Goal: Task Accomplishment & Management: Complete application form

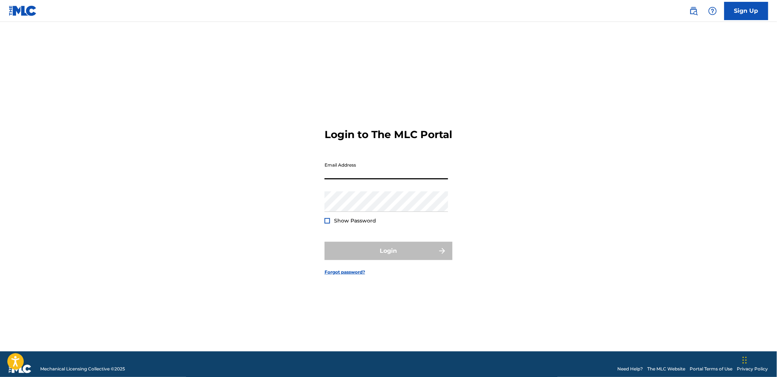
type input "[EMAIL_ADDRESS][DOMAIN_NAME]"
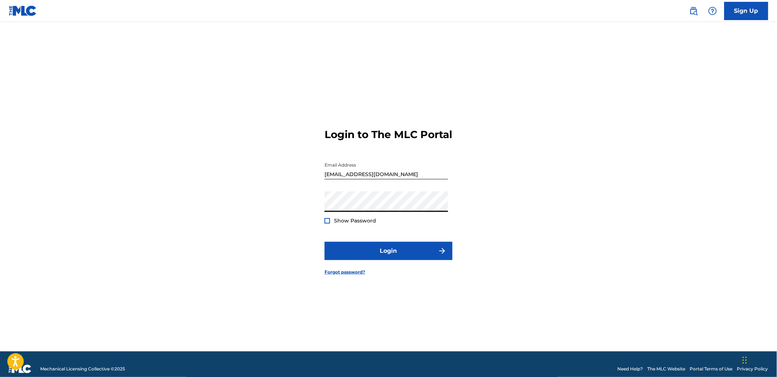
click at [370, 224] on span "Show Password" at bounding box center [355, 221] width 42 height 7
click at [328, 224] on div at bounding box center [327, 220] width 5 height 5
click at [362, 258] on button "Login" at bounding box center [389, 251] width 128 height 18
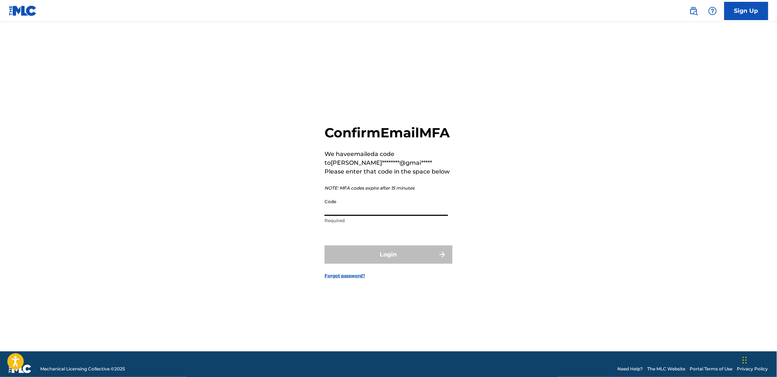
click at [359, 214] on input "Code" at bounding box center [387, 205] width 124 height 21
paste input "774454"
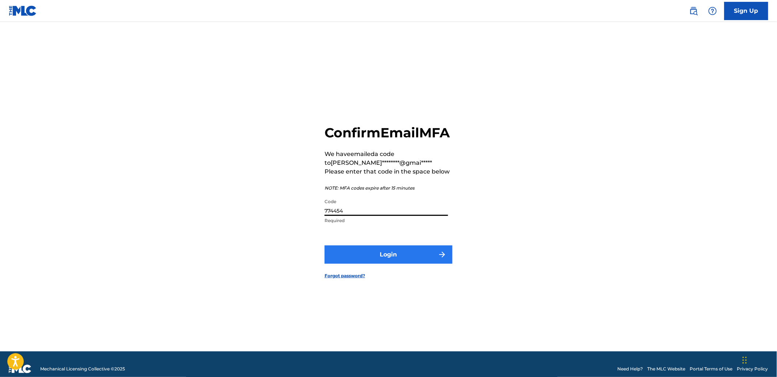
type input "774454"
click at [370, 257] on button "Login" at bounding box center [389, 255] width 128 height 18
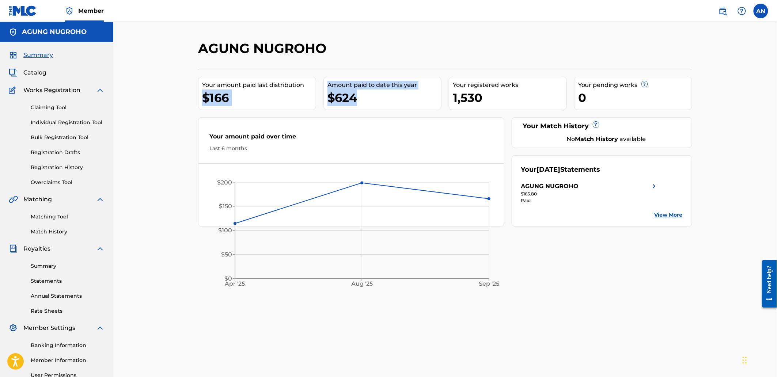
drag, startPoint x: 232, startPoint y: 95, endPoint x: 167, endPoint y: 95, distance: 65.1
click at [169, 95] on div "AGUNG NUGROHO Your amount paid last distribution $166 Amount paid to date this …" at bounding box center [445, 220] width 664 height 396
click at [174, 102] on div "AGUNG NUGROHO Your amount paid last distribution $166 Amount paid to date this …" at bounding box center [445, 220] width 664 height 396
click at [158, 157] on div "AGUNG NUGROHO Your amount paid last distribution $166 Amount paid to date this …" at bounding box center [445, 220] width 664 height 396
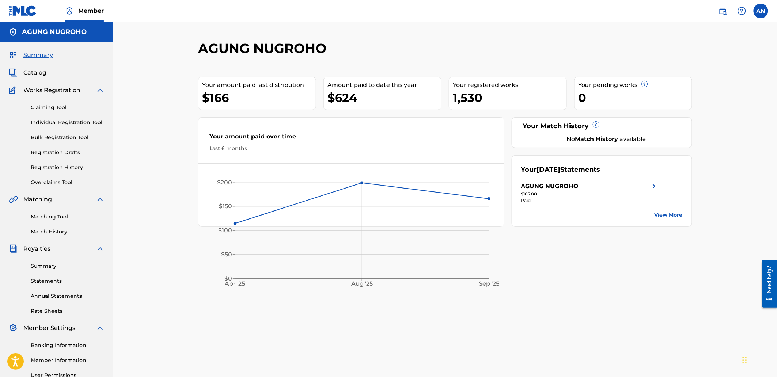
click at [246, 151] on div "Last 6 months" at bounding box center [352, 149] width 284 height 8
drag, startPoint x: 368, startPoint y: 280, endPoint x: 254, endPoint y: 232, distance: 123.7
click at [368, 280] on tspan "Aug '25" at bounding box center [362, 283] width 22 height 7
click at [184, 209] on div "AGUNG NUGROHO Your amount paid last distribution $166 Amount paid to date this …" at bounding box center [445, 220] width 664 height 396
click at [51, 122] on link "Individual Registration Tool" at bounding box center [68, 123] width 74 height 8
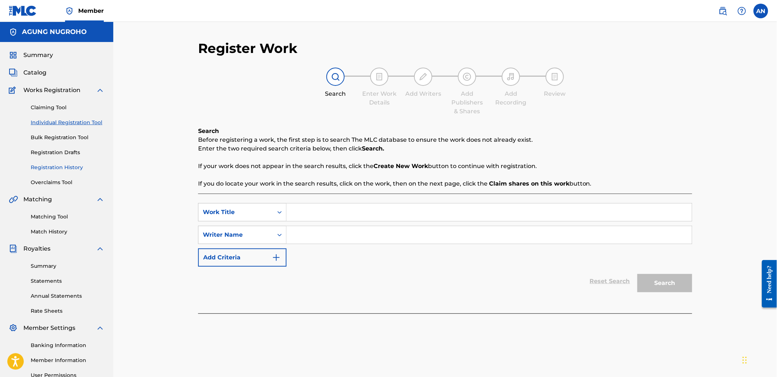
click at [58, 170] on link "Registration History" at bounding box center [68, 168] width 74 height 8
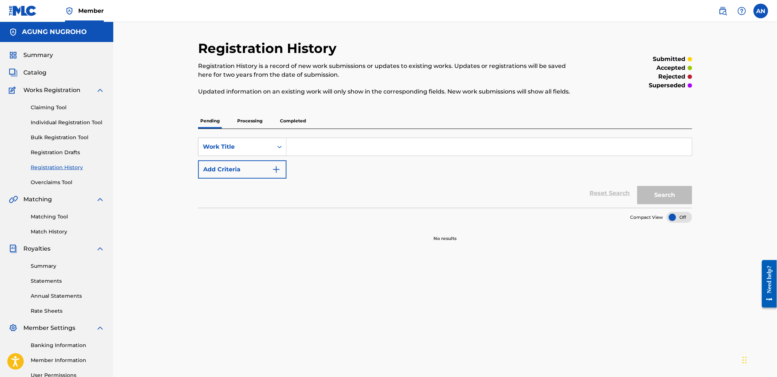
click at [287, 127] on p "Completed" at bounding box center [293, 120] width 30 height 15
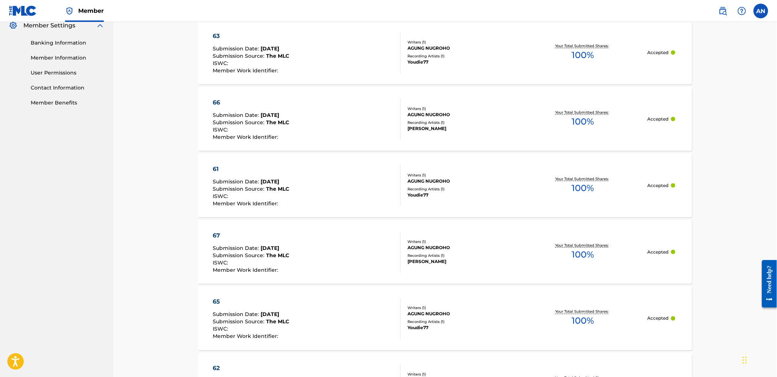
scroll to position [302, 0]
click at [215, 234] on div "67" at bounding box center [251, 237] width 76 height 9
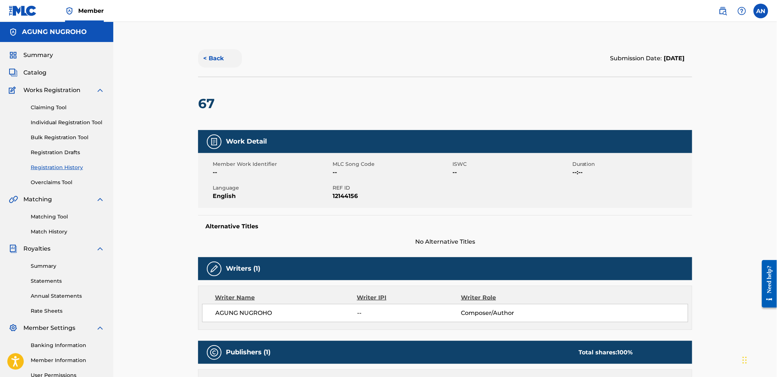
click at [203, 53] on button "< Back" at bounding box center [220, 58] width 44 height 18
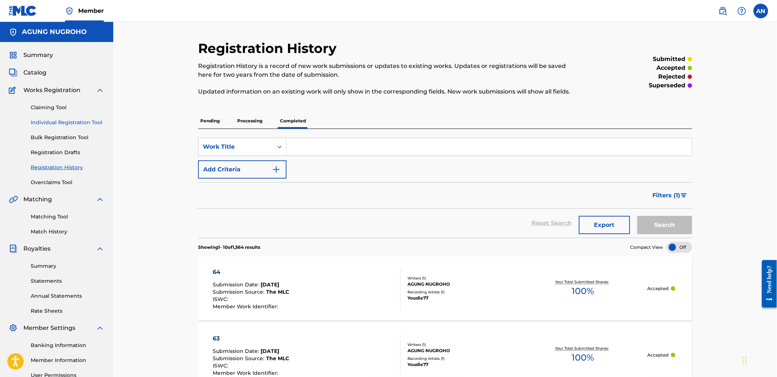
click at [68, 121] on link "Individual Registration Tool" at bounding box center [68, 123] width 74 height 8
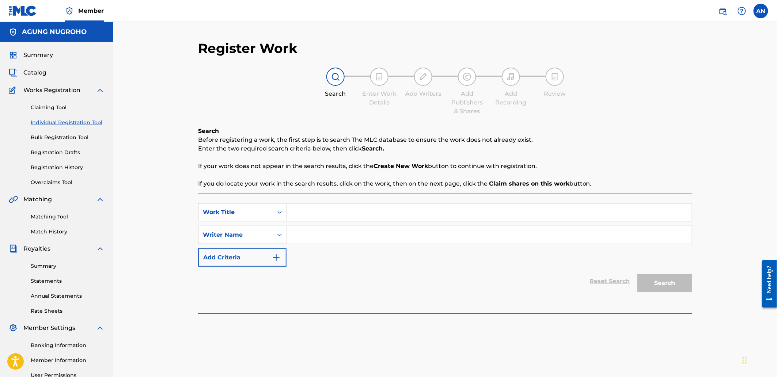
click at [329, 220] on input "Search Form" at bounding box center [489, 213] width 405 height 18
type input "68"
click at [309, 238] on input "Search Form" at bounding box center [489, 235] width 405 height 18
drag, startPoint x: 360, startPoint y: 235, endPoint x: 306, endPoint y: 237, distance: 54.5
click at [282, 236] on div "SearchWithCriteria5686a79f-6c40-44a7-8d6b-d05f47d6ca3a Writer Name [PERSON_NAME]" at bounding box center [445, 235] width 494 height 18
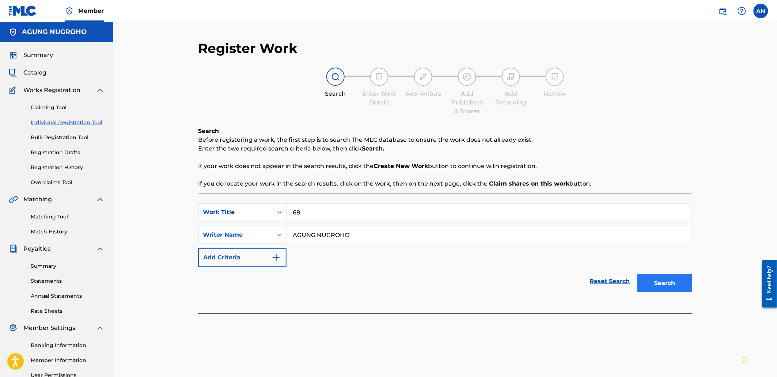
type input "AGUNG NUGROHO"
click at [679, 284] on button "Search" at bounding box center [665, 283] width 55 height 18
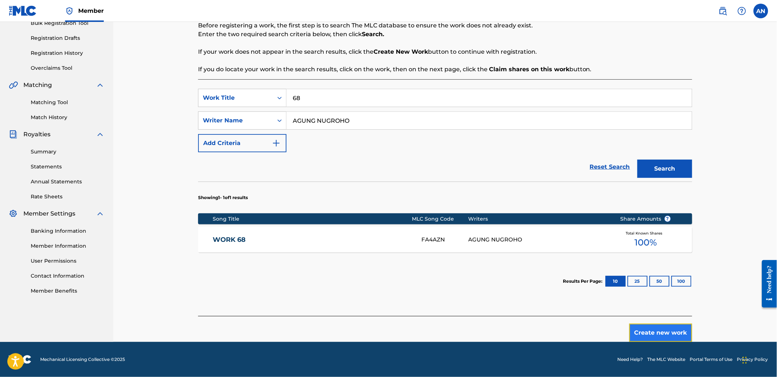
click at [650, 331] on button "Create new work" at bounding box center [661, 333] width 63 height 18
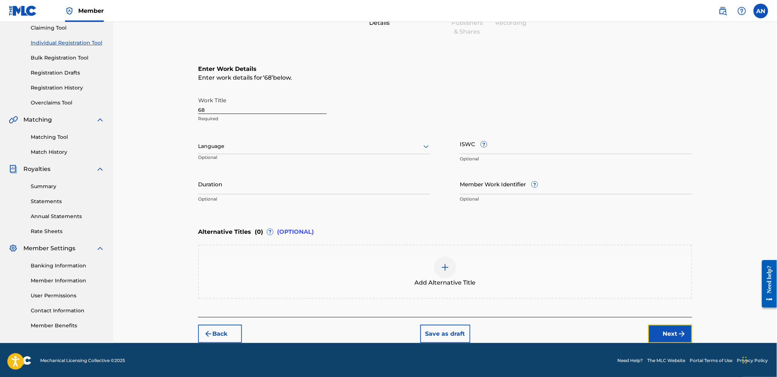
drag, startPoint x: 657, startPoint y: 324, endPoint x: 657, endPoint y: 329, distance: 5.1
click at [657, 327] on button "Next" at bounding box center [671, 334] width 44 height 18
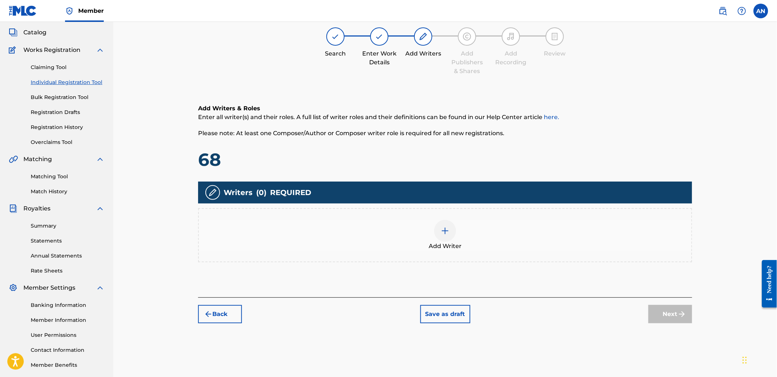
scroll to position [33, 0]
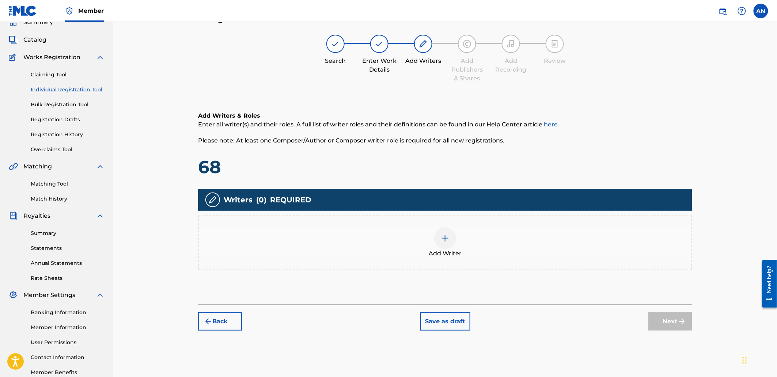
click at [577, 243] on div "Add Writer" at bounding box center [445, 242] width 493 height 31
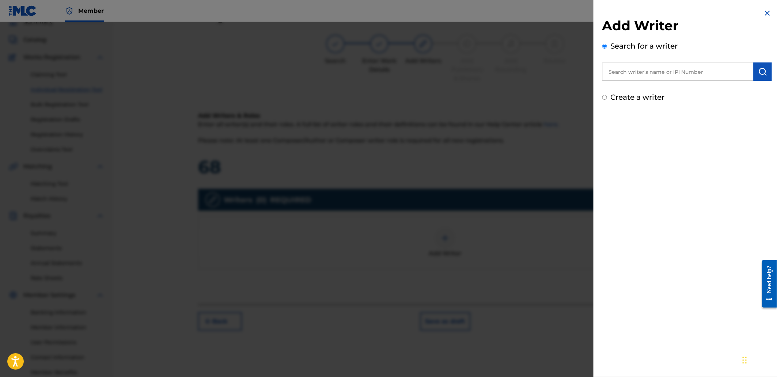
click at [650, 69] on input "text" at bounding box center [678, 72] width 151 height 18
paste input "AGUNG NUGROHO"
type input "AGUNG NUGROHO"
click at [761, 73] on img "submit" at bounding box center [763, 71] width 9 height 9
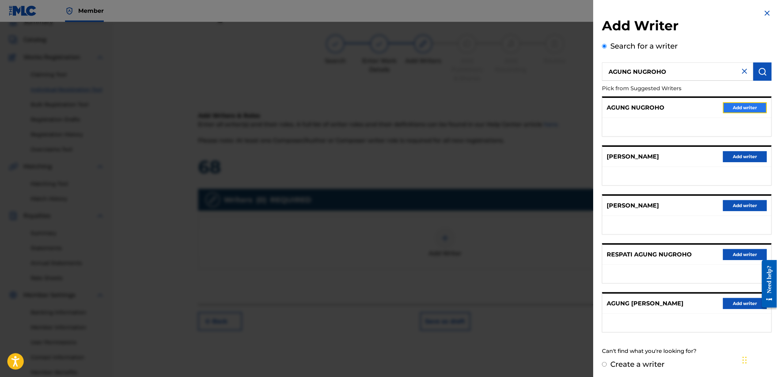
click at [739, 107] on button "Add writer" at bounding box center [746, 107] width 44 height 11
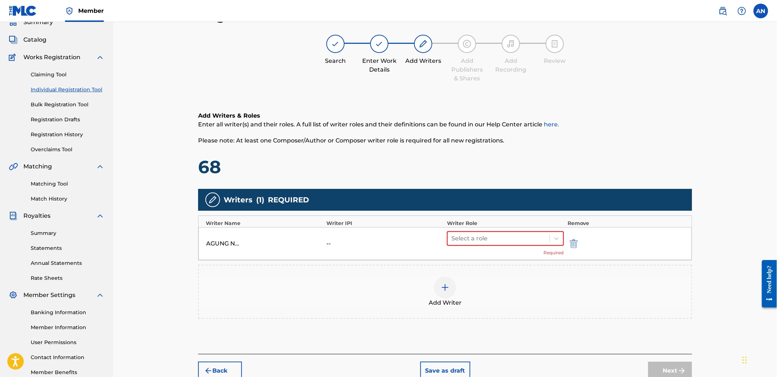
click at [482, 230] on div "AGUNG NUGROHO -- Select a role Required" at bounding box center [446, 243] width 494 height 33
click at [478, 242] on div at bounding box center [499, 239] width 95 height 10
click at [479, 254] on div "Composer/Author" at bounding box center [505, 257] width 117 height 15
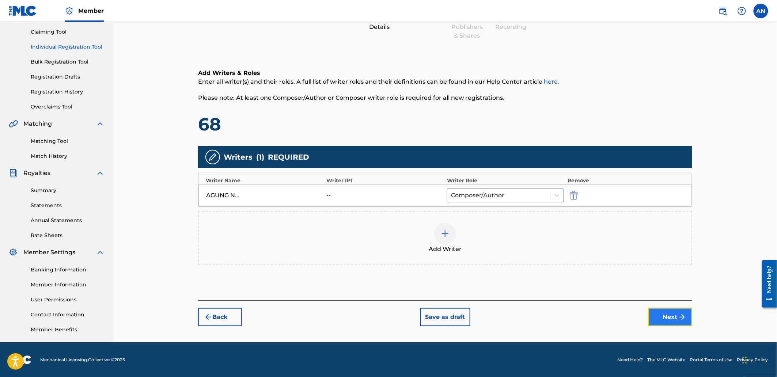
click at [666, 316] on button "Next" at bounding box center [671, 317] width 44 height 18
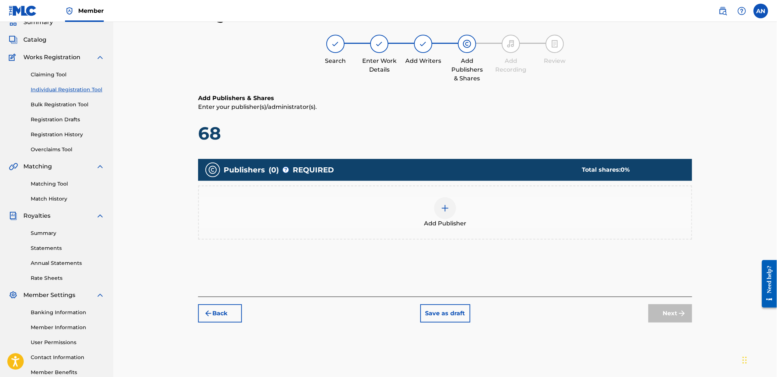
click at [582, 215] on div "Add Publisher" at bounding box center [445, 212] width 493 height 31
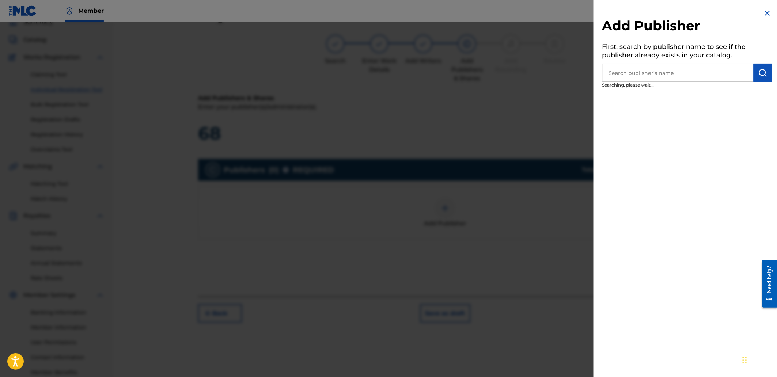
click at [685, 71] on input "text" at bounding box center [678, 73] width 151 height 18
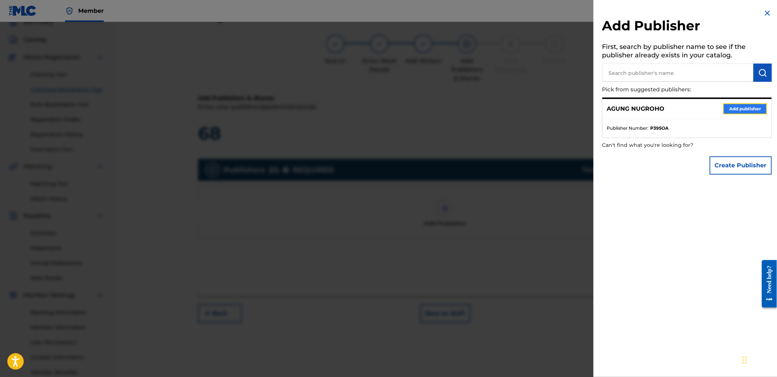
click at [741, 112] on button "Add publisher" at bounding box center [746, 108] width 44 height 11
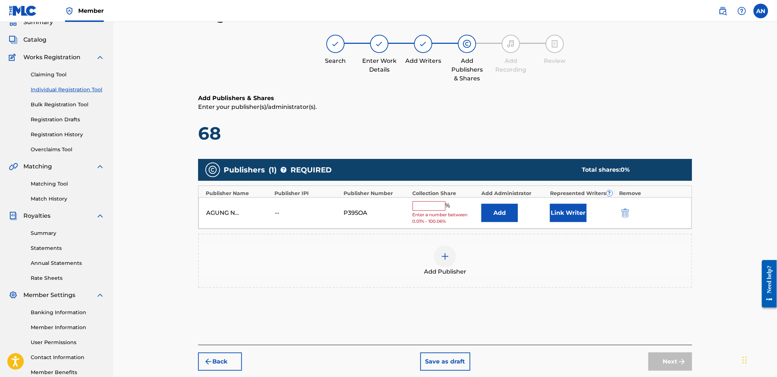
drag, startPoint x: 426, startPoint y: 201, endPoint x: 430, endPoint y: 209, distance: 8.7
click at [426, 201] on input "text" at bounding box center [429, 206] width 33 height 10
type input "100"
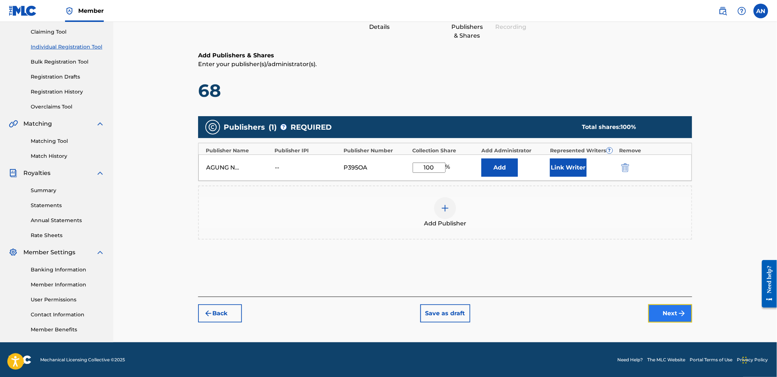
click at [666, 314] on button "Next" at bounding box center [671, 314] width 44 height 18
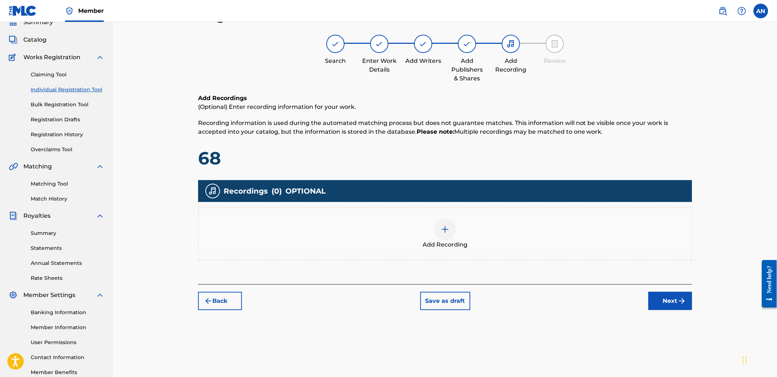
click at [561, 236] on div "Add Recording" at bounding box center [445, 234] width 493 height 31
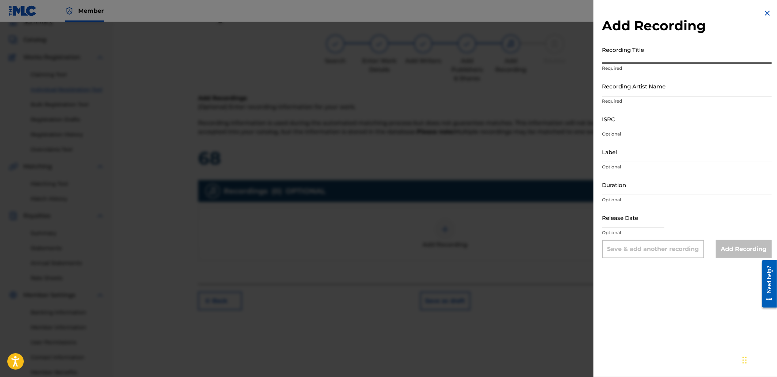
click at [635, 43] on input "Recording Title" at bounding box center [688, 53] width 170 height 21
paste input "Cinematic Steel"
type input "Cinematic Steel"
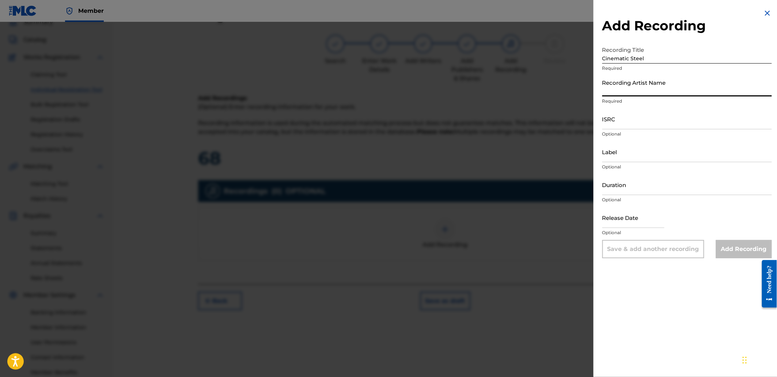
click at [638, 86] on input "Recording Artist Name" at bounding box center [688, 86] width 170 height 21
type input "[PERSON_NAME]"
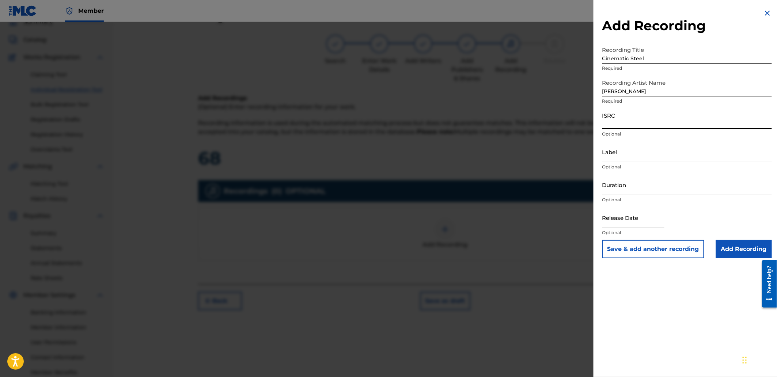
click at [652, 120] on input "ISRC" at bounding box center [688, 119] width 170 height 21
paste input "QZS652520370"
type input "QZS652520370"
click at [724, 252] on input "Add Recording" at bounding box center [744, 249] width 56 height 18
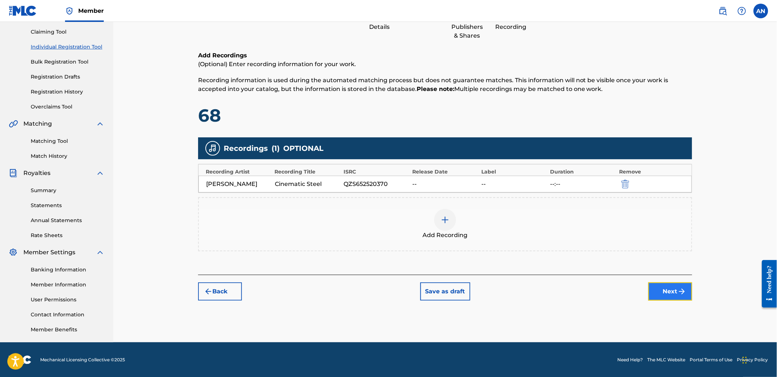
click at [679, 294] on img "submit" at bounding box center [682, 291] width 9 height 9
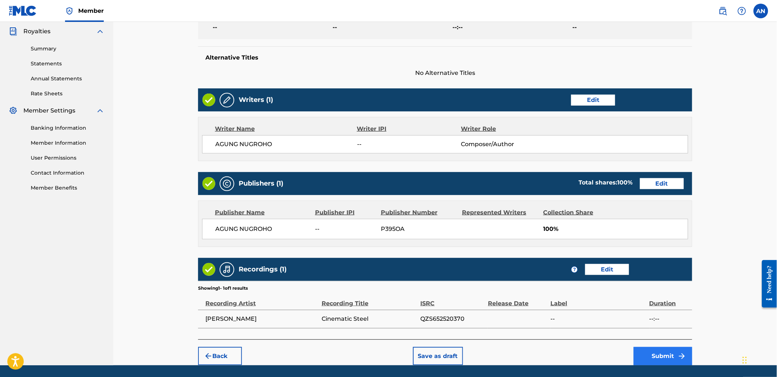
scroll to position [241, 0]
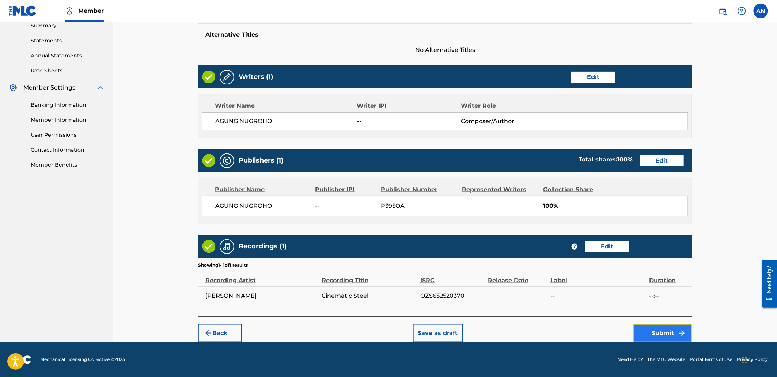
click at [663, 336] on button "Submit" at bounding box center [663, 333] width 59 height 18
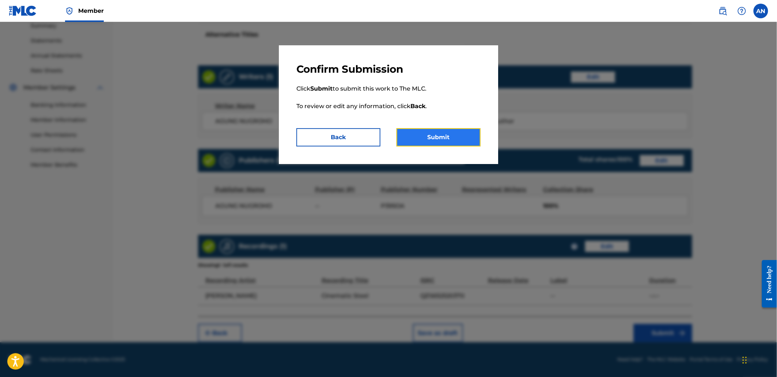
click at [451, 144] on button "Submit" at bounding box center [439, 137] width 84 height 18
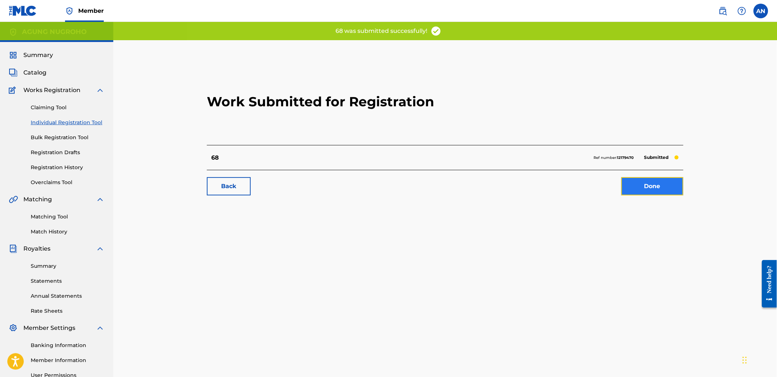
click at [641, 185] on link "Done" at bounding box center [653, 186] width 62 height 18
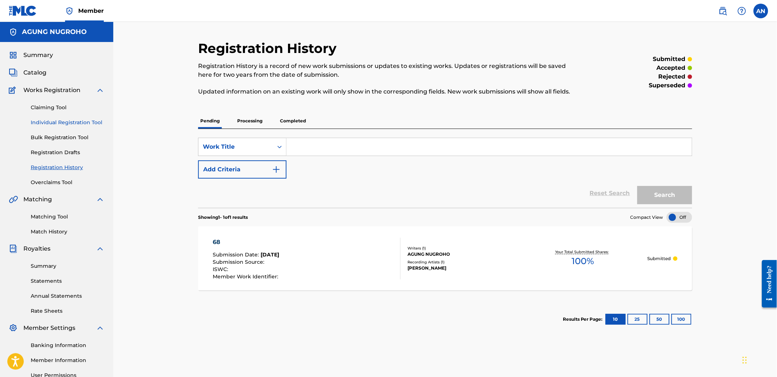
click at [64, 122] on link "Individual Registration Tool" at bounding box center [68, 123] width 74 height 8
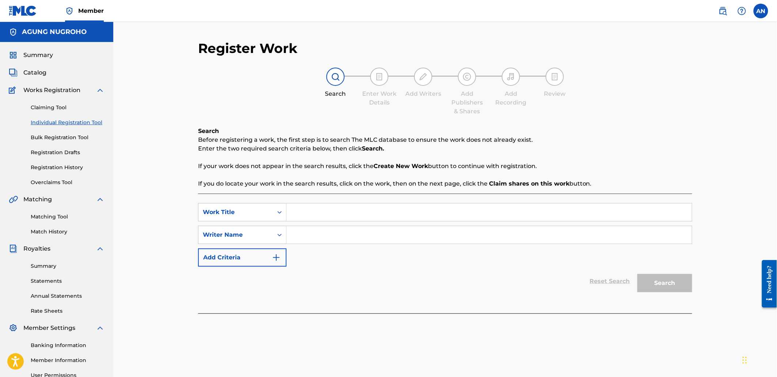
click at [312, 209] on input "Search Form" at bounding box center [489, 213] width 405 height 18
type input "69"
click at [315, 231] on input "Search Form" at bounding box center [489, 235] width 405 height 18
drag, startPoint x: 363, startPoint y: 237, endPoint x: 289, endPoint y: 236, distance: 74.2
click at [289, 236] on input "AGUNG NUGROHO" at bounding box center [489, 235] width 405 height 18
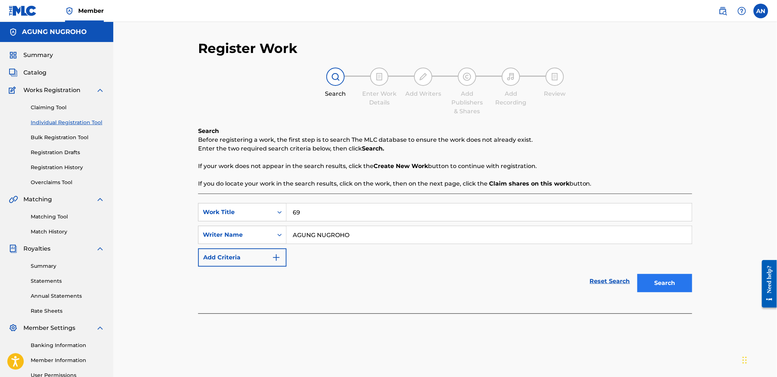
type input "AGUNG NUGROHO"
click at [652, 276] on button "Search" at bounding box center [665, 283] width 55 height 18
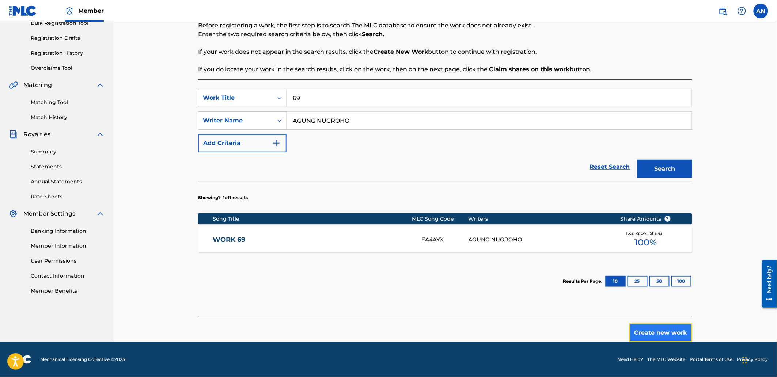
drag, startPoint x: 647, startPoint y: 328, endPoint x: 648, endPoint y: 333, distance: 4.4
click at [648, 333] on button "Create new work" at bounding box center [661, 333] width 63 height 18
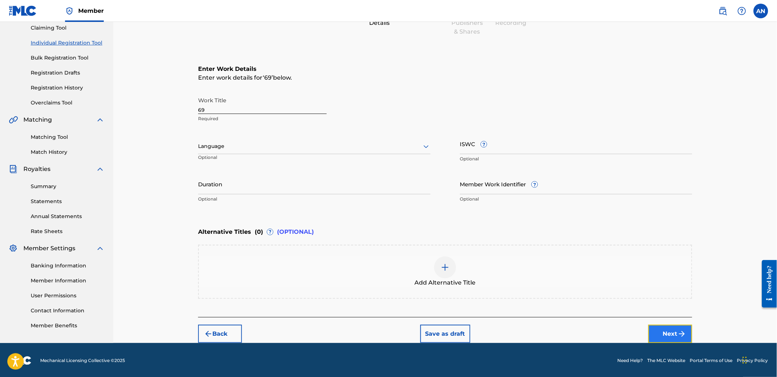
click at [651, 330] on button "Next" at bounding box center [671, 334] width 44 height 18
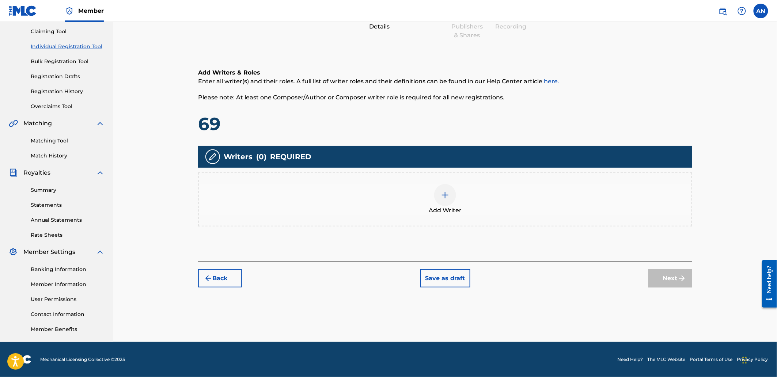
scroll to position [33, 0]
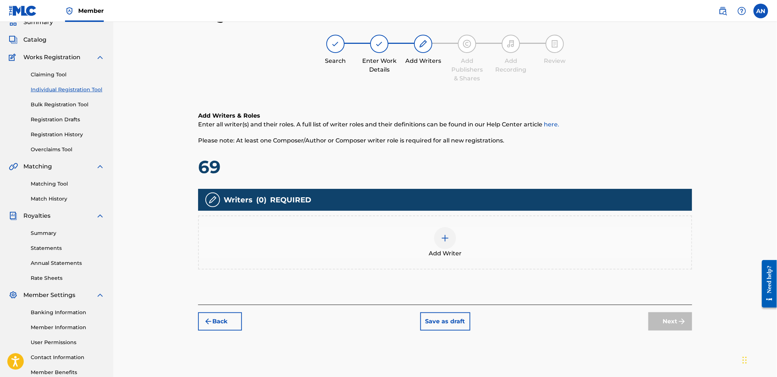
click at [580, 248] on div "Add Writer" at bounding box center [445, 242] width 493 height 31
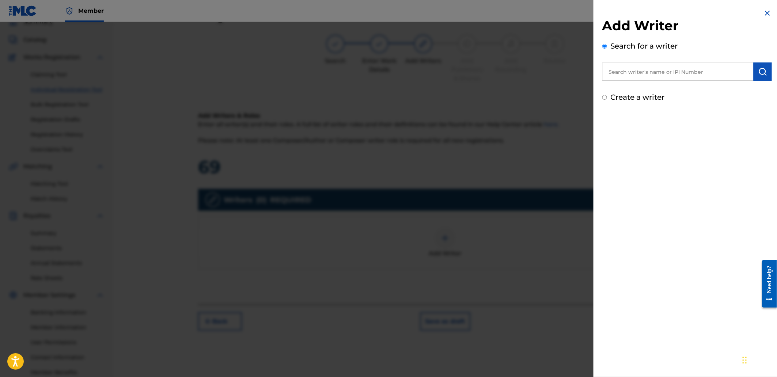
click at [622, 67] on input "text" at bounding box center [678, 72] width 151 height 18
paste input "AGUNG NUGROHO"
type input "AGUNG NUGROHO"
click at [761, 69] on img "submit" at bounding box center [763, 71] width 9 height 9
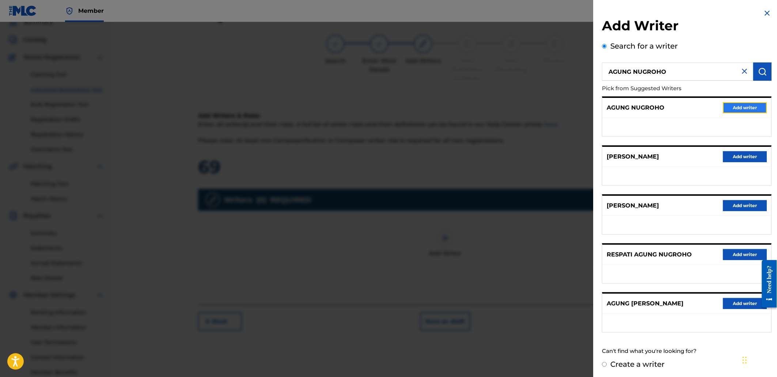
click at [740, 107] on button "Add writer" at bounding box center [746, 107] width 44 height 11
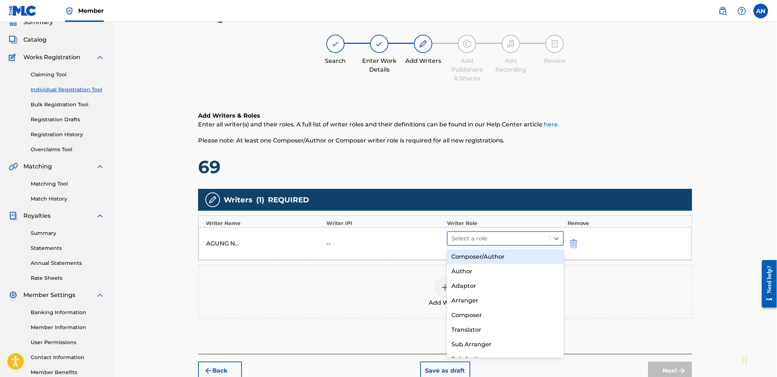
click at [458, 240] on div at bounding box center [499, 239] width 95 height 10
click at [467, 257] on div "Composer/Author" at bounding box center [505, 257] width 117 height 15
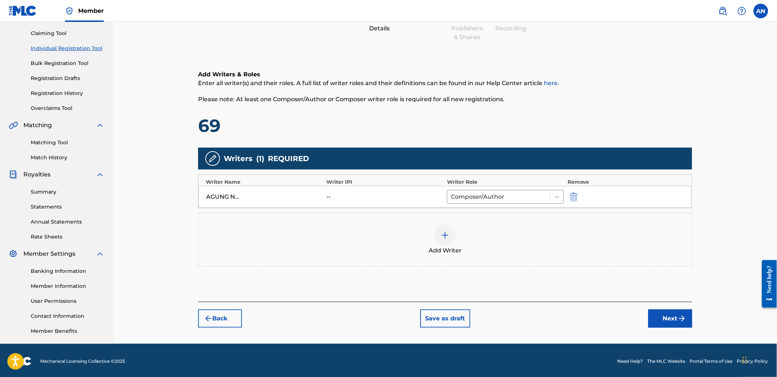
scroll to position [76, 0]
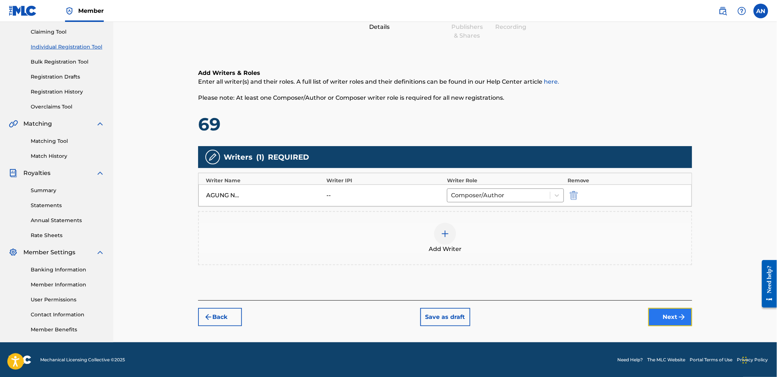
click at [659, 318] on button "Next" at bounding box center [671, 317] width 44 height 18
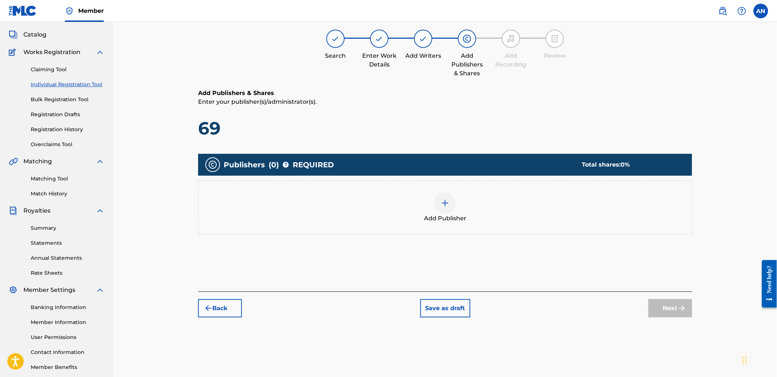
scroll to position [33, 0]
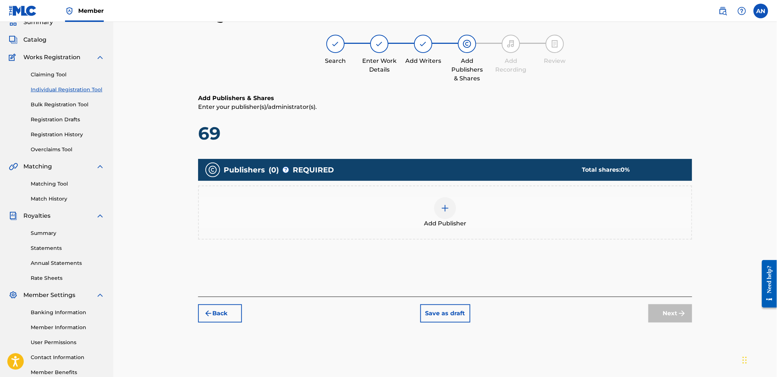
click at [457, 218] on div "Add Publisher" at bounding box center [445, 212] width 493 height 31
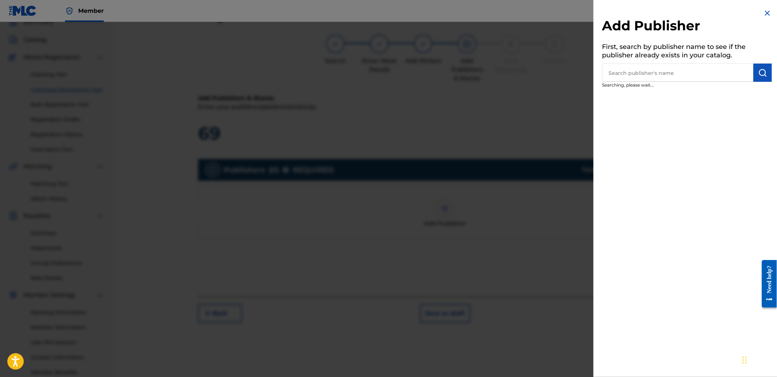
click at [631, 75] on input "text" at bounding box center [678, 73] width 151 height 18
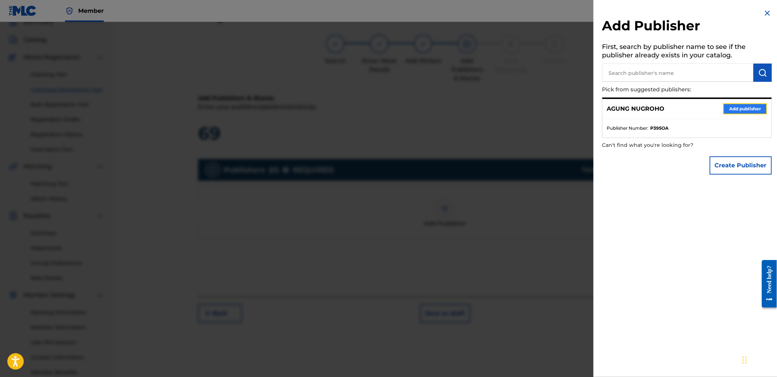
click at [731, 110] on button "Add publisher" at bounding box center [746, 108] width 44 height 11
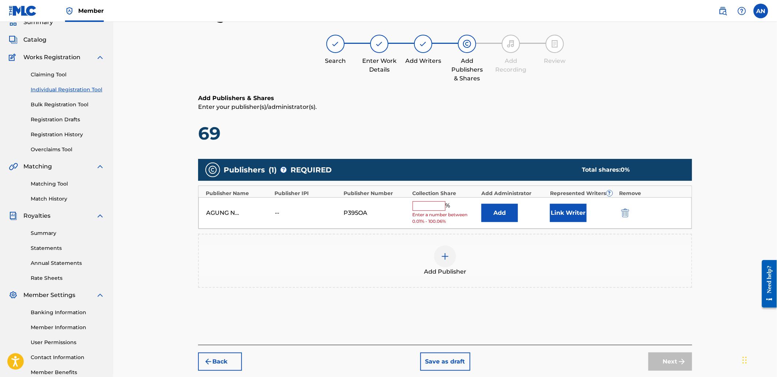
click at [427, 209] on input "text" at bounding box center [429, 206] width 33 height 10
type input "100"
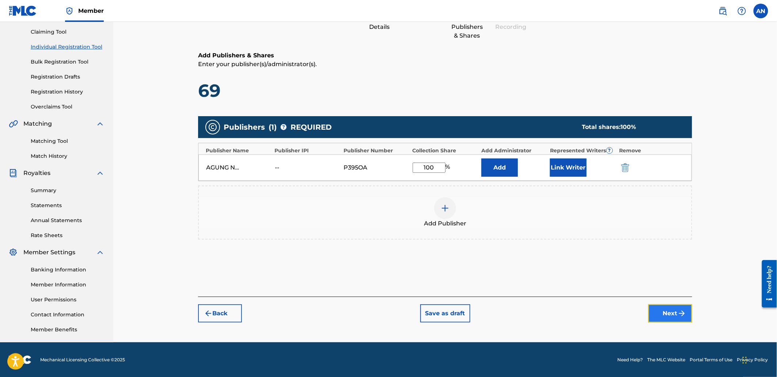
click at [670, 309] on button "Next" at bounding box center [671, 314] width 44 height 18
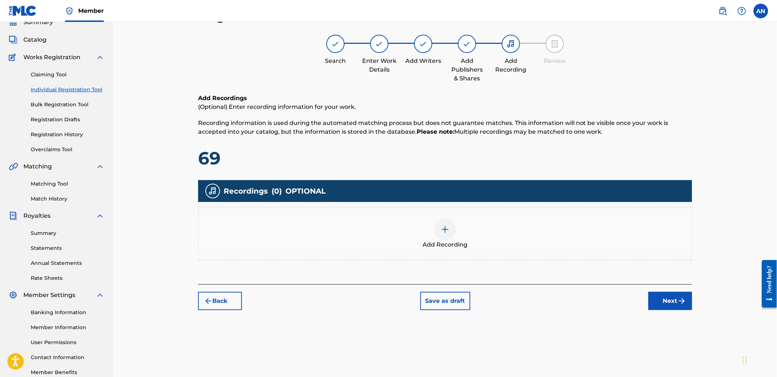
click at [471, 221] on div "Add Recording" at bounding box center [445, 234] width 493 height 31
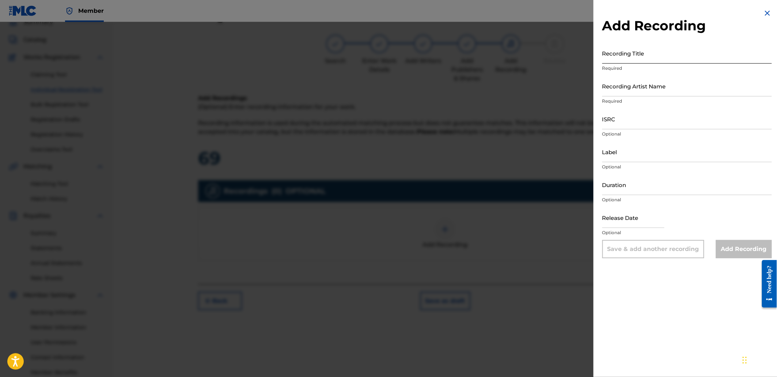
click at [610, 48] on input "Recording Title" at bounding box center [688, 53] width 170 height 21
paste input "Collapse II"
type input "Collapse II"
click at [645, 92] on input "Recording Artist Name" at bounding box center [688, 86] width 170 height 21
type input "[PERSON_NAME]"
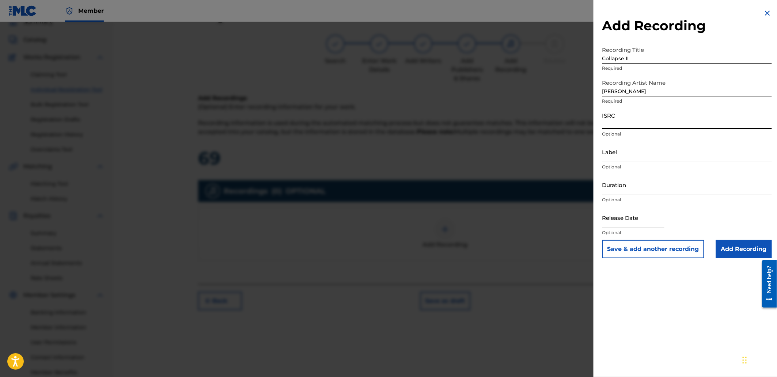
click at [653, 120] on input "ISRC" at bounding box center [688, 119] width 170 height 21
paste input "QZHPJ2557077"
type input "QZHPJ2557077"
click at [726, 246] on input "Add Recording" at bounding box center [744, 249] width 56 height 18
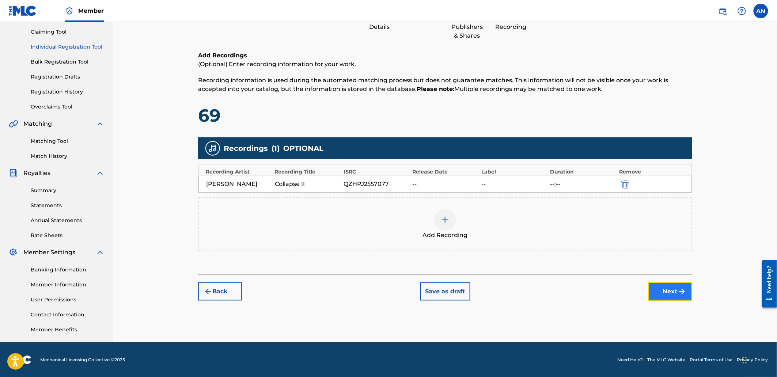
click at [664, 293] on button "Next" at bounding box center [671, 292] width 44 height 18
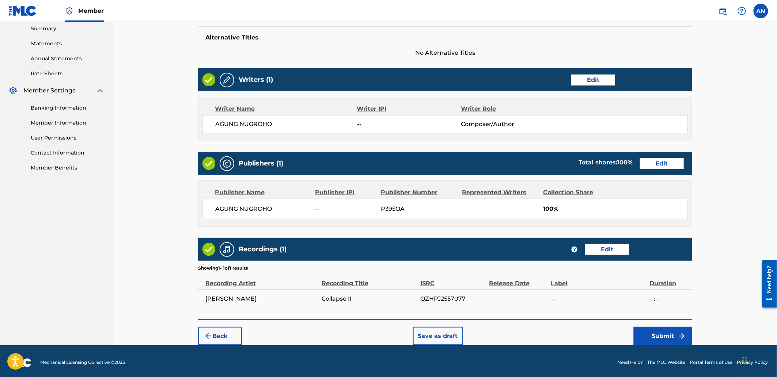
scroll to position [241, 0]
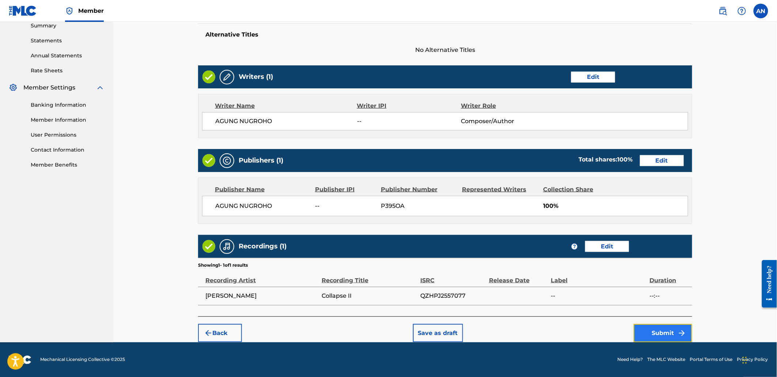
click at [660, 328] on button "Submit" at bounding box center [663, 333] width 59 height 18
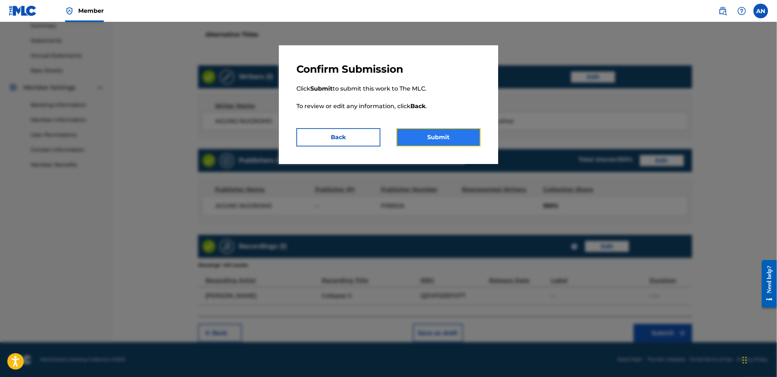
click at [454, 137] on button "Submit" at bounding box center [439, 137] width 84 height 18
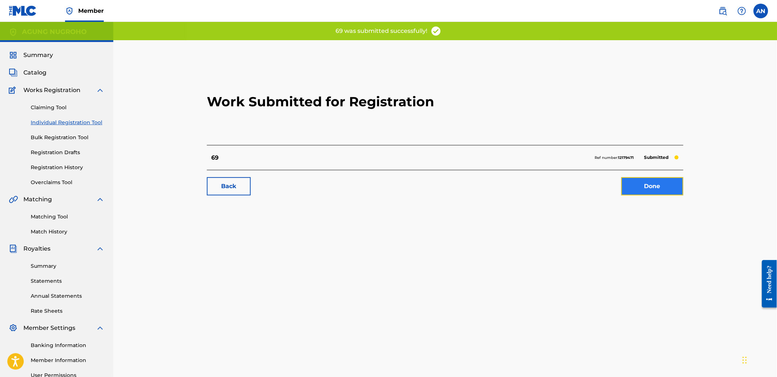
click at [660, 192] on link "Done" at bounding box center [653, 186] width 62 height 18
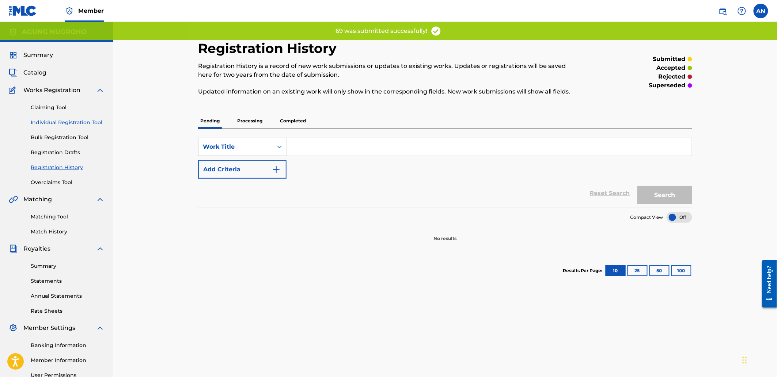
click at [81, 120] on link "Individual Registration Tool" at bounding box center [68, 123] width 74 height 8
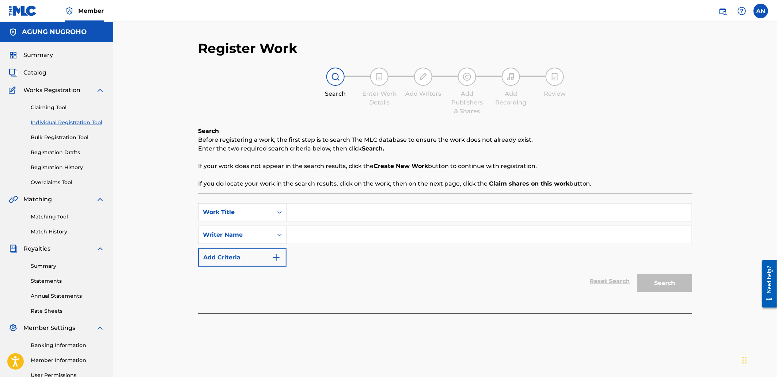
click at [361, 208] on input "Search Form" at bounding box center [489, 213] width 405 height 18
type input "70"
click at [330, 239] on input "Search Form" at bounding box center [489, 235] width 405 height 18
drag, startPoint x: 352, startPoint y: 238, endPoint x: 299, endPoint y: 235, distance: 53.5
click at [289, 235] on input "AGUNG NUGROHO" at bounding box center [489, 235] width 405 height 18
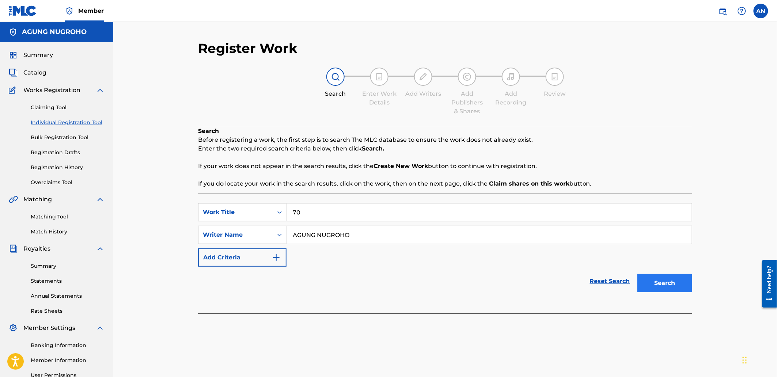
type input "AGUNG NUGROHO"
click at [676, 282] on button "Search" at bounding box center [665, 283] width 55 height 18
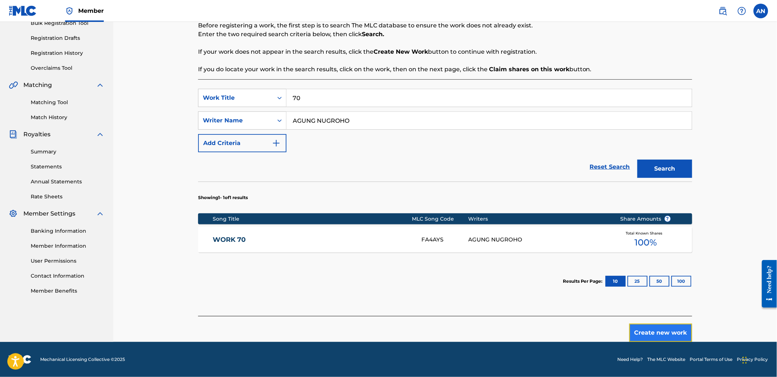
click at [652, 338] on button "Create new work" at bounding box center [661, 333] width 63 height 18
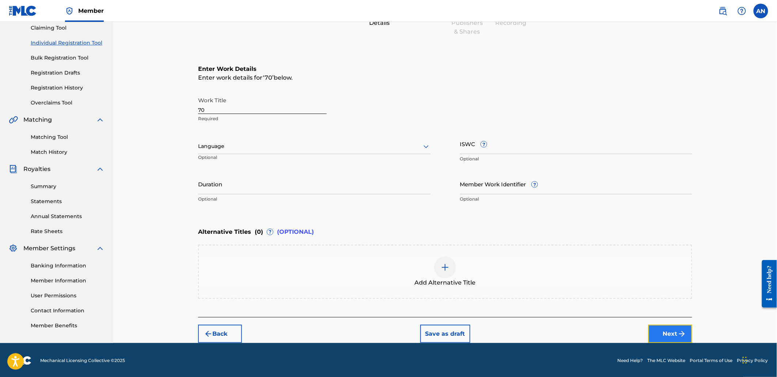
click at [686, 335] on img "submit" at bounding box center [682, 334] width 9 height 9
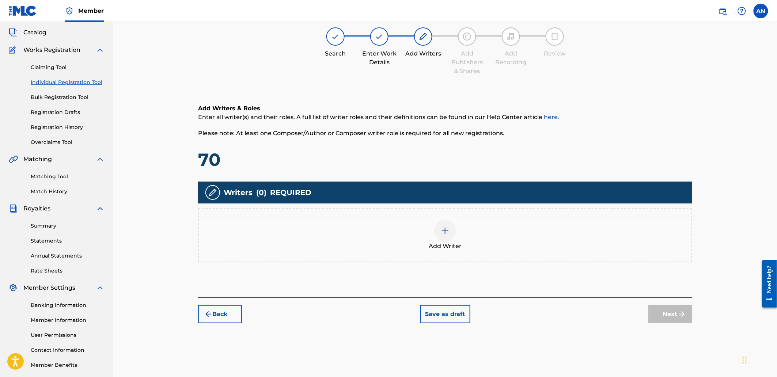
scroll to position [33, 0]
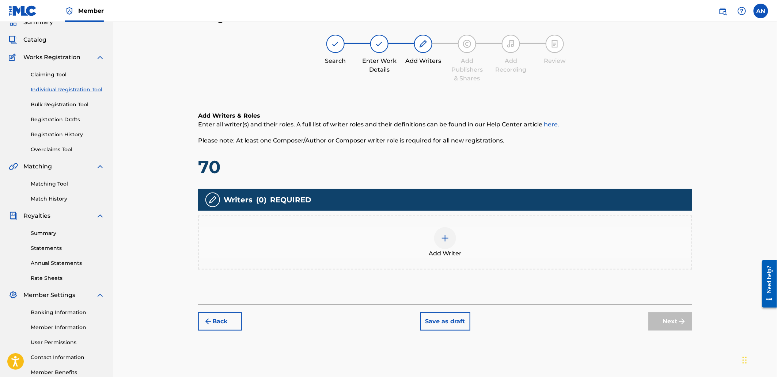
click at [494, 221] on div "Add Writer" at bounding box center [445, 243] width 494 height 54
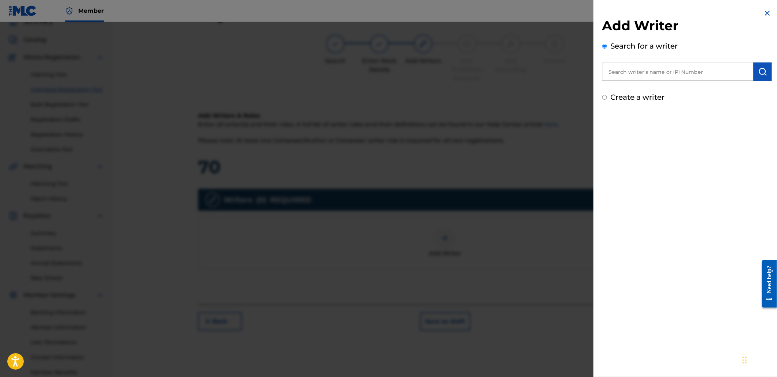
click at [641, 67] on input "text" at bounding box center [678, 72] width 151 height 18
paste input "AGUNG NUGROHO"
type input "AGUNG NUGROHO"
click at [759, 74] on img "submit" at bounding box center [763, 71] width 9 height 9
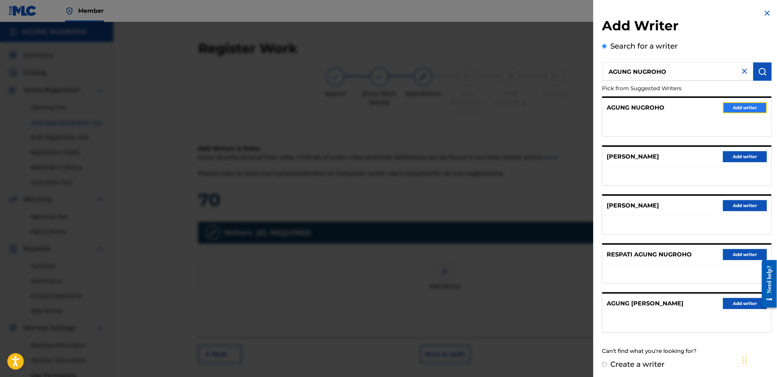
drag, startPoint x: 737, startPoint y: 107, endPoint x: 602, endPoint y: 142, distance: 139.6
click at [736, 109] on button "Add writer" at bounding box center [746, 107] width 44 height 11
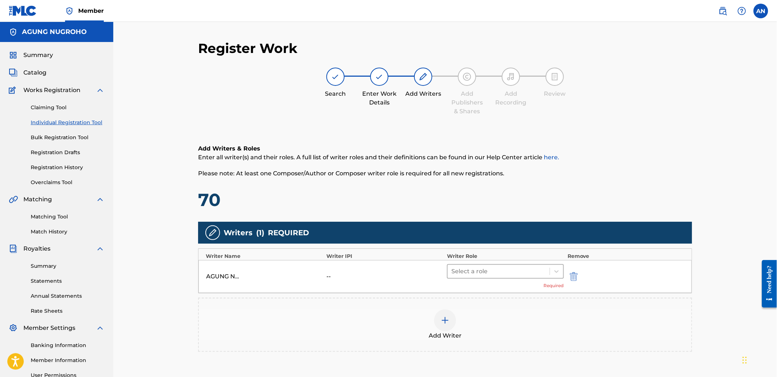
click at [489, 272] on div at bounding box center [499, 272] width 95 height 10
click at [488, 289] on div "Composer/Author" at bounding box center [505, 290] width 117 height 15
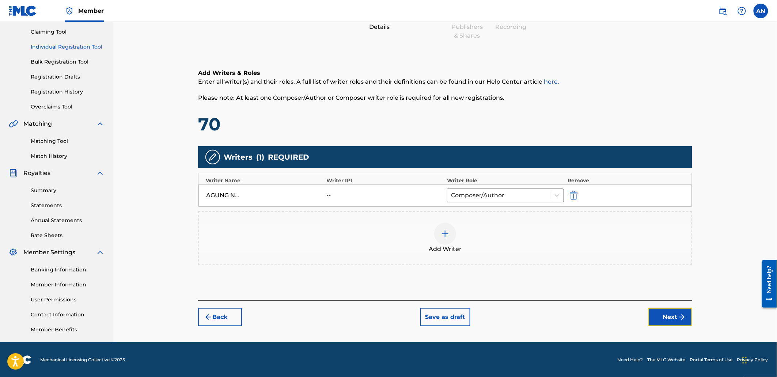
click at [683, 313] on img "submit" at bounding box center [682, 317] width 9 height 9
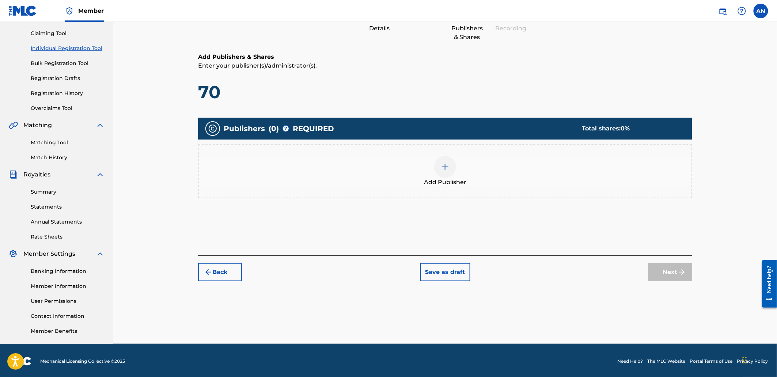
scroll to position [33, 0]
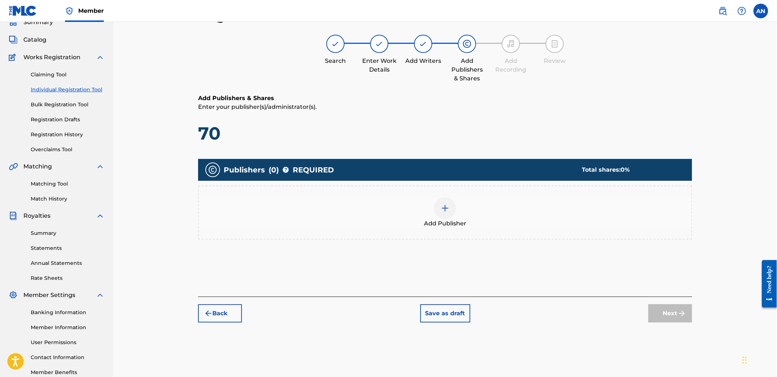
click at [537, 229] on div "Add Publisher" at bounding box center [445, 213] width 494 height 54
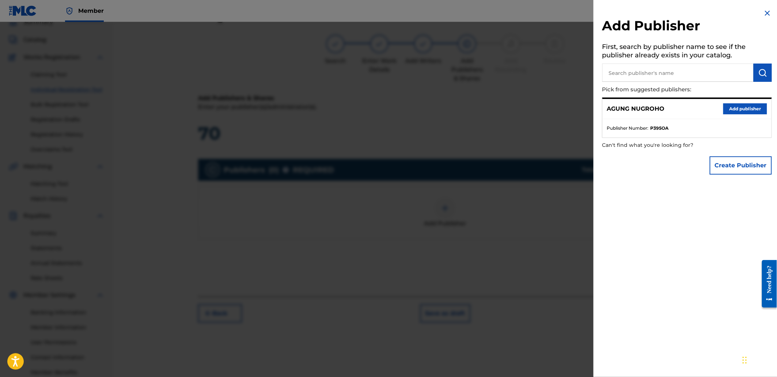
click at [649, 78] on input "text" at bounding box center [678, 73] width 151 height 18
click at [725, 107] on button "Add publisher" at bounding box center [746, 108] width 44 height 11
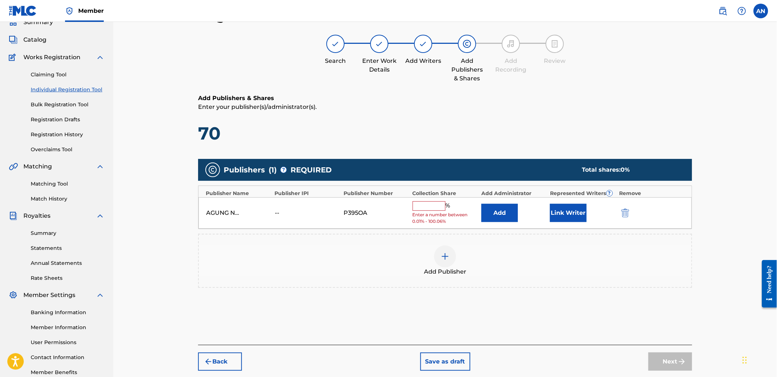
click at [429, 204] on input "text" at bounding box center [429, 206] width 33 height 10
type input "100"
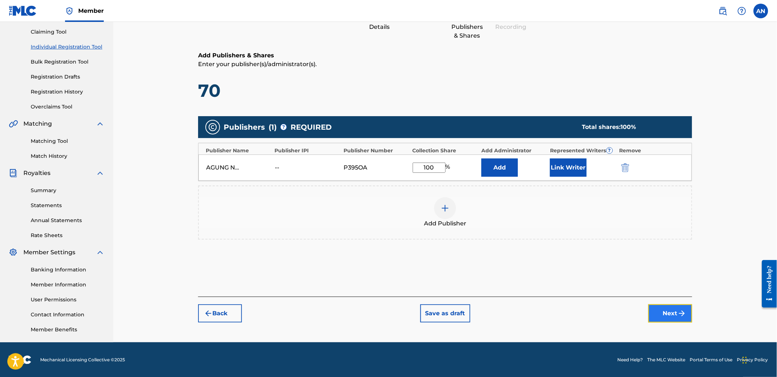
click at [662, 317] on button "Next" at bounding box center [671, 314] width 44 height 18
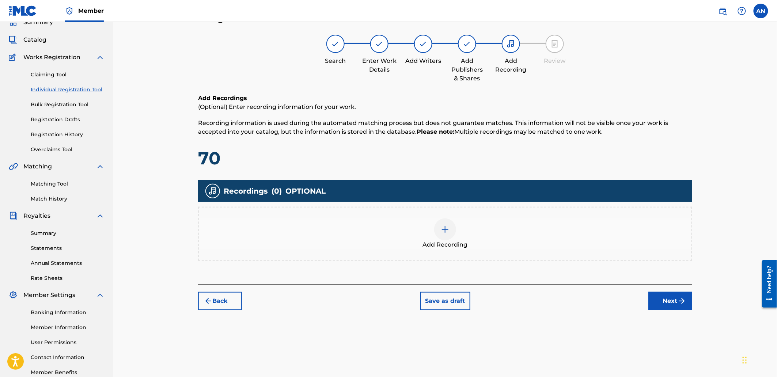
click at [510, 222] on div "Add Recording" at bounding box center [445, 234] width 493 height 31
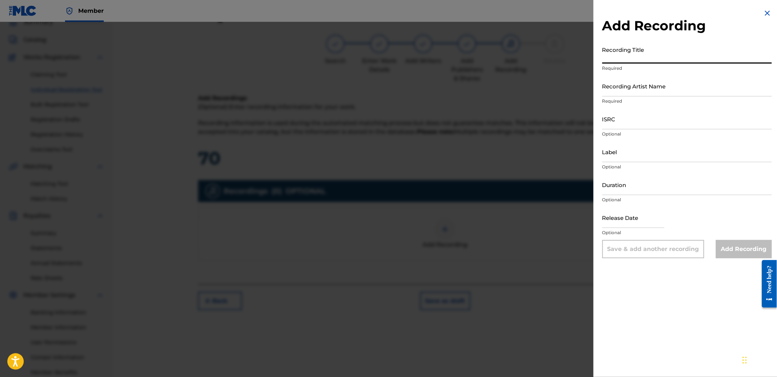
click at [670, 56] on input "Recording Title" at bounding box center [688, 53] width 170 height 21
paste input "Unchained II"
type input "Unchained II"
click at [641, 92] on input "Recording Artist Name" at bounding box center [688, 86] width 170 height 21
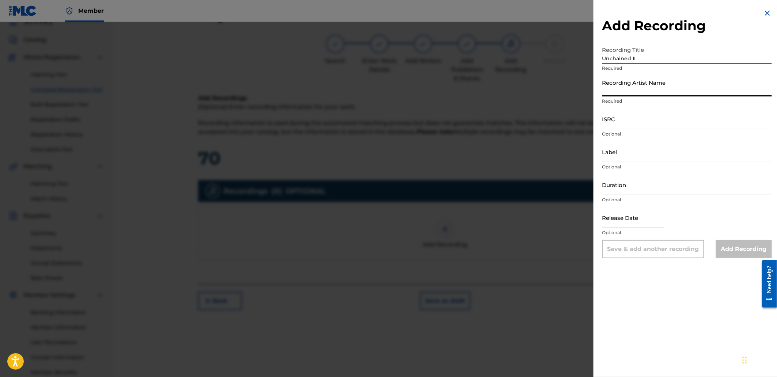
type input "[PERSON_NAME]"
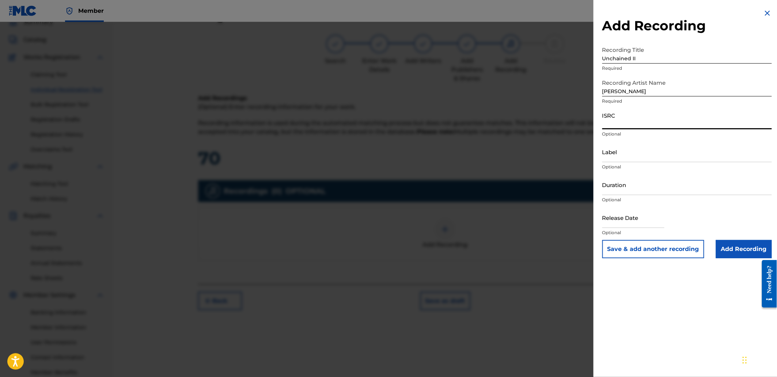
click at [650, 119] on input "ISRC" at bounding box center [688, 119] width 170 height 21
paste input "QZS662596515"
type input "QZS662596515"
click at [734, 254] on input "Add Recording" at bounding box center [744, 249] width 56 height 18
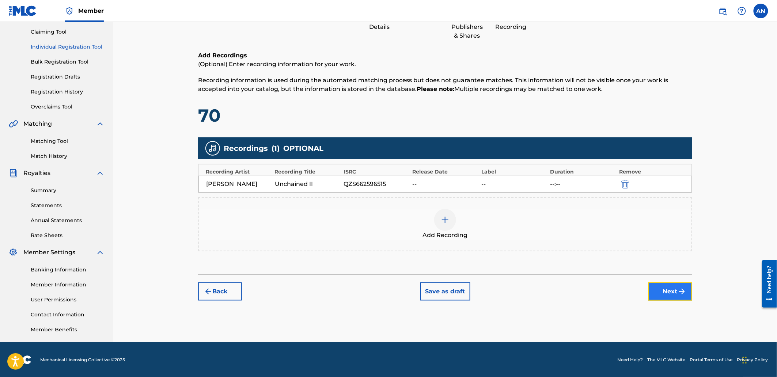
click at [669, 295] on button "Next" at bounding box center [671, 292] width 44 height 18
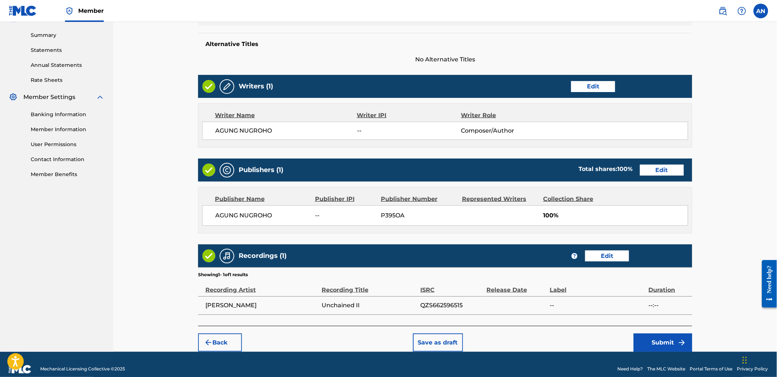
scroll to position [241, 0]
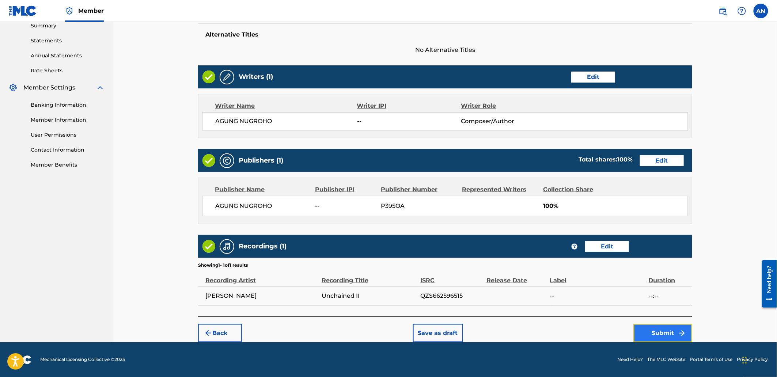
click at [661, 337] on button "Submit" at bounding box center [663, 333] width 59 height 18
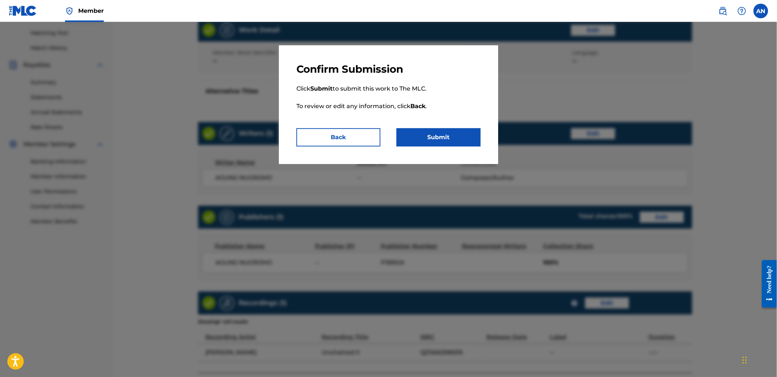
scroll to position [38, 0]
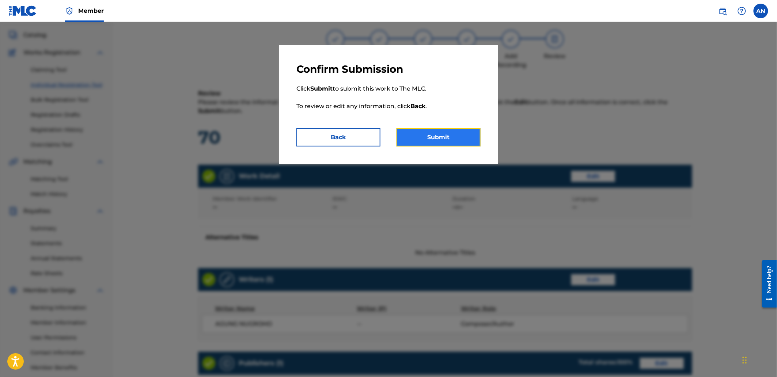
click at [446, 143] on button "Submit" at bounding box center [439, 137] width 84 height 18
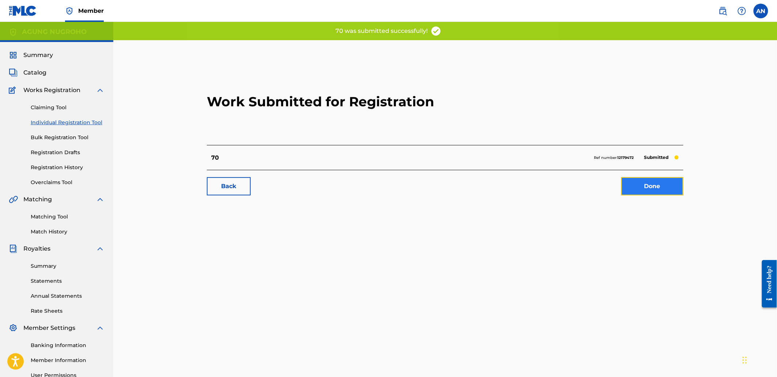
click at [631, 192] on link "Done" at bounding box center [653, 186] width 62 height 18
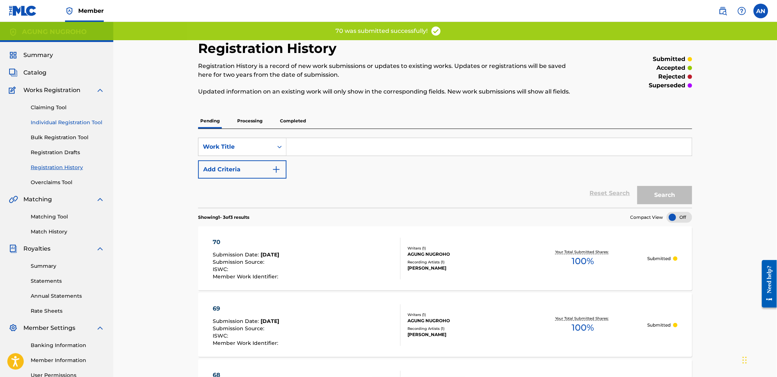
click at [57, 125] on link "Individual Registration Tool" at bounding box center [68, 123] width 74 height 8
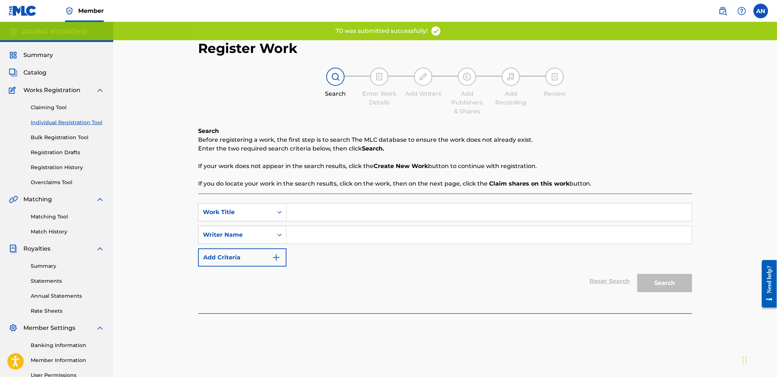
click at [317, 216] on input "Search Form" at bounding box center [489, 213] width 405 height 18
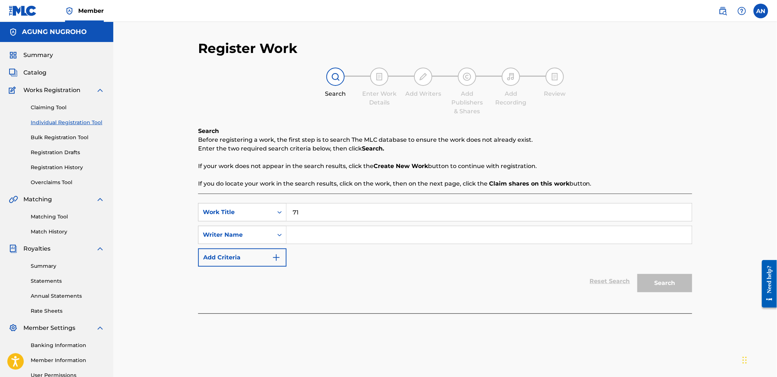
type input "71"
click at [322, 234] on input "Search Form" at bounding box center [489, 235] width 405 height 18
drag, startPoint x: 356, startPoint y: 238, endPoint x: 285, endPoint y: 238, distance: 70.6
click at [285, 238] on div "SearchWithCriteria5686a79f-6c40-44a7-8d6b-d05f47d6ca3a Writer Name [PERSON_NAME]" at bounding box center [445, 235] width 494 height 18
type input "AGUNG NUGROHO"
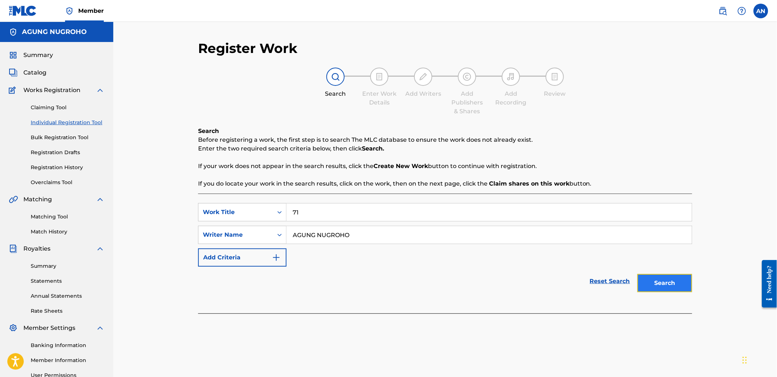
click at [685, 291] on button "Search" at bounding box center [665, 283] width 55 height 18
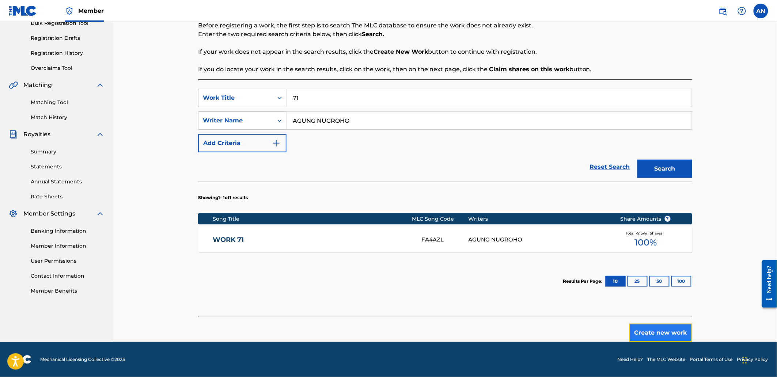
click at [662, 327] on button "Create new work" at bounding box center [661, 333] width 63 height 18
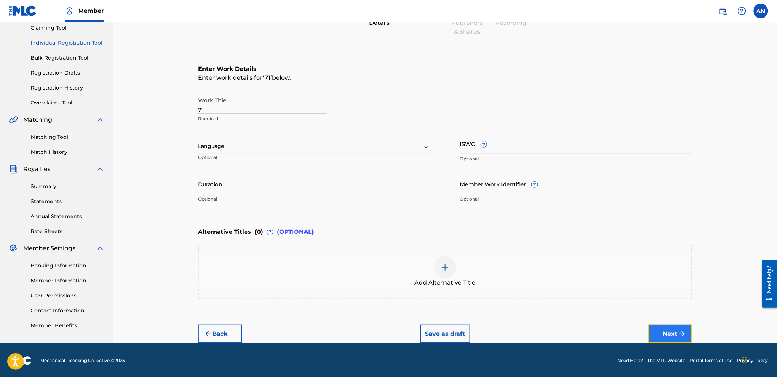
click at [665, 331] on button "Next" at bounding box center [671, 334] width 44 height 18
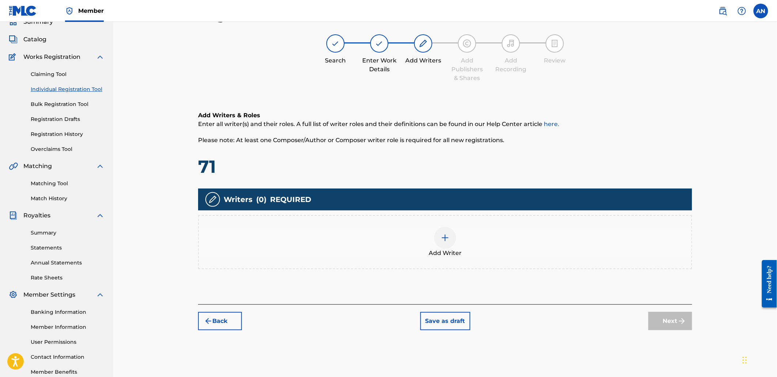
scroll to position [33, 0]
click at [554, 233] on div "Add Writer" at bounding box center [445, 242] width 493 height 31
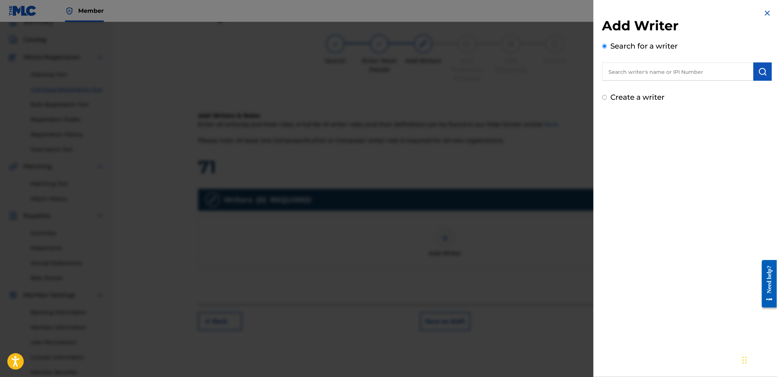
click at [644, 67] on input "text" at bounding box center [678, 72] width 151 height 18
paste input "AGUNG NUGROHO"
type input "AGUNG NUGROHO"
click at [759, 72] on img "submit" at bounding box center [763, 71] width 9 height 9
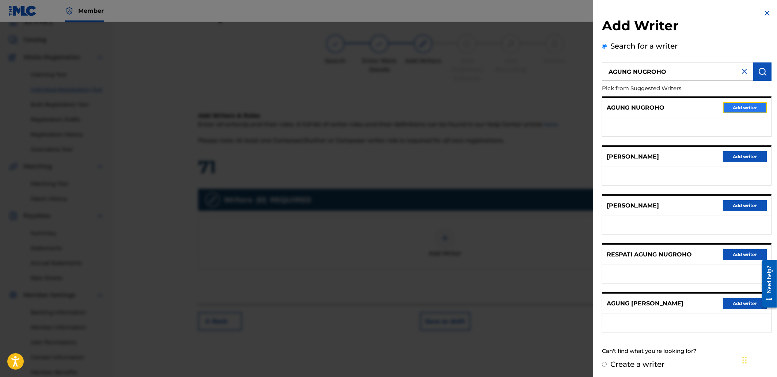
drag, startPoint x: 735, startPoint y: 110, endPoint x: 651, endPoint y: 160, distance: 97.7
click at [734, 112] on button "Add writer" at bounding box center [746, 107] width 44 height 11
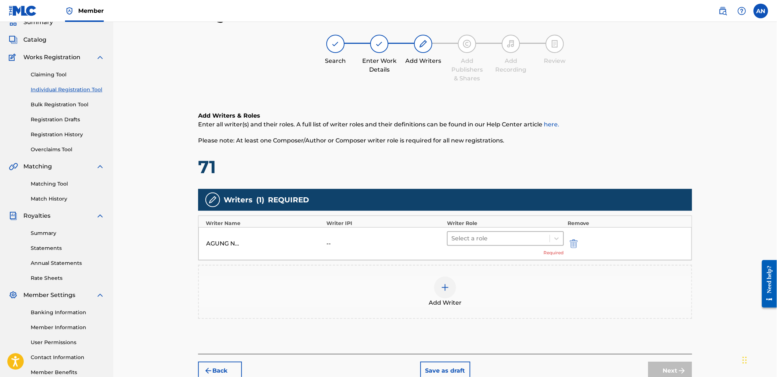
click at [499, 236] on div at bounding box center [499, 239] width 95 height 10
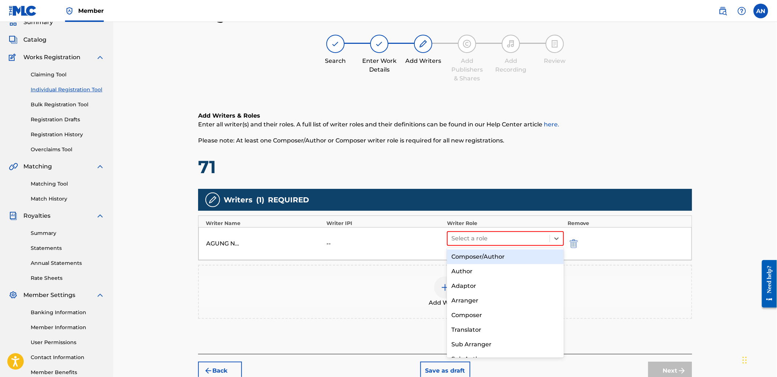
click at [499, 255] on div "Composer/Author" at bounding box center [505, 257] width 117 height 15
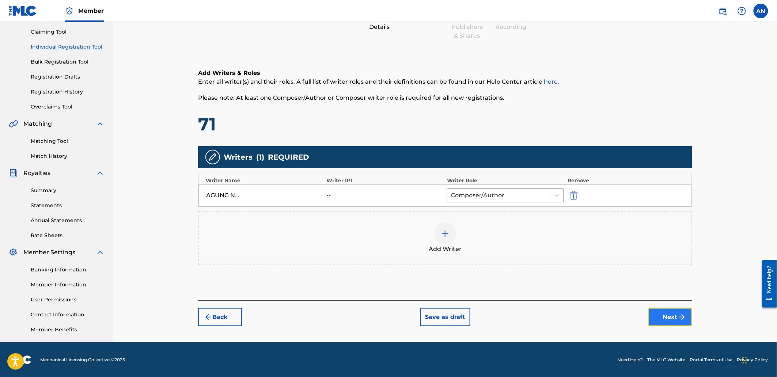
click at [673, 319] on button "Next" at bounding box center [671, 317] width 44 height 18
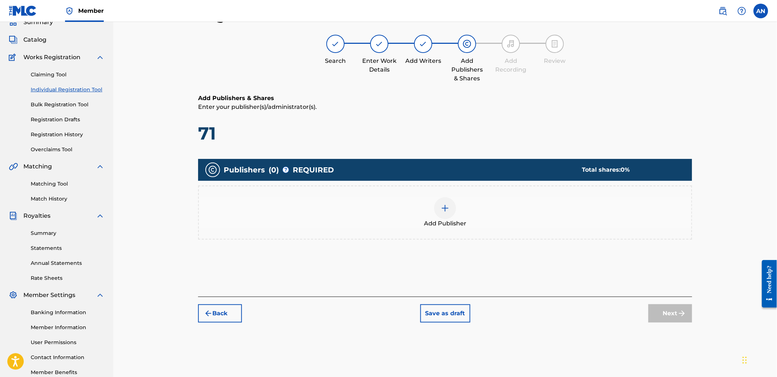
drag, startPoint x: 538, startPoint y: 214, endPoint x: 543, endPoint y: 211, distance: 6.6
click at [543, 211] on div "Add Publisher" at bounding box center [445, 212] width 493 height 31
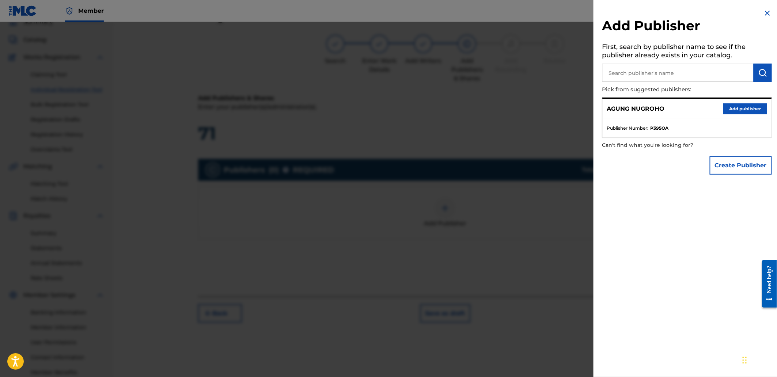
click at [683, 78] on input "text" at bounding box center [678, 73] width 151 height 18
click at [724, 108] on button "Add publisher" at bounding box center [746, 108] width 44 height 11
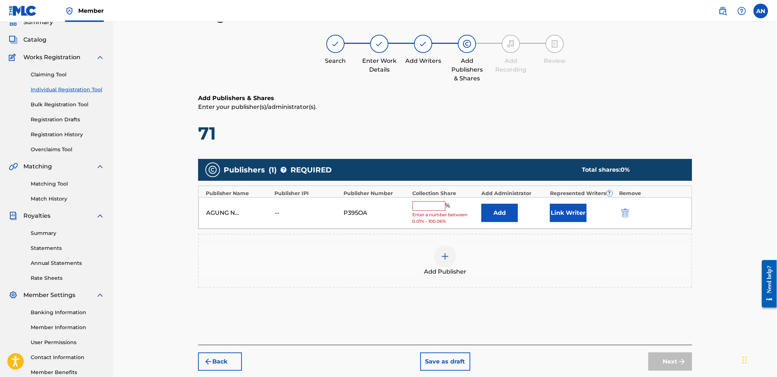
click at [427, 204] on input "text" at bounding box center [429, 206] width 33 height 10
type input "100"
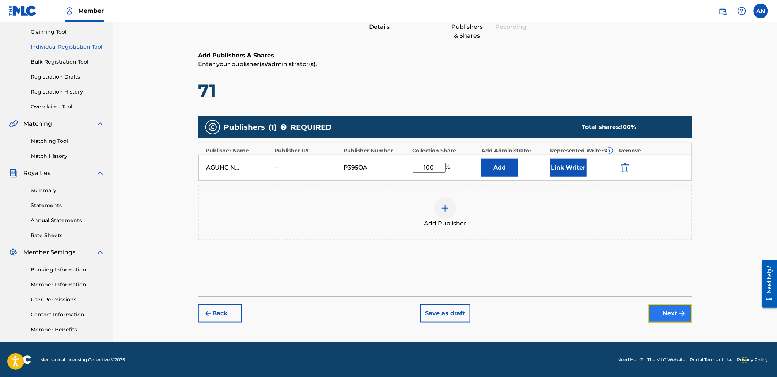
click at [667, 317] on button "Next" at bounding box center [671, 314] width 44 height 18
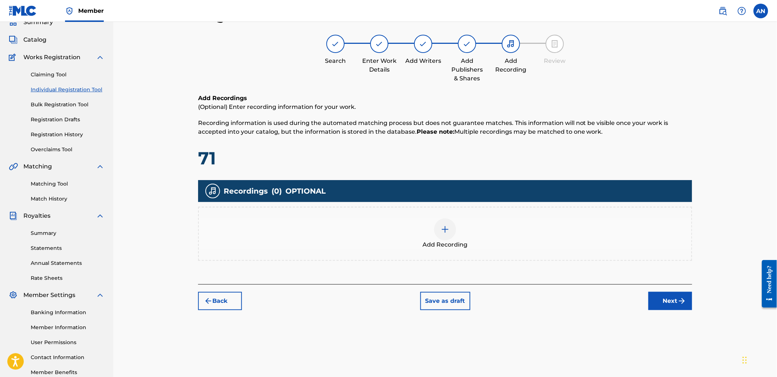
click at [514, 232] on div "Add Recording" at bounding box center [445, 234] width 493 height 31
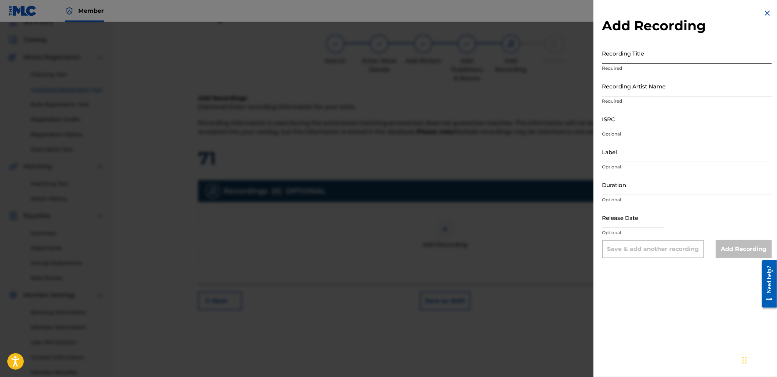
click at [654, 53] on input "Recording Title" at bounding box center [688, 53] width 170 height 21
paste input "Rust"
type input "Rust"
click at [644, 88] on input "Recording Artist Name" at bounding box center [688, 86] width 170 height 21
type input "[PERSON_NAME]"
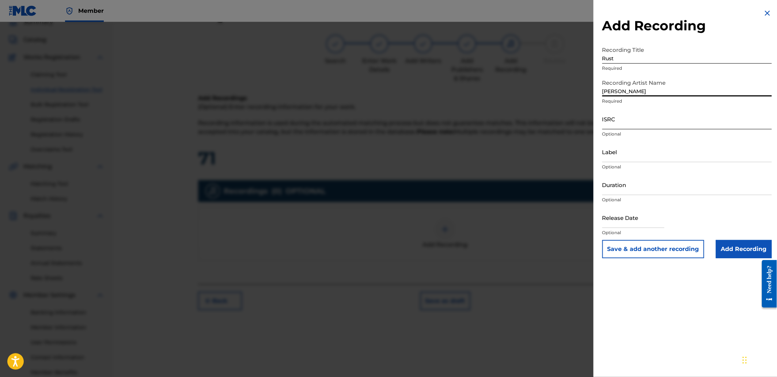
click at [656, 114] on input "ISRC" at bounding box center [688, 119] width 170 height 21
paste input "QZS672512171"
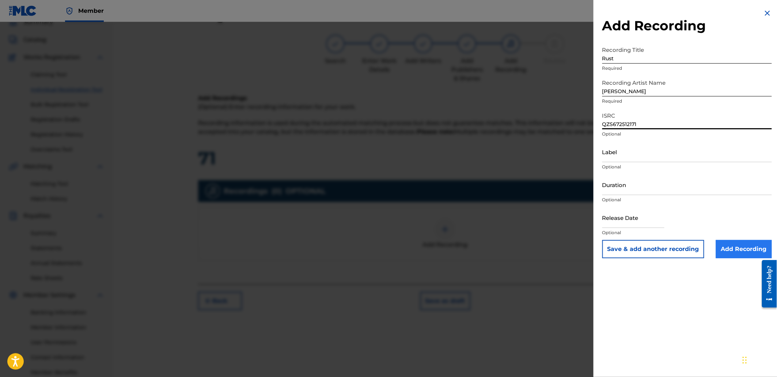
type input "QZS672512171"
drag, startPoint x: 738, startPoint y: 252, endPoint x: 631, endPoint y: 291, distance: 113.7
click at [737, 252] on input "Add Recording" at bounding box center [744, 249] width 56 height 18
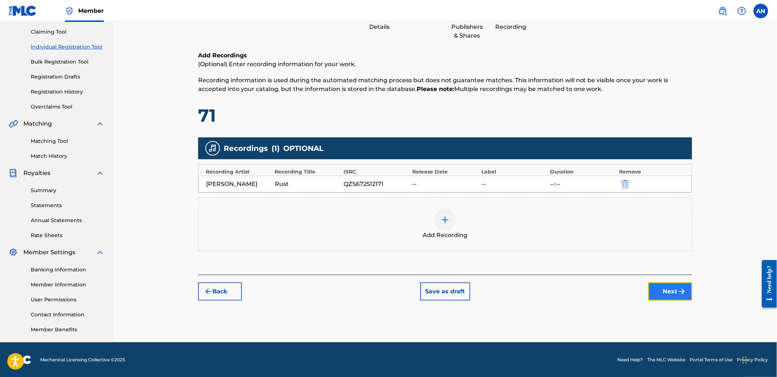
click at [669, 294] on button "Next" at bounding box center [671, 292] width 44 height 18
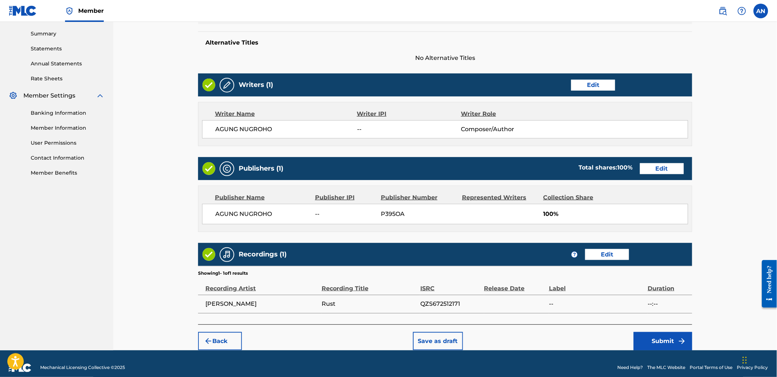
scroll to position [241, 0]
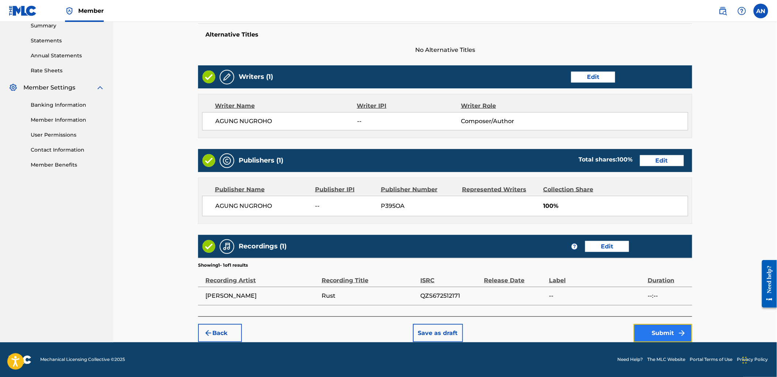
click at [647, 335] on button "Submit" at bounding box center [663, 333] width 59 height 18
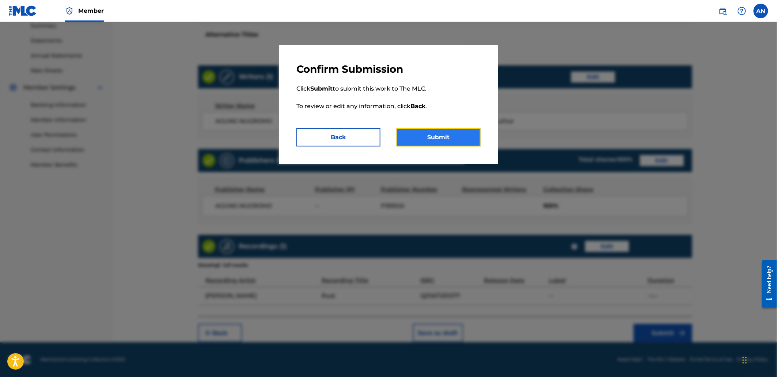
click at [436, 135] on button "Submit" at bounding box center [439, 137] width 84 height 18
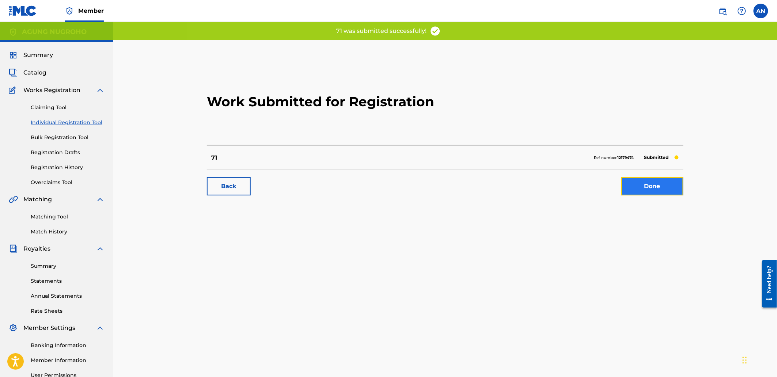
click at [661, 179] on link "Done" at bounding box center [653, 186] width 62 height 18
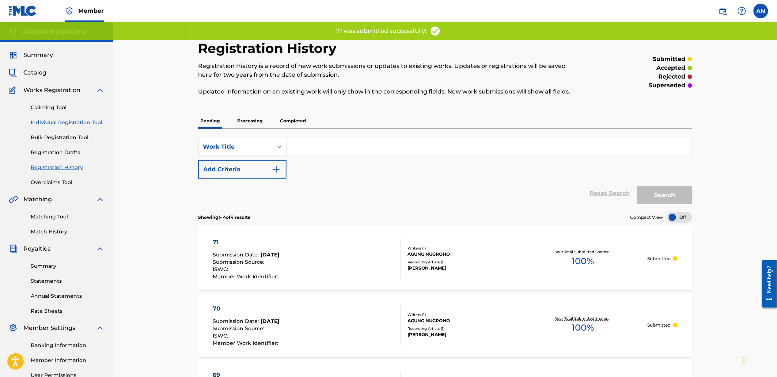
click at [59, 123] on link "Individual Registration Tool" at bounding box center [68, 123] width 74 height 8
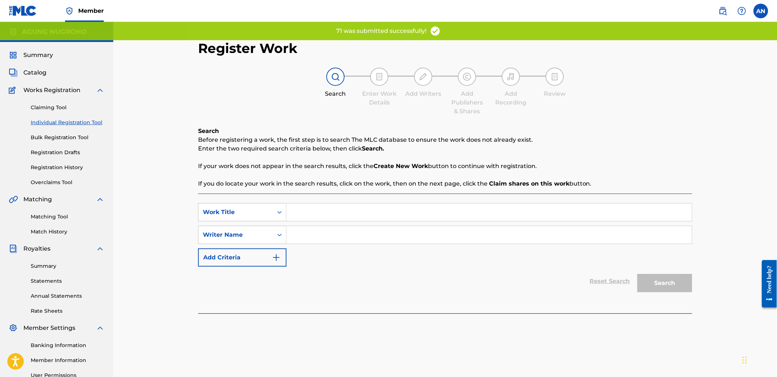
click at [362, 221] on input "Search Form" at bounding box center [489, 213] width 405 height 18
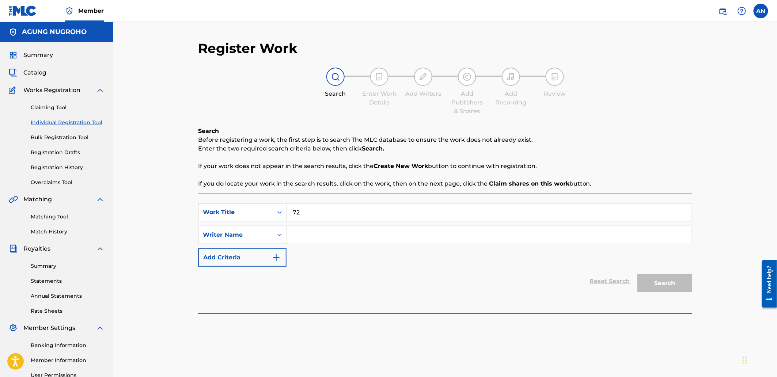
type input "72"
click at [359, 233] on input "Search Form" at bounding box center [489, 235] width 405 height 18
drag, startPoint x: 359, startPoint y: 233, endPoint x: 285, endPoint y: 238, distance: 74.0
click at [285, 238] on div "SearchWithCriteria5686a79f-6c40-44a7-8d6b-d05f47d6ca3a Writer Name [PERSON_NAME]" at bounding box center [445, 235] width 494 height 18
type input "AGUNG NUGROHO"
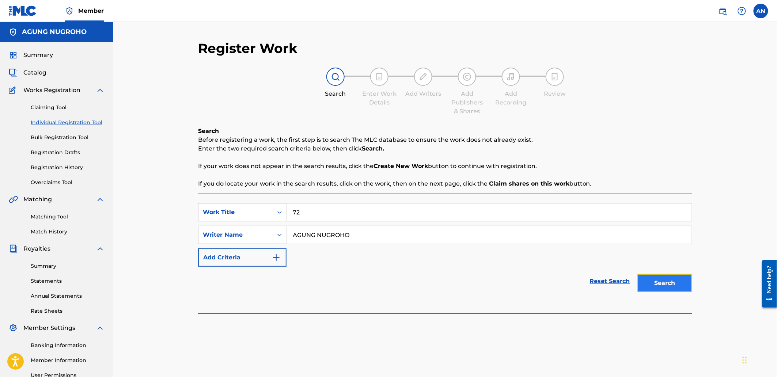
click at [677, 278] on button "Search" at bounding box center [665, 283] width 55 height 18
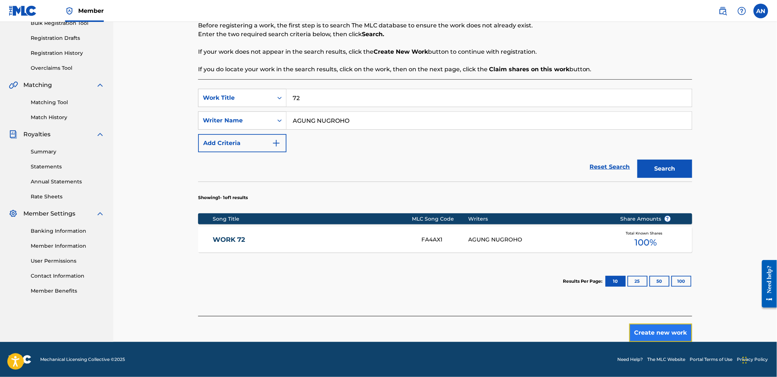
click at [673, 331] on button "Create new work" at bounding box center [661, 333] width 63 height 18
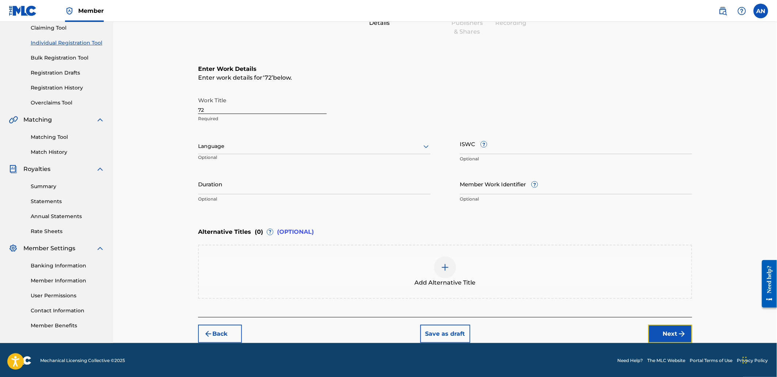
click at [673, 331] on button "Next" at bounding box center [671, 334] width 44 height 18
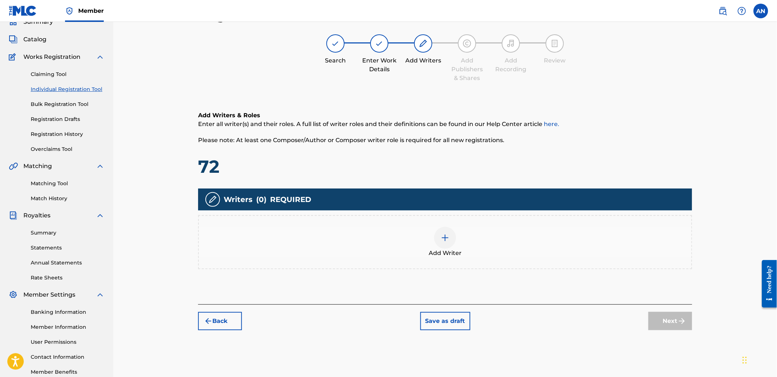
scroll to position [33, 0]
click at [571, 230] on div "Add Writer" at bounding box center [445, 242] width 493 height 31
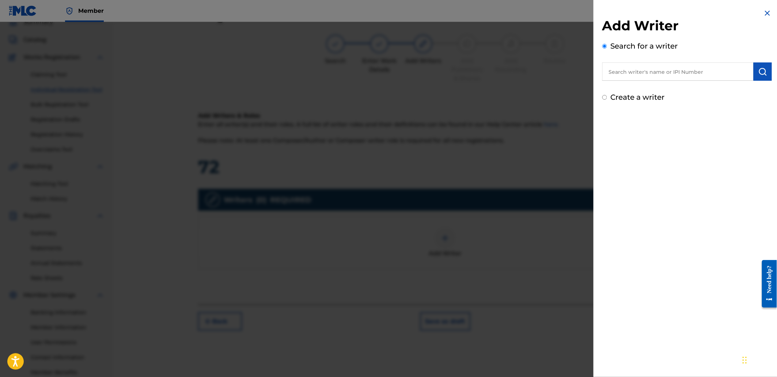
click at [673, 74] on input "text" at bounding box center [678, 72] width 151 height 18
paste input "AGUNG NUGROHO"
type input "AGUNG NUGROHO"
click at [768, 67] on button "submit" at bounding box center [763, 72] width 18 height 18
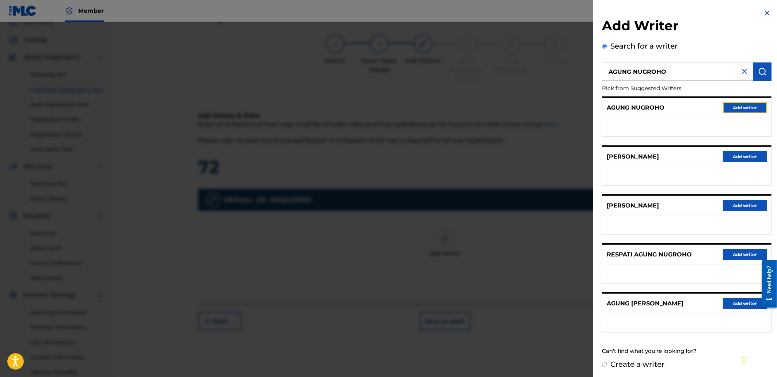
drag, startPoint x: 741, startPoint y: 107, endPoint x: 656, endPoint y: 140, distance: 91.1
click at [741, 107] on button "Add writer" at bounding box center [746, 107] width 44 height 11
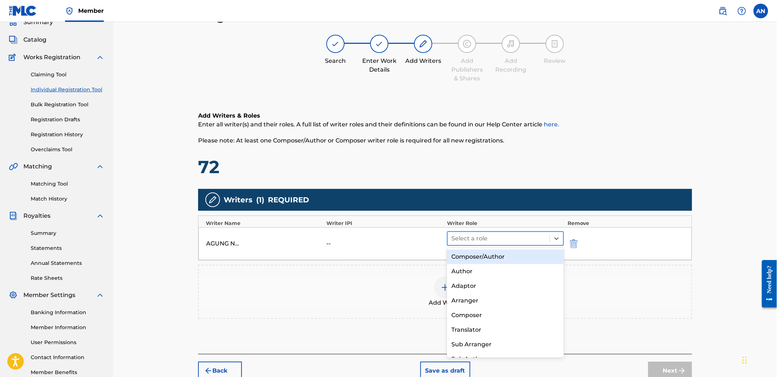
click at [512, 235] on div at bounding box center [499, 239] width 95 height 10
click at [509, 254] on div "Composer/Author" at bounding box center [505, 257] width 117 height 15
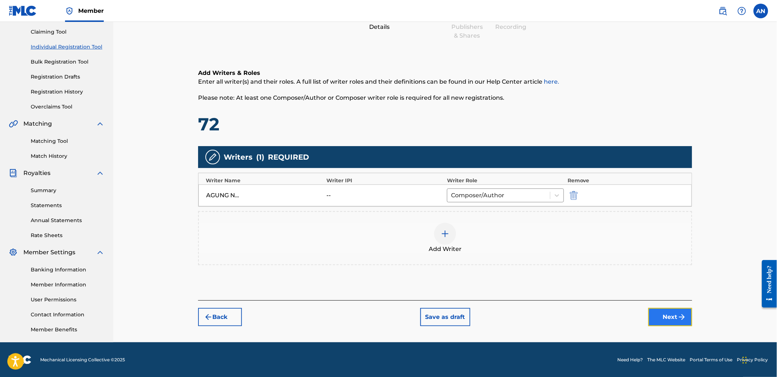
click at [659, 318] on button "Next" at bounding box center [671, 317] width 44 height 18
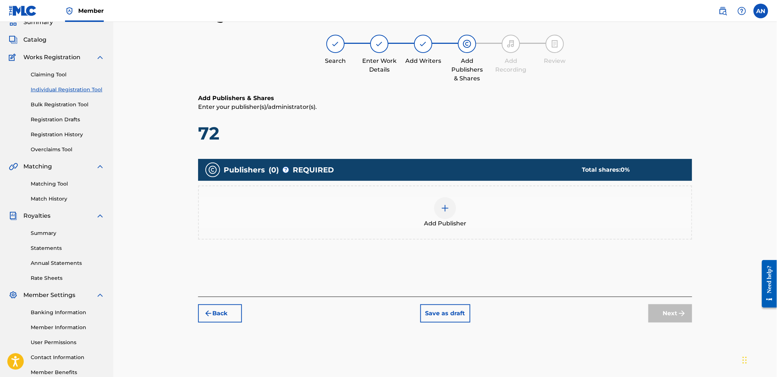
click at [511, 220] on div "Add Publisher" at bounding box center [445, 212] width 493 height 31
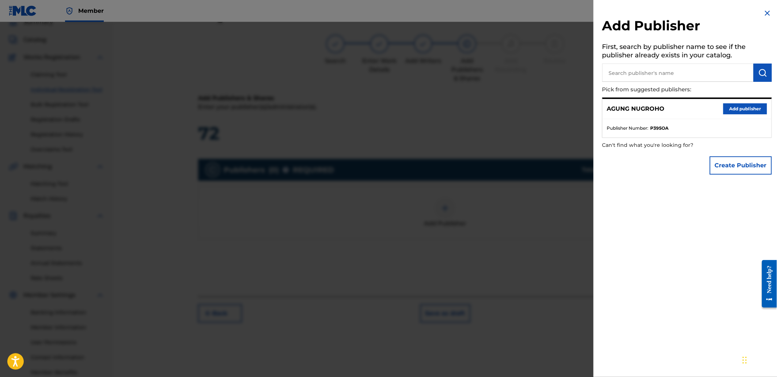
drag, startPoint x: 640, startPoint y: 77, endPoint x: 688, endPoint y: 102, distance: 54.0
click at [640, 76] on input "text" at bounding box center [678, 73] width 151 height 18
click at [727, 106] on button "Add publisher" at bounding box center [746, 108] width 44 height 11
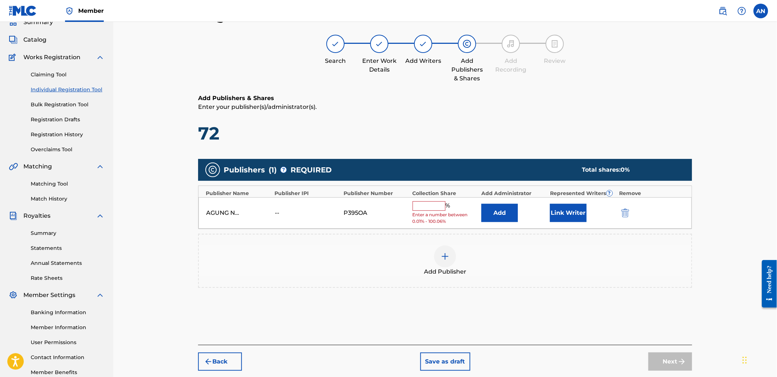
click at [430, 211] on div "% Enter a number between 0.01% - 100.06%" at bounding box center [445, 213] width 65 height 24
click at [433, 203] on input "text" at bounding box center [429, 206] width 33 height 10
type input "100"
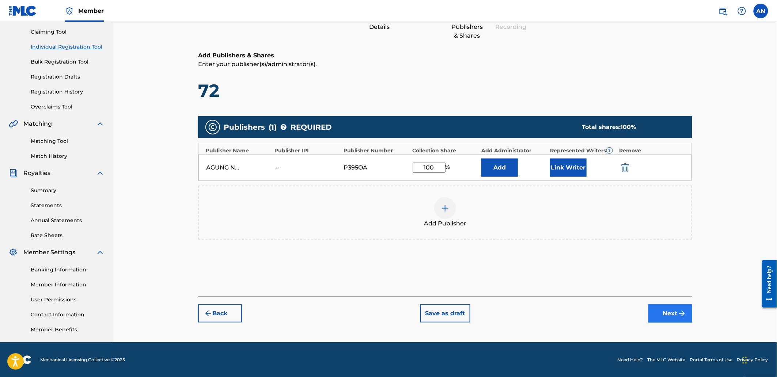
drag, startPoint x: 674, startPoint y: 326, endPoint x: 667, endPoint y: 311, distance: 16.2
click at [674, 325] on div "Register Work Search Enter Work Details Add Writers Add Publishers & Shares Add…" at bounding box center [445, 154] width 512 height 378
click at [667, 311] on button "Next" at bounding box center [671, 314] width 44 height 18
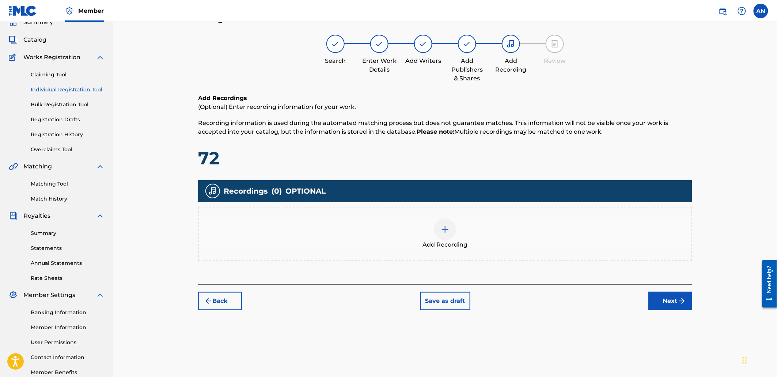
click at [493, 226] on div "Add Recording" at bounding box center [445, 234] width 493 height 31
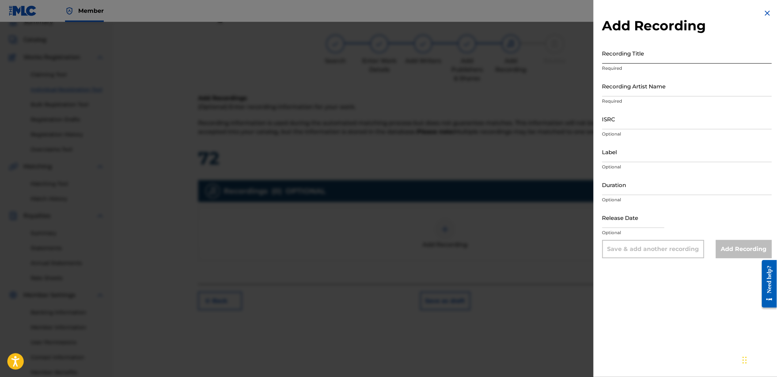
click at [631, 53] on input "Recording Title" at bounding box center [688, 53] width 170 height 21
paste input "Betrayal Flames"
type input "Betrayal Flames"
click at [638, 91] on input "Recording Artist Name" at bounding box center [688, 86] width 170 height 21
type input "[PERSON_NAME]"
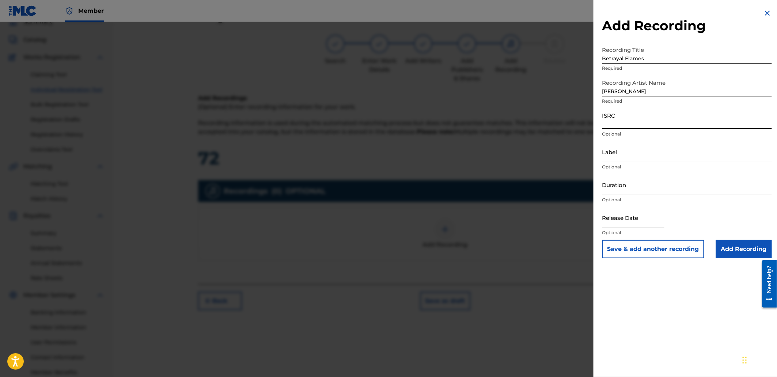
click at [651, 121] on input "ISRC" at bounding box center [688, 119] width 170 height 21
paste input "QZS662510646"
type input "QZS662510646"
drag, startPoint x: 724, startPoint y: 249, endPoint x: 707, endPoint y: 254, distance: 17.5
click at [724, 250] on input "Add Recording" at bounding box center [744, 249] width 56 height 18
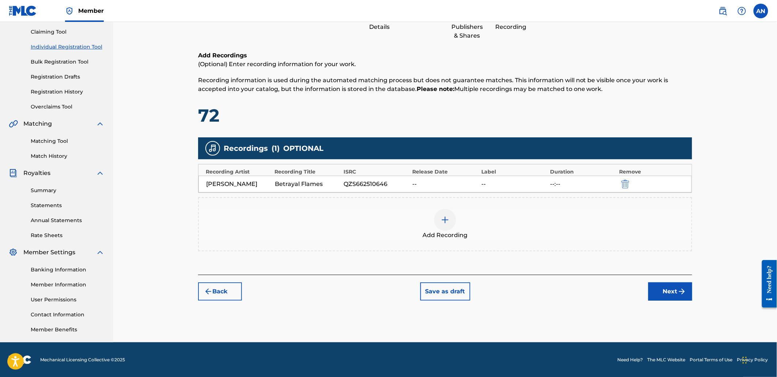
click at [678, 301] on div "Register Work Search Enter Work Details Add Writers Add Publishers & Shares Add…" at bounding box center [445, 154] width 512 height 378
click at [676, 298] on button "Next" at bounding box center [671, 292] width 44 height 18
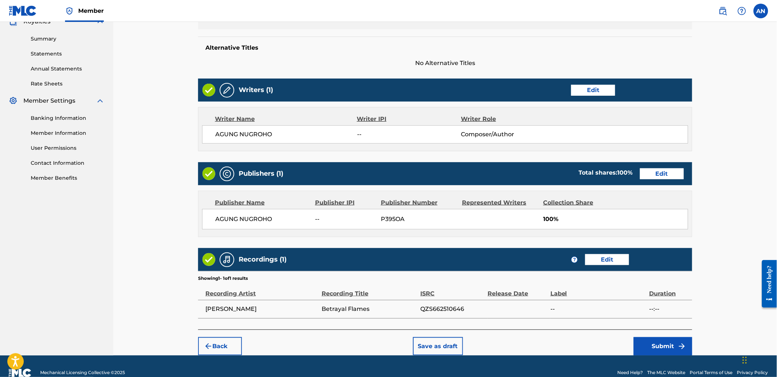
scroll to position [241, 0]
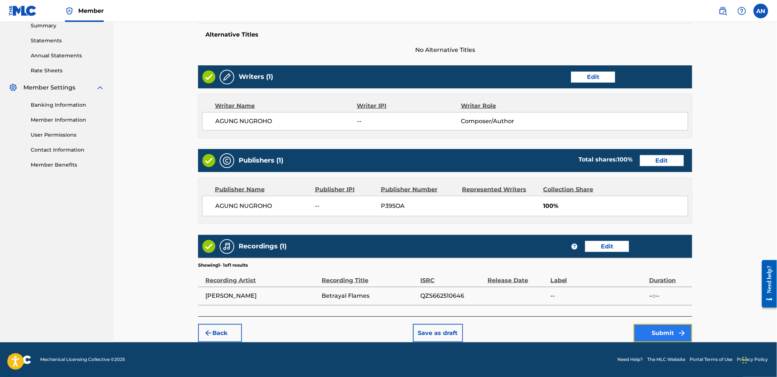
click at [652, 331] on button "Submit" at bounding box center [663, 333] width 59 height 18
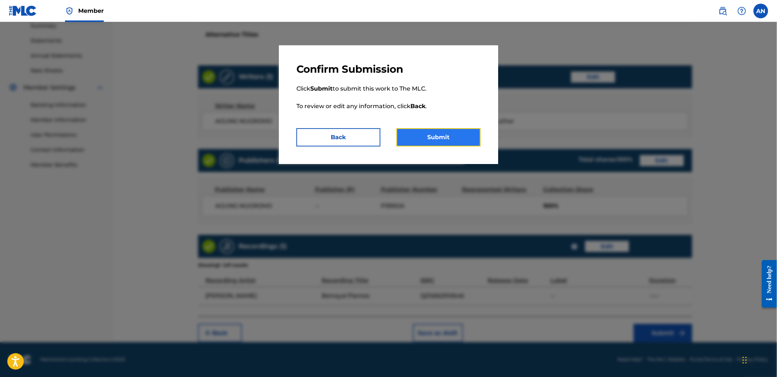
click at [421, 136] on button "Submit" at bounding box center [439, 137] width 84 height 18
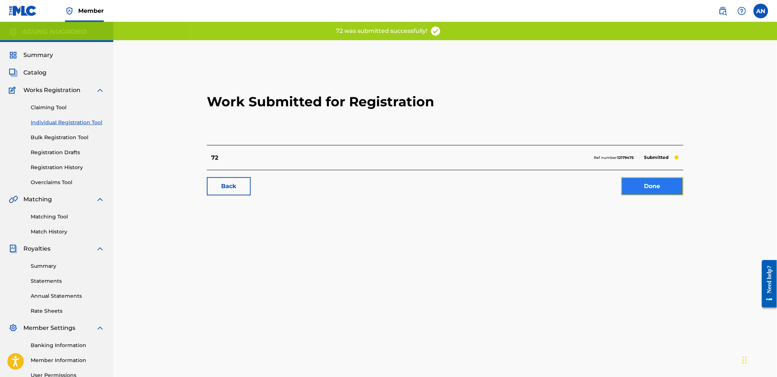
click at [657, 181] on link "Done" at bounding box center [653, 186] width 62 height 18
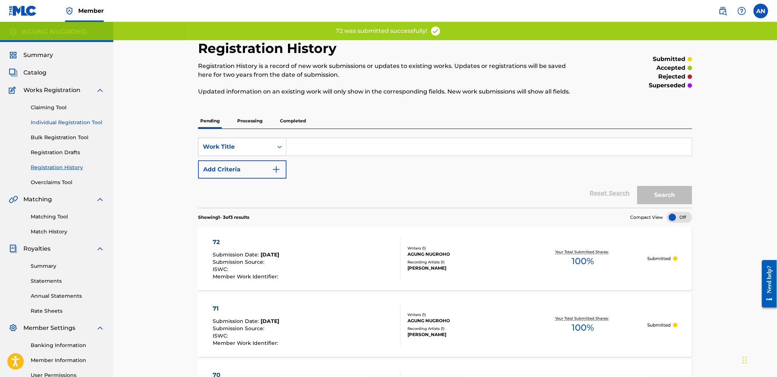
click at [59, 121] on link "Individual Registration Tool" at bounding box center [68, 123] width 74 height 8
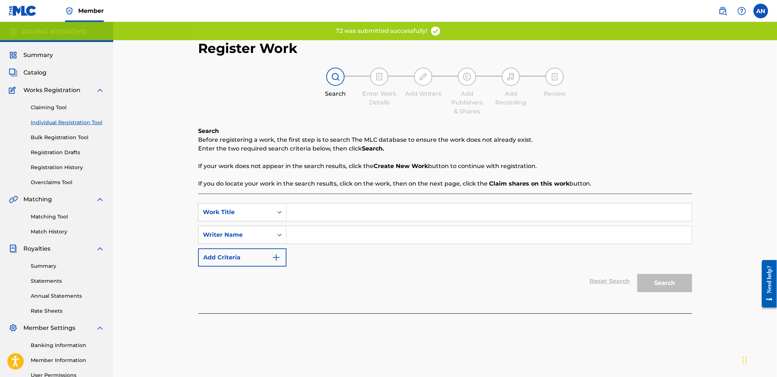
click at [374, 210] on input "Search Form" at bounding box center [489, 213] width 405 height 18
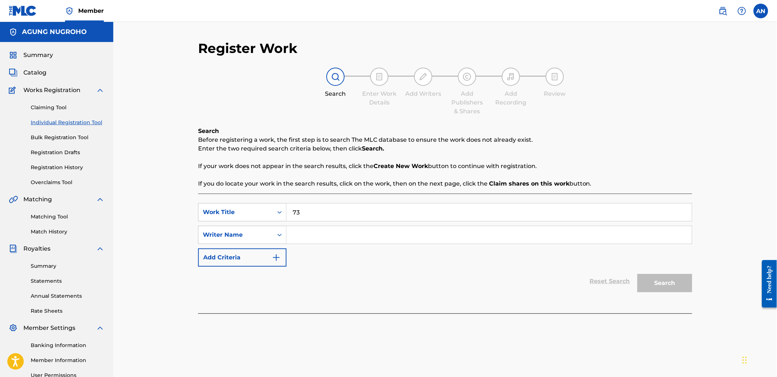
type input "73"
click at [360, 236] on input "Search Form" at bounding box center [489, 235] width 405 height 18
drag, startPoint x: 363, startPoint y: 240, endPoint x: 289, endPoint y: 239, distance: 73.5
click at [289, 239] on input "AGUNG NUGROHO" at bounding box center [489, 235] width 405 height 18
type input "AGUNG NUGROHO"
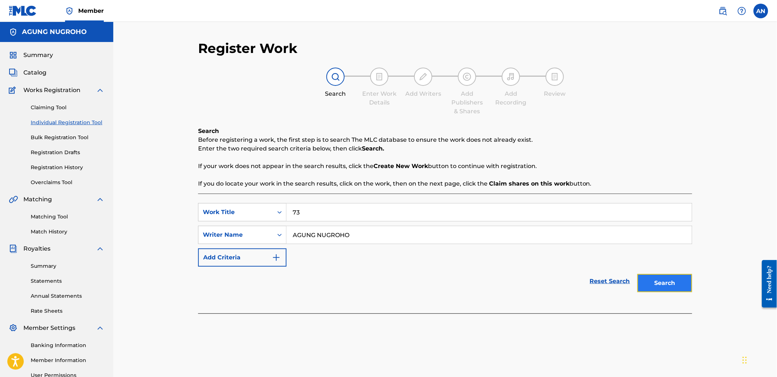
click at [658, 286] on button "Search" at bounding box center [665, 283] width 55 height 18
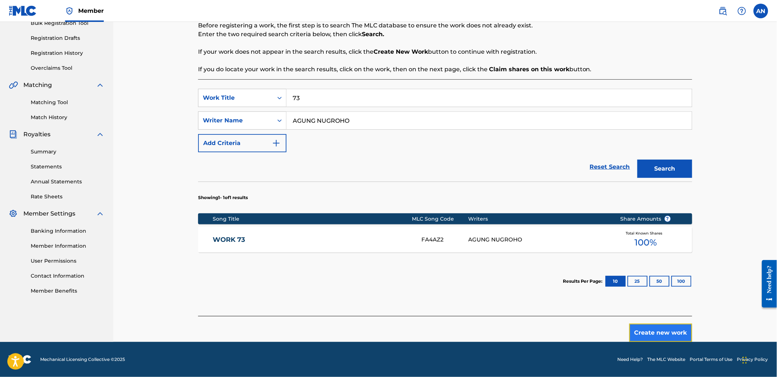
click at [667, 338] on button "Create new work" at bounding box center [661, 333] width 63 height 18
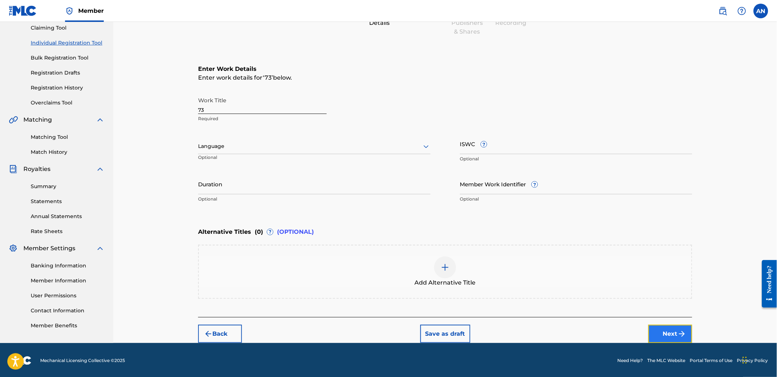
click at [667, 333] on button "Next" at bounding box center [671, 334] width 44 height 18
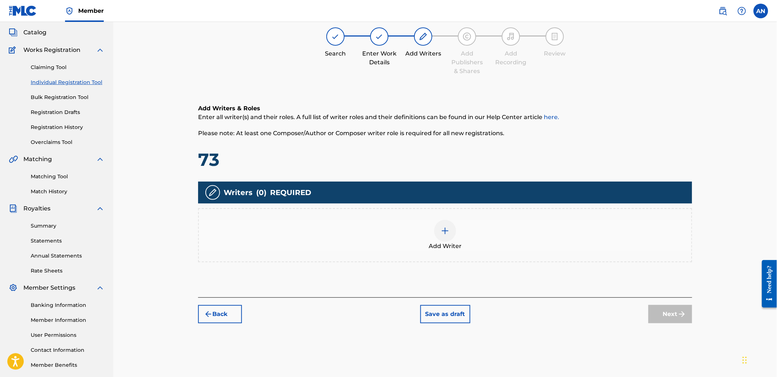
scroll to position [33, 0]
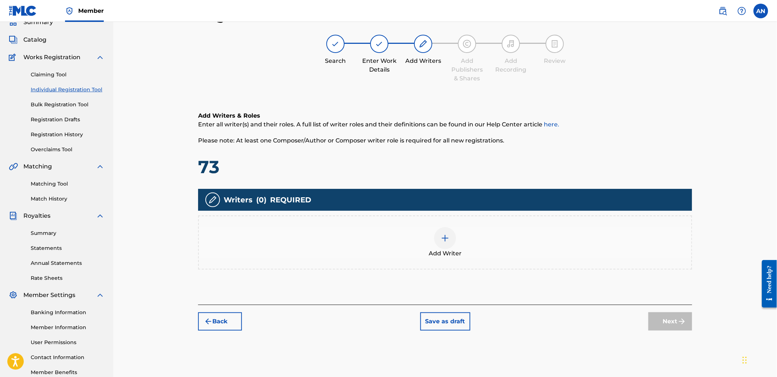
click at [533, 229] on div "Add Writer" at bounding box center [445, 242] width 493 height 31
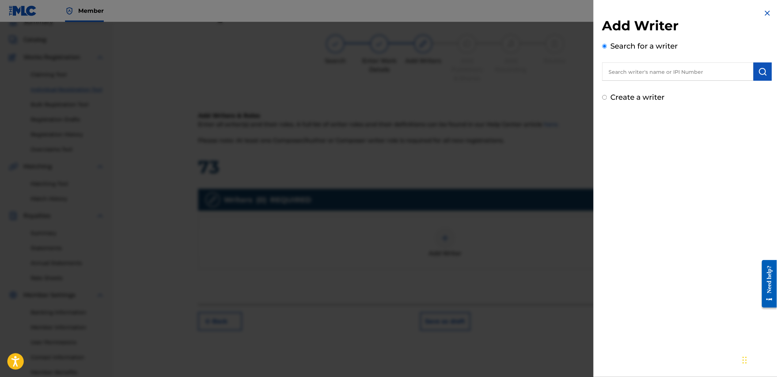
click at [627, 66] on input "text" at bounding box center [678, 72] width 151 height 18
paste input "AGUNG NUGROHO"
type input "AGUNG NUGROHO"
click at [770, 74] on button "submit" at bounding box center [763, 72] width 18 height 18
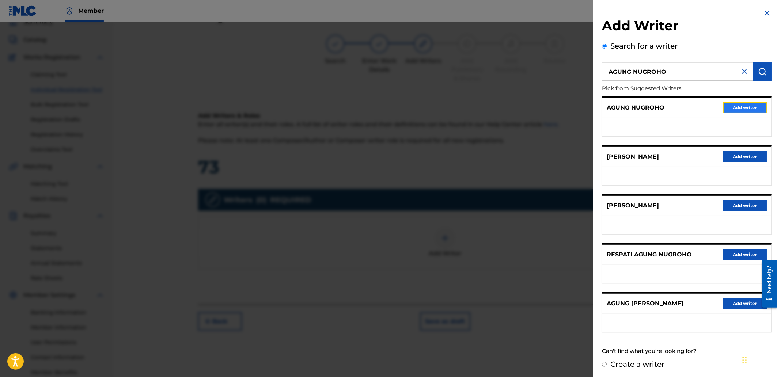
drag, startPoint x: 752, startPoint y: 103, endPoint x: 670, endPoint y: 127, distance: 85.6
click at [752, 103] on button "Add writer" at bounding box center [746, 107] width 44 height 11
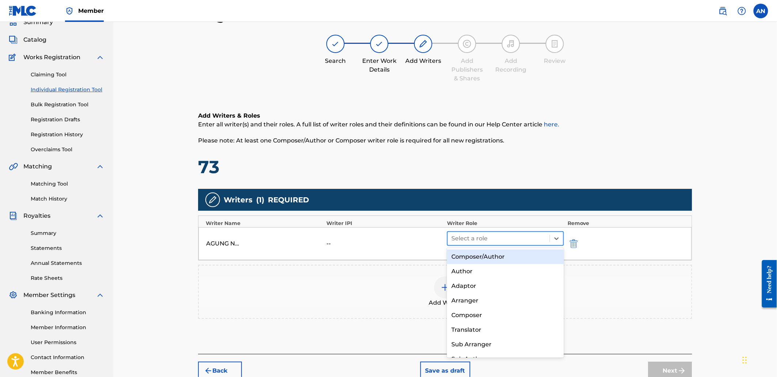
click at [504, 244] on div "Select a role" at bounding box center [499, 238] width 102 height 13
click at [495, 259] on div "Composer/Author" at bounding box center [505, 257] width 117 height 15
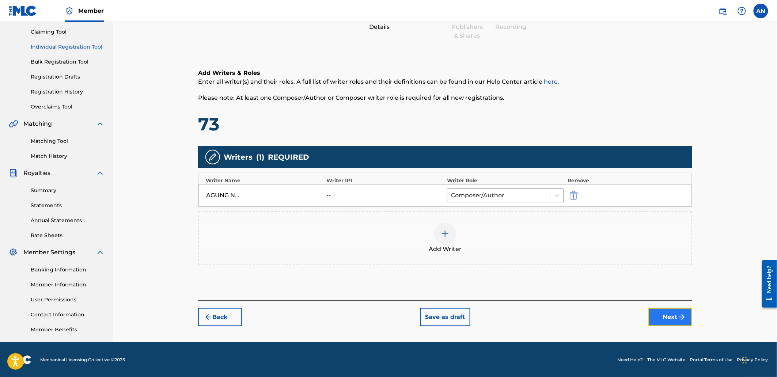
click at [659, 313] on button "Next" at bounding box center [671, 317] width 44 height 18
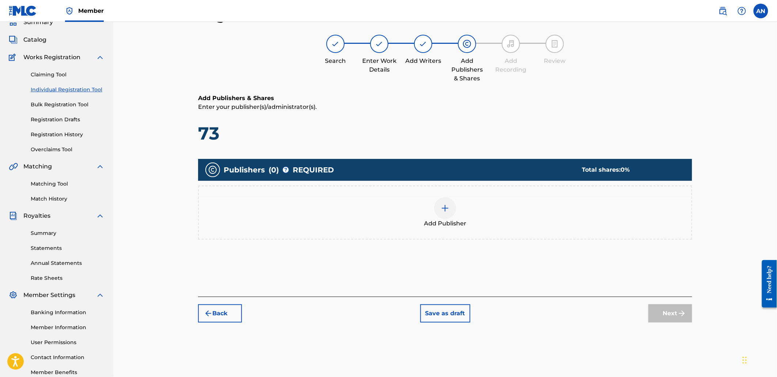
click at [516, 214] on div "Add Publisher" at bounding box center [445, 212] width 493 height 31
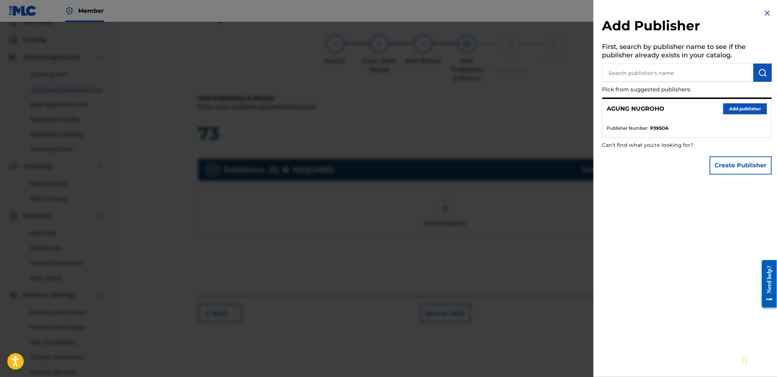
click at [656, 73] on input "text" at bounding box center [678, 73] width 151 height 18
click at [740, 108] on button "Add publisher" at bounding box center [746, 108] width 44 height 11
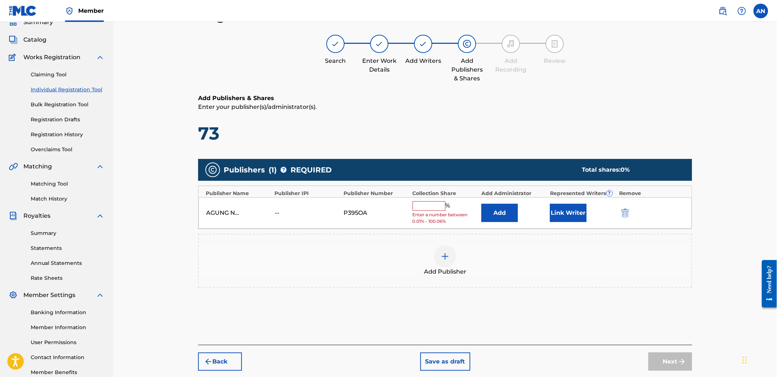
click at [434, 200] on div "AGUNG NUGROHO -- P395OA % Enter a number between 0.01% - 100.06% Add Link Writer" at bounding box center [446, 213] width 494 height 32
click at [434, 206] on input "text" at bounding box center [429, 206] width 33 height 10
type input "100"
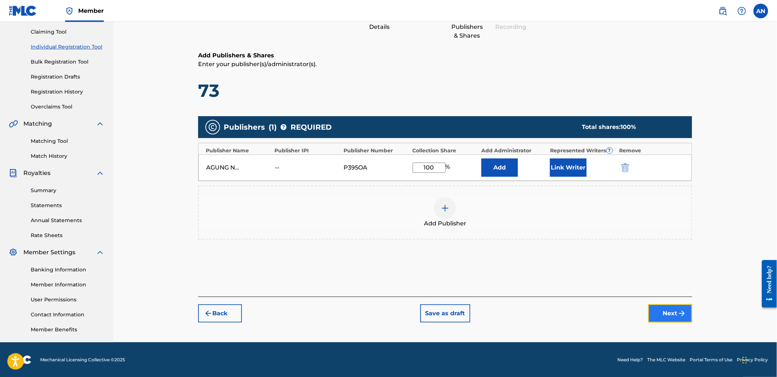
click at [662, 317] on button "Next" at bounding box center [671, 314] width 44 height 18
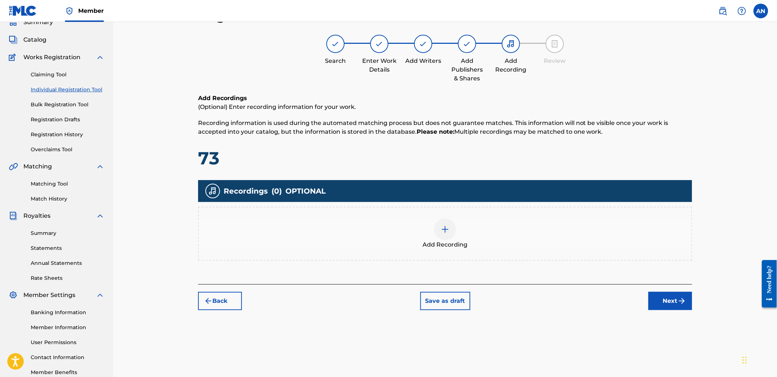
click at [544, 242] on div "Add Recording" at bounding box center [445, 234] width 493 height 31
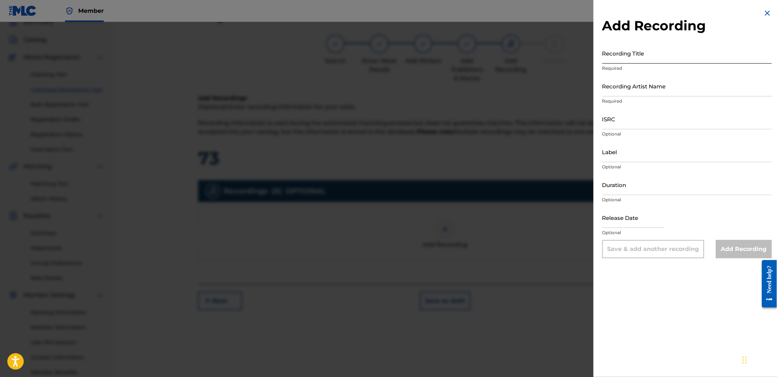
click at [664, 57] on input "Recording Title" at bounding box center [688, 53] width 170 height 21
paste input "Blaze"
type input "Blaze"
click at [631, 88] on input "Recording Artist Name" at bounding box center [688, 86] width 170 height 21
type input "[PERSON_NAME]"
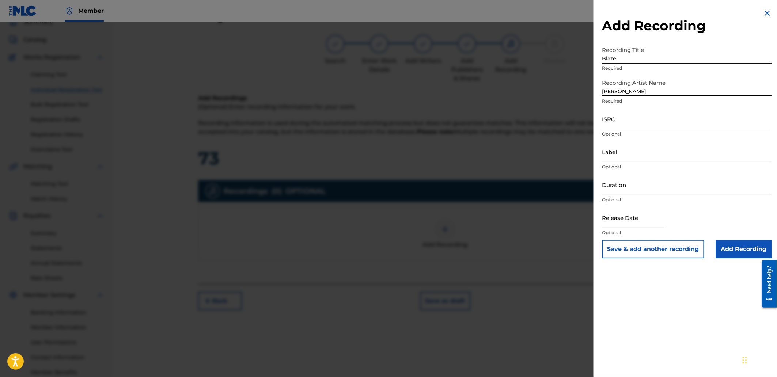
click at [616, 59] on input "Blaze" at bounding box center [688, 53] width 170 height 21
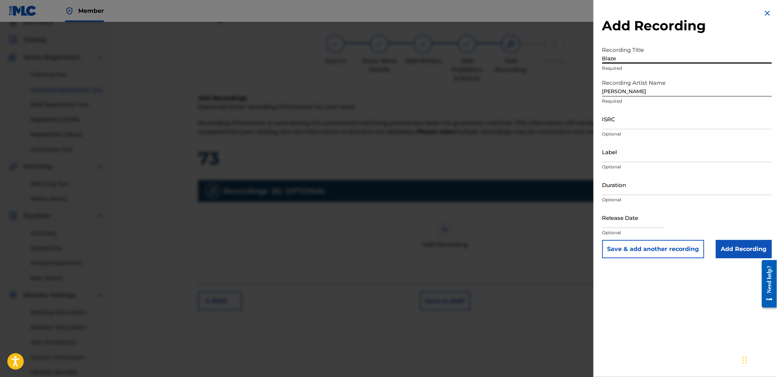
type input "Blaze"
drag, startPoint x: 620, startPoint y: 130, endPoint x: 624, endPoint y: 120, distance: 11.3
click at [622, 126] on div "ISRC Optional" at bounding box center [688, 125] width 170 height 33
click at [624, 120] on input "ISRC" at bounding box center [688, 119] width 170 height 21
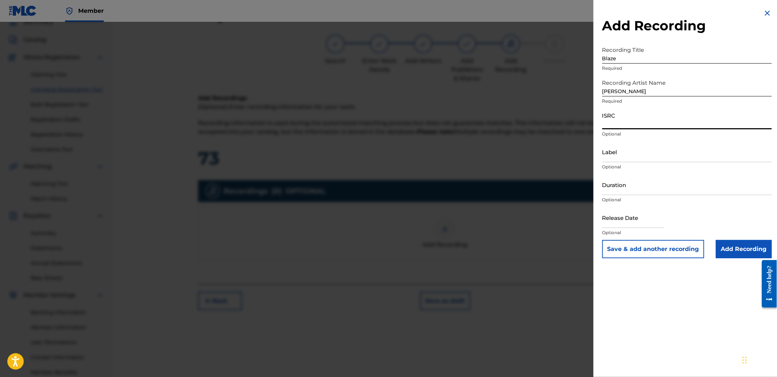
paste input "QZS662590437"
type input "QZS662590437"
drag, startPoint x: 743, startPoint y: 249, endPoint x: 615, endPoint y: 276, distance: 130.7
click at [743, 250] on input "Add Recording" at bounding box center [744, 249] width 56 height 18
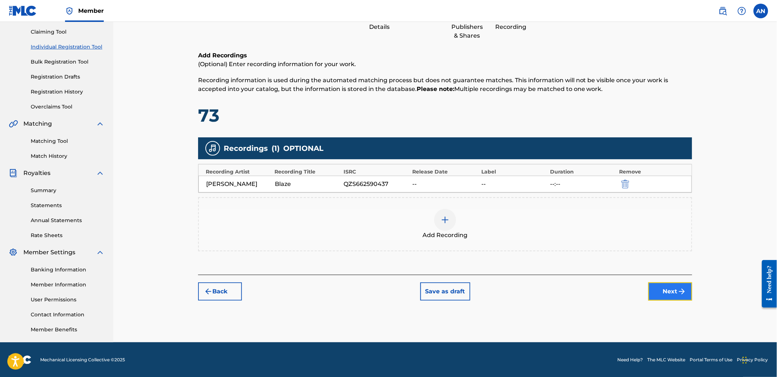
click at [670, 295] on button "Next" at bounding box center [671, 292] width 44 height 18
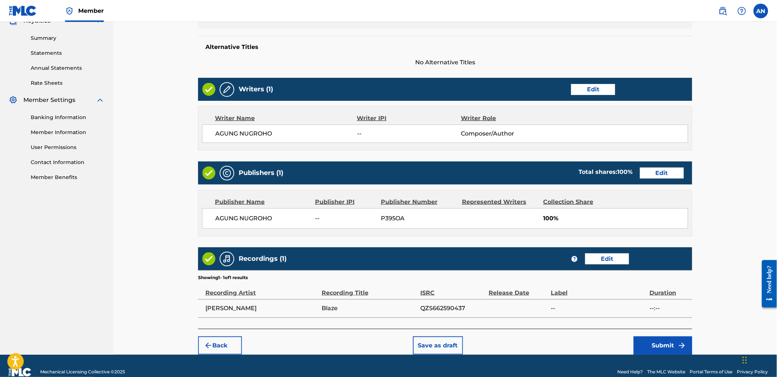
scroll to position [241, 0]
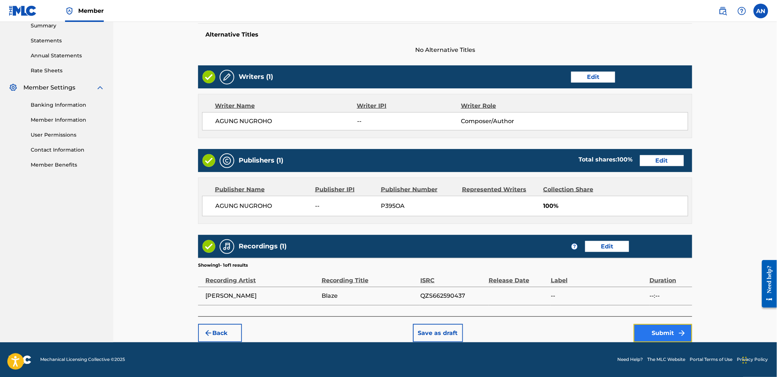
click at [666, 337] on button "Submit" at bounding box center [663, 333] width 59 height 18
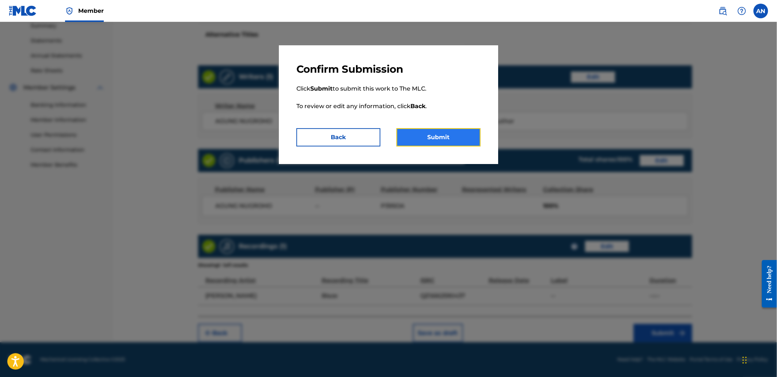
click at [461, 144] on button "Submit" at bounding box center [439, 137] width 84 height 18
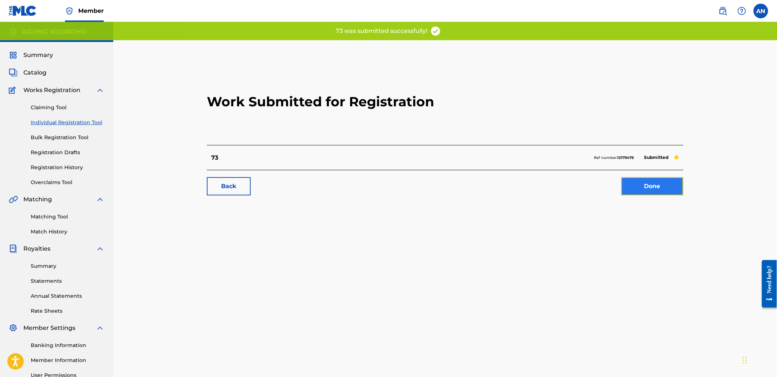
click at [657, 189] on link "Done" at bounding box center [653, 186] width 62 height 18
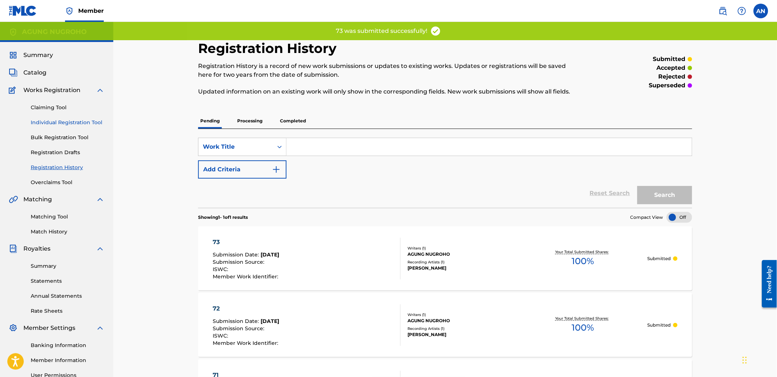
click at [79, 122] on link "Individual Registration Tool" at bounding box center [68, 123] width 74 height 8
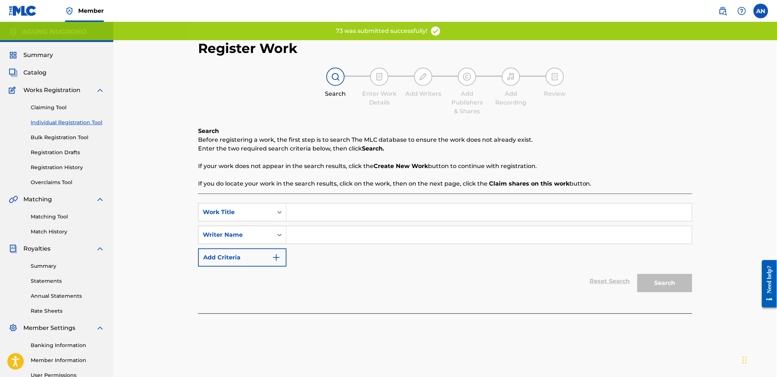
click at [316, 218] on input "Search Form" at bounding box center [489, 213] width 405 height 18
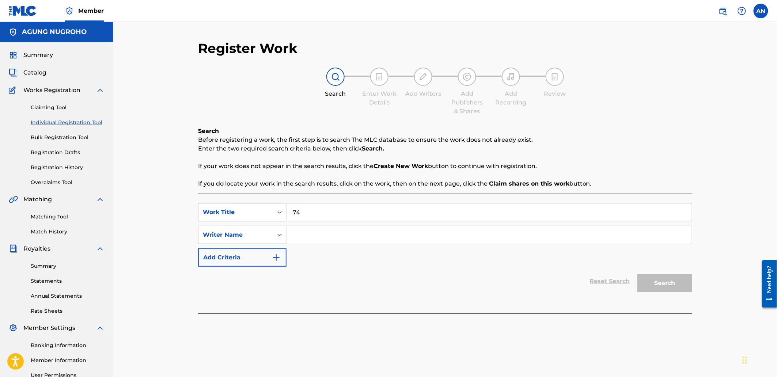
type input "74"
click at [345, 239] on input "Search Form" at bounding box center [489, 235] width 405 height 18
drag, startPoint x: 361, startPoint y: 239, endPoint x: 295, endPoint y: 239, distance: 65.8
click at [295, 239] on input "AGUNG NUGROHO" at bounding box center [489, 235] width 405 height 18
drag, startPoint x: 313, startPoint y: 239, endPoint x: 357, endPoint y: 235, distance: 44.0
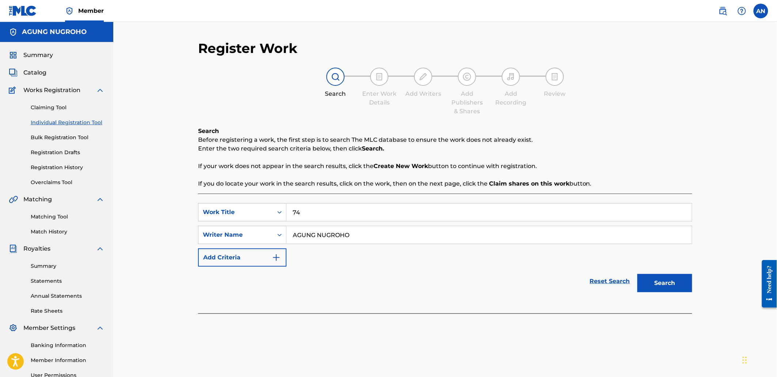
click at [313, 239] on input "AGUNG NUGROHO" at bounding box center [489, 235] width 405 height 18
click at [357, 235] on input "AGUNG NUGROHO" at bounding box center [489, 235] width 405 height 18
drag, startPoint x: 357, startPoint y: 235, endPoint x: 313, endPoint y: 235, distance: 43.5
click at [296, 238] on input "AGUNG NUGROHO" at bounding box center [489, 235] width 405 height 18
type input "AGUNG NUGROHO"
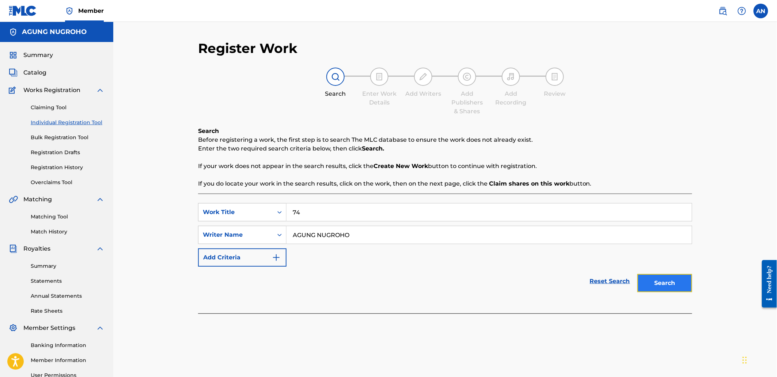
click at [688, 282] on button "Search" at bounding box center [665, 283] width 55 height 18
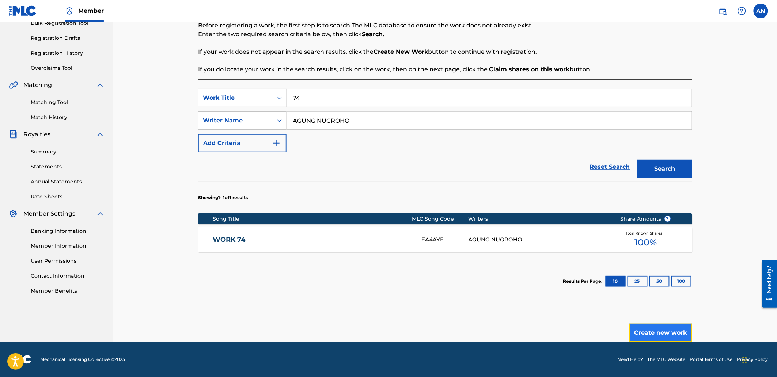
click at [645, 327] on button "Create new work" at bounding box center [661, 333] width 63 height 18
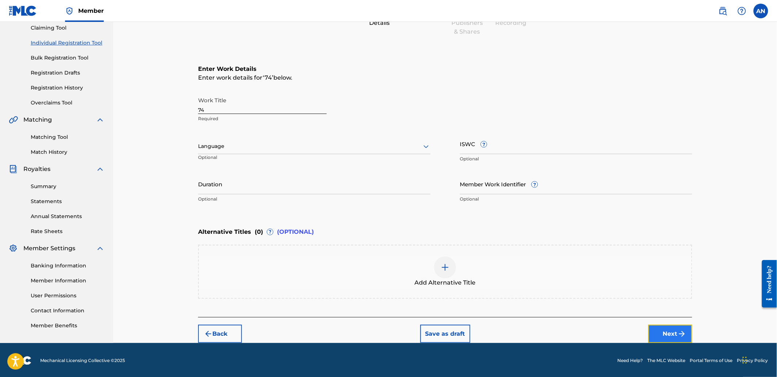
click at [657, 332] on button "Next" at bounding box center [671, 334] width 44 height 18
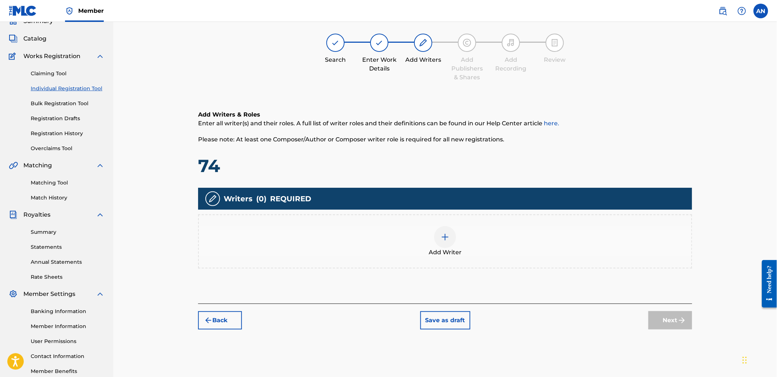
scroll to position [33, 0]
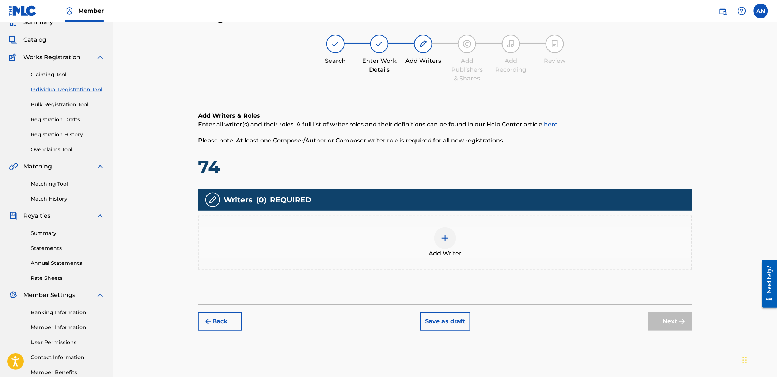
click at [498, 235] on div "Add Writer" at bounding box center [445, 242] width 493 height 31
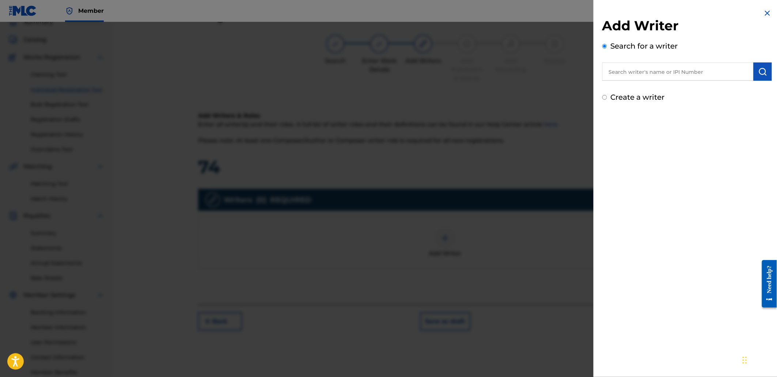
drag, startPoint x: 610, startPoint y: 71, endPoint x: 630, endPoint y: 75, distance: 21.2
click at [612, 71] on input "text" at bounding box center [678, 72] width 151 height 18
paste input "AGUNG NUGROHO"
type input "AGUNG NUGROHO"
click at [765, 66] on button "submit" at bounding box center [763, 72] width 18 height 18
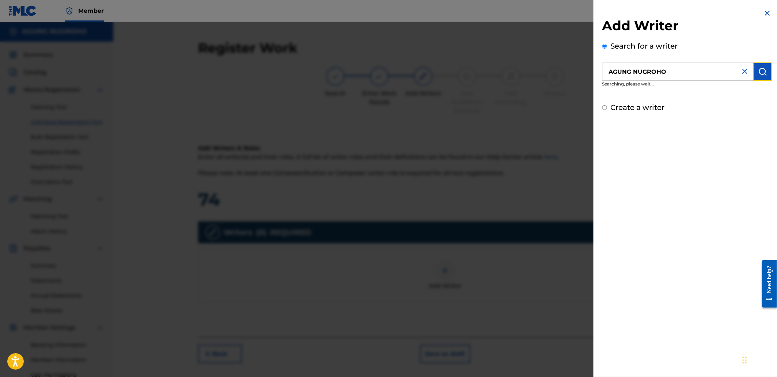
scroll to position [0, 0]
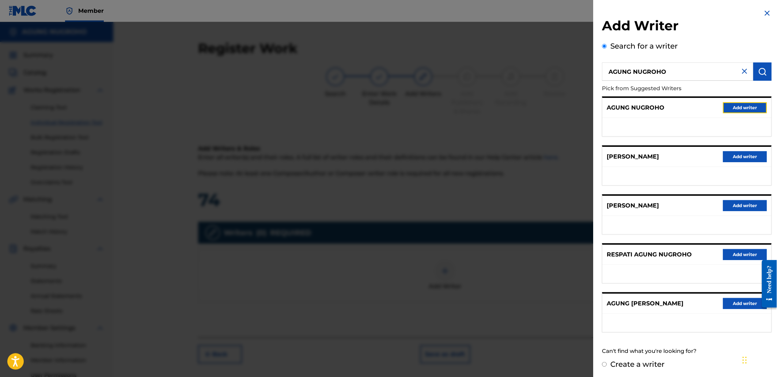
drag, startPoint x: 743, startPoint y: 110, endPoint x: 588, endPoint y: 187, distance: 173.7
click at [740, 111] on button "Add writer" at bounding box center [746, 107] width 44 height 11
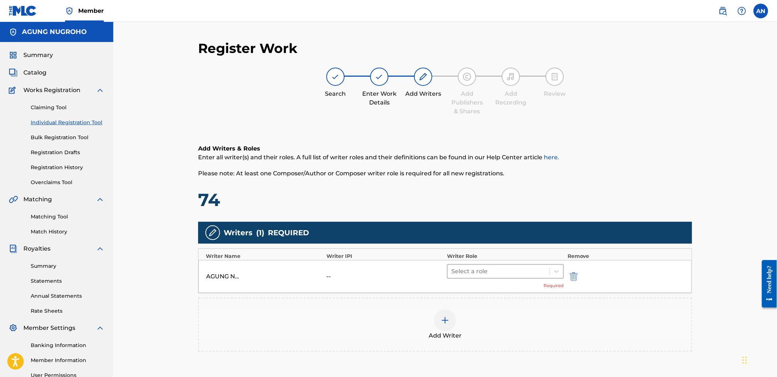
click at [511, 271] on div at bounding box center [499, 272] width 95 height 10
click at [507, 289] on div "Composer/Author" at bounding box center [505, 290] width 117 height 15
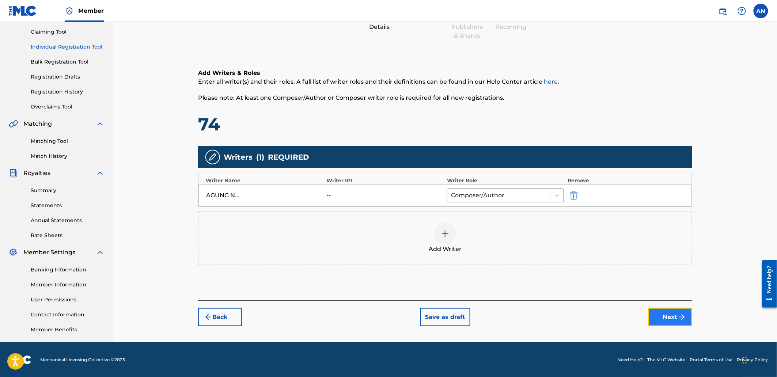
click at [677, 315] on button "Next" at bounding box center [671, 317] width 44 height 18
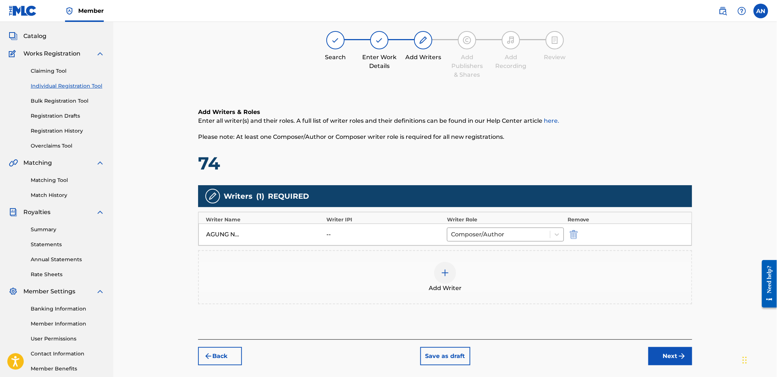
scroll to position [33, 0]
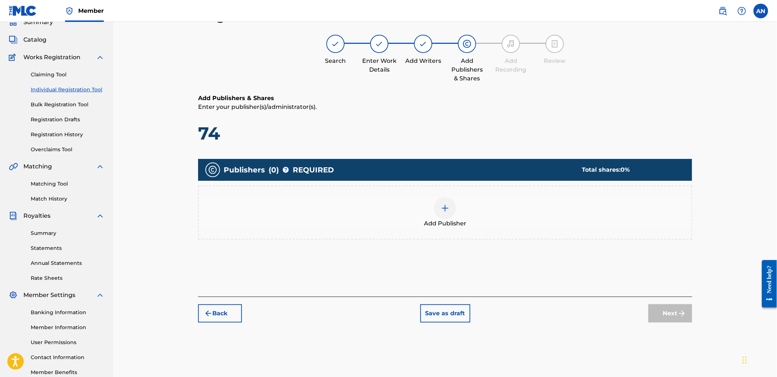
click at [543, 231] on div "Add Publisher" at bounding box center [445, 213] width 494 height 54
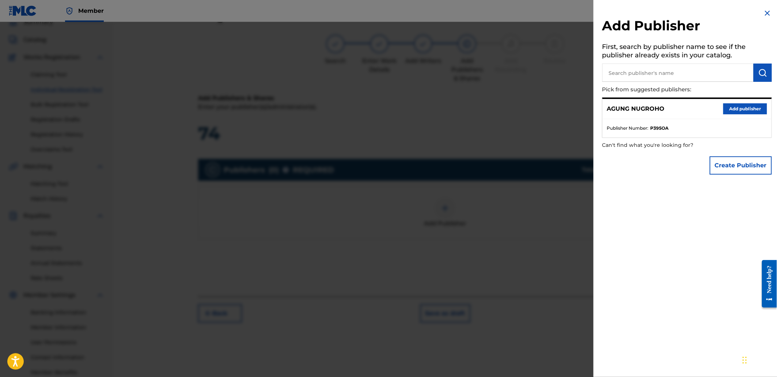
click at [684, 75] on input "text" at bounding box center [678, 73] width 151 height 18
drag, startPoint x: 746, startPoint y: 105, endPoint x: 587, endPoint y: 152, distance: 165.7
click at [746, 105] on button "Add publisher" at bounding box center [746, 108] width 44 height 11
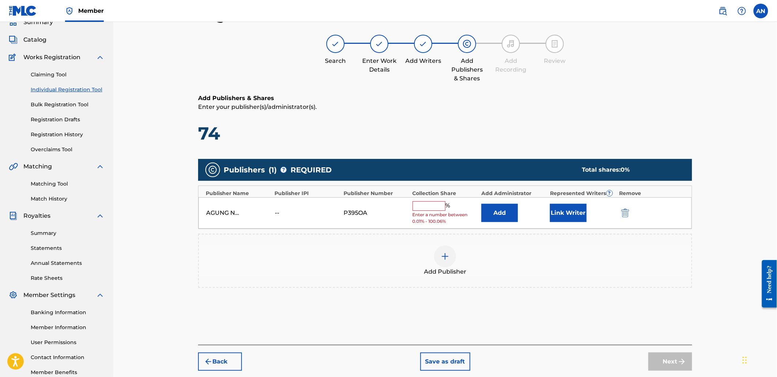
drag, startPoint x: 437, startPoint y: 205, endPoint x: 439, endPoint y: 211, distance: 6.2
click at [437, 205] on input "text" at bounding box center [429, 206] width 33 height 10
type input "100"
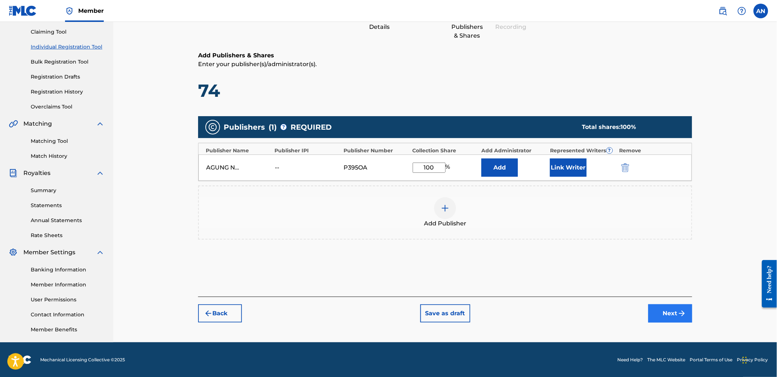
drag, startPoint x: 669, startPoint y: 324, endPoint x: 668, endPoint y: 320, distance: 4.5
click at [670, 324] on div "Register Work Search Enter Work Details Add Writers Add Publishers & Shares Add…" at bounding box center [445, 154] width 512 height 378
click at [665, 313] on button "Next" at bounding box center [671, 314] width 44 height 18
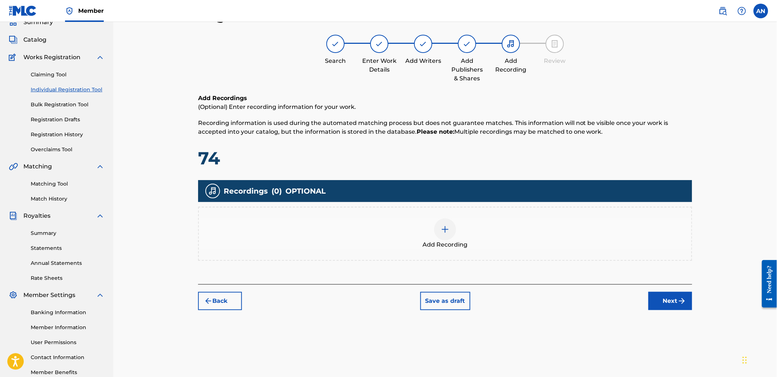
drag, startPoint x: 485, startPoint y: 234, endPoint x: 490, endPoint y: 233, distance: 5.2
click at [490, 233] on div "Add Recording" at bounding box center [445, 234] width 493 height 31
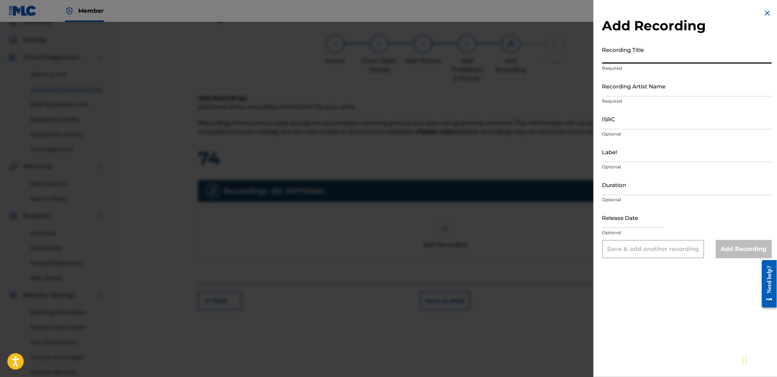
click at [653, 48] on input "Recording Title" at bounding box center [688, 53] width 170 height 21
paste input "Final Reckoning"
type input "Final Reckoning"
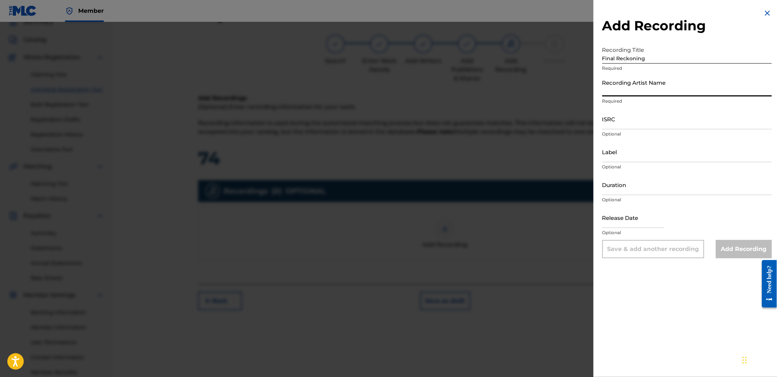
click at [627, 93] on input "Recording Artist Name" at bounding box center [688, 86] width 170 height 21
type input "[PERSON_NAME]"
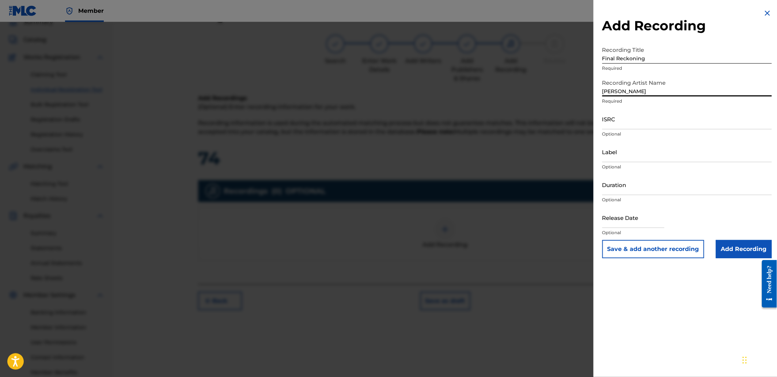
click at [616, 57] on input "Final Reckoning" at bounding box center [688, 53] width 170 height 21
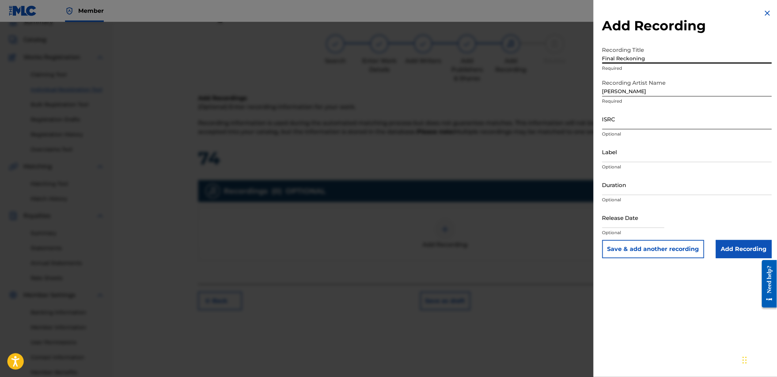
type input "Final Reckoning"
click at [635, 122] on input "ISRC" at bounding box center [688, 119] width 170 height 21
paste input "QZJRB2527205"
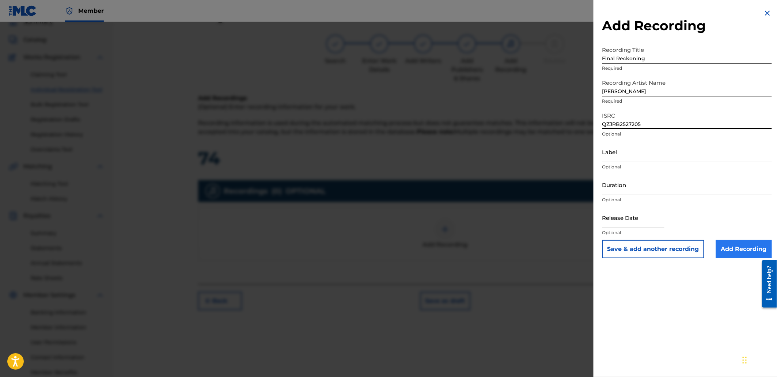
type input "QZJRB2527205"
click at [728, 249] on input "Add Recording" at bounding box center [744, 249] width 56 height 18
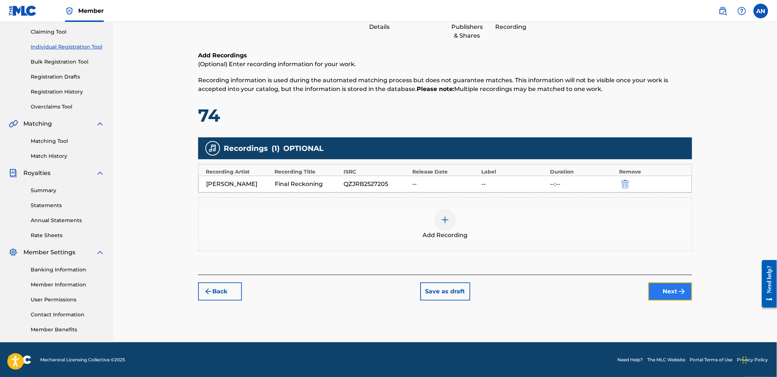
click at [667, 298] on button "Next" at bounding box center [671, 292] width 44 height 18
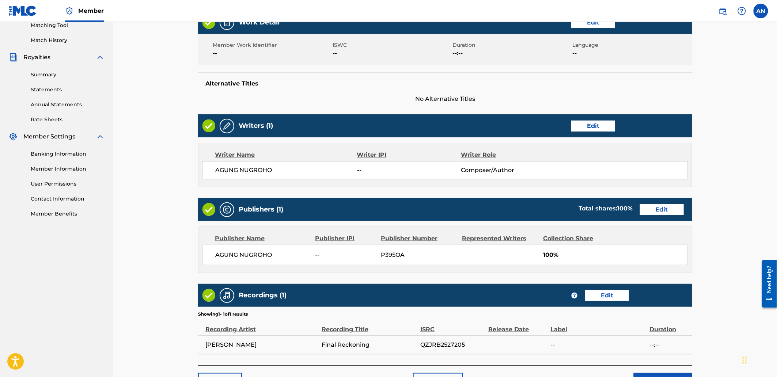
scroll to position [241, 0]
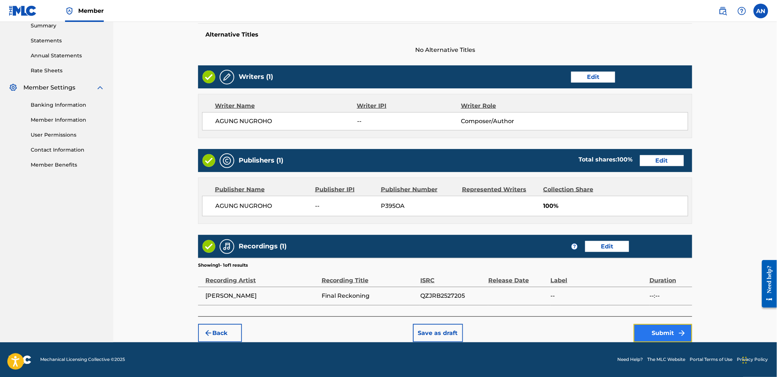
click at [656, 331] on button "Submit" at bounding box center [663, 333] width 59 height 18
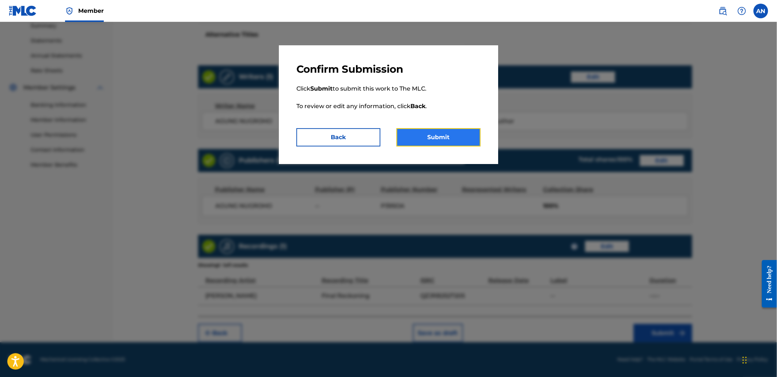
click at [436, 130] on button "Submit" at bounding box center [439, 137] width 84 height 18
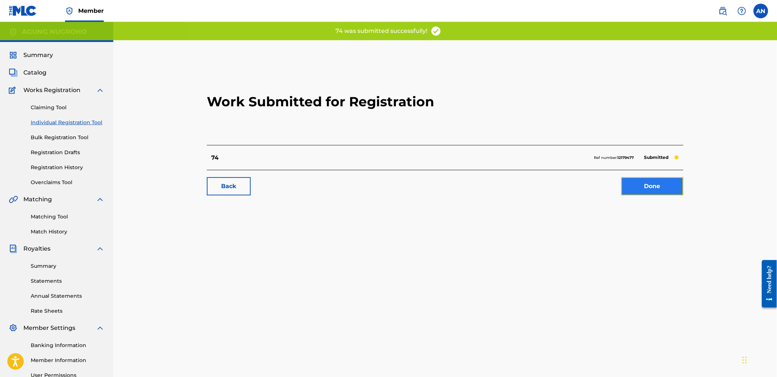
click at [648, 181] on link "Done" at bounding box center [653, 186] width 62 height 18
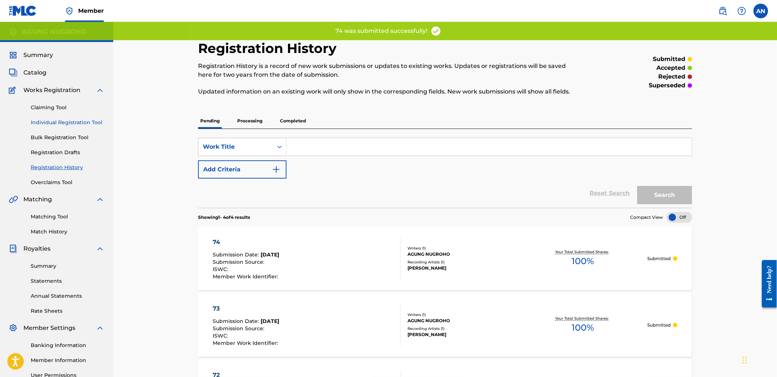
click at [63, 124] on link "Individual Registration Tool" at bounding box center [68, 123] width 74 height 8
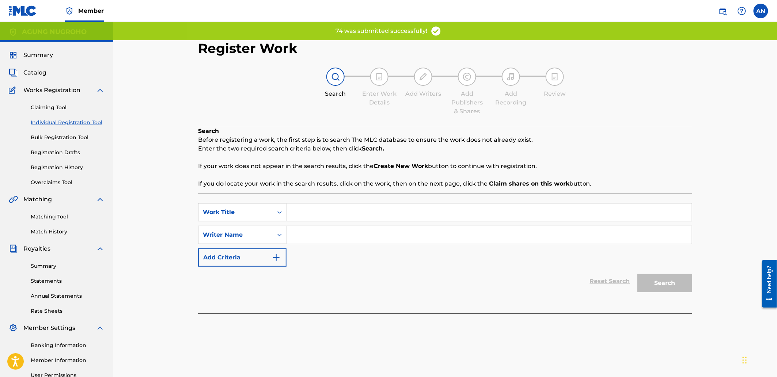
click at [312, 218] on input "Search Form" at bounding box center [489, 213] width 405 height 18
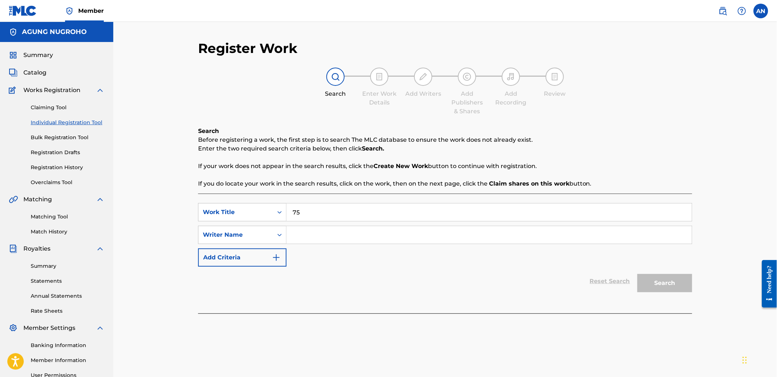
type input "75"
click at [311, 238] on input "Search Form" at bounding box center [489, 235] width 405 height 18
drag, startPoint x: 369, startPoint y: 239, endPoint x: 305, endPoint y: 234, distance: 63.4
click at [279, 239] on div "SearchWithCriteria5686a79f-6c40-44a7-8d6b-d05f47d6ca3a Writer Name [PERSON_NAME]" at bounding box center [445, 235] width 494 height 18
type input "AGUNG NUGROHO"
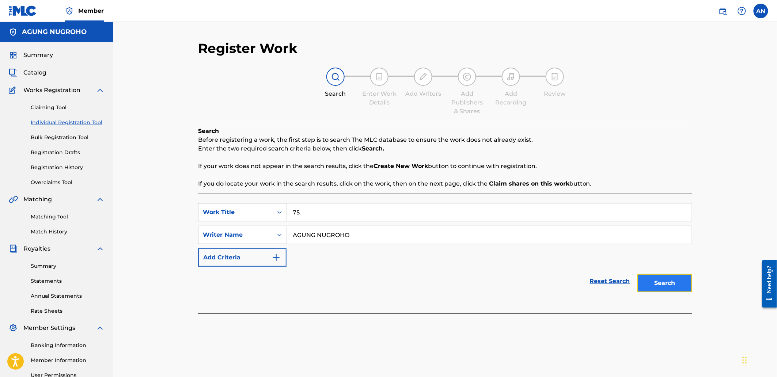
click at [669, 281] on button "Search" at bounding box center [665, 283] width 55 height 18
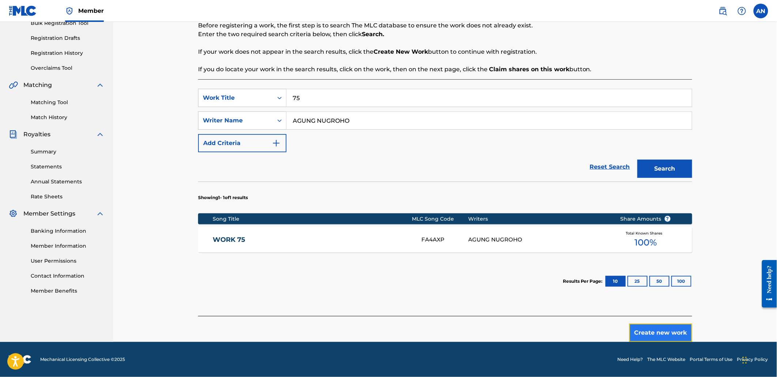
click at [674, 333] on button "Create new work" at bounding box center [661, 333] width 63 height 18
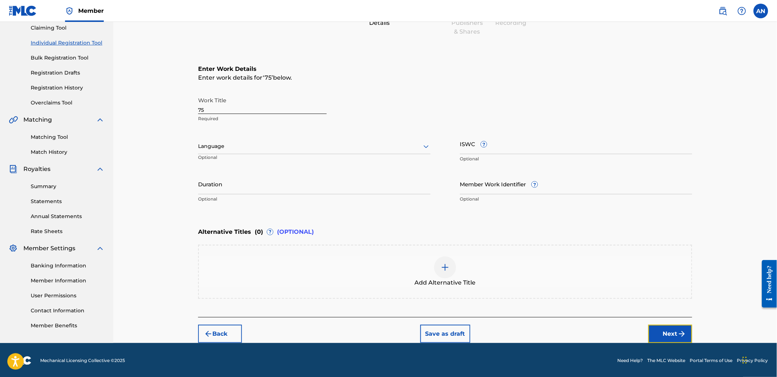
click at [674, 333] on button "Next" at bounding box center [671, 334] width 44 height 18
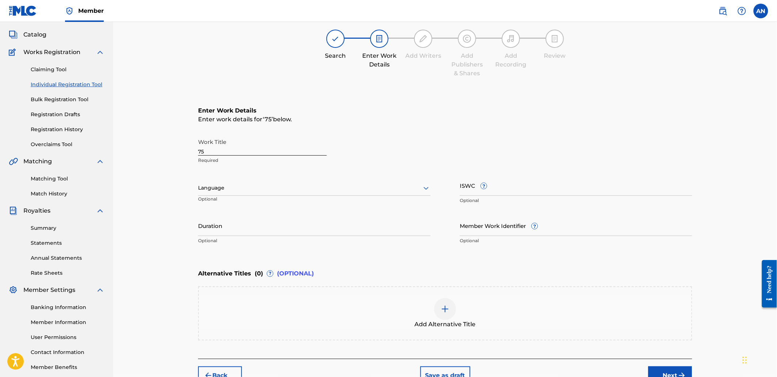
scroll to position [33, 0]
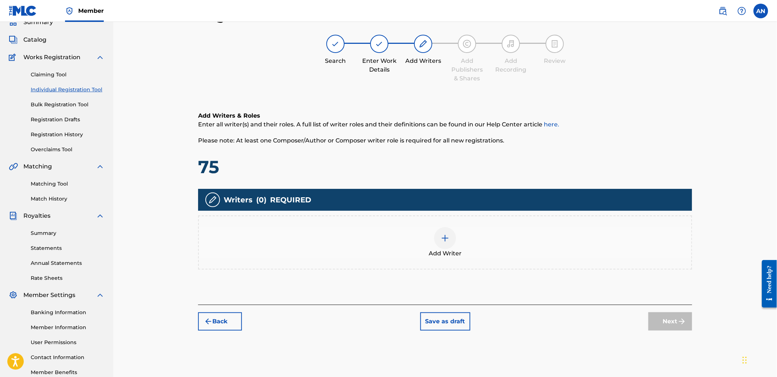
click at [567, 218] on div "Add Writer" at bounding box center [445, 243] width 494 height 54
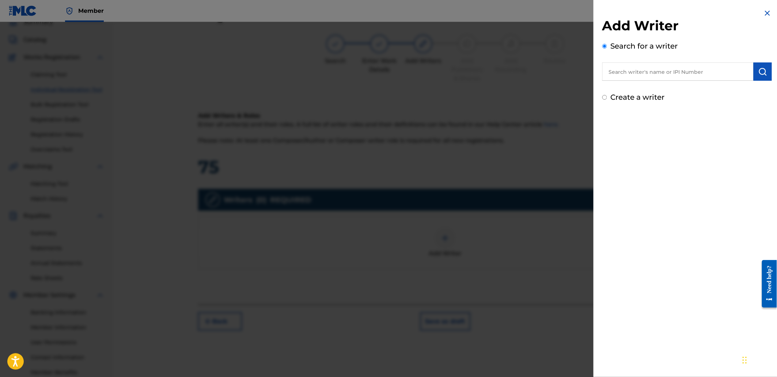
click at [647, 68] on input "text" at bounding box center [678, 72] width 151 height 18
paste input "AGUNG NUGROHO"
type input "AGUNG NUGROHO"
click at [761, 76] on img "submit" at bounding box center [763, 71] width 9 height 9
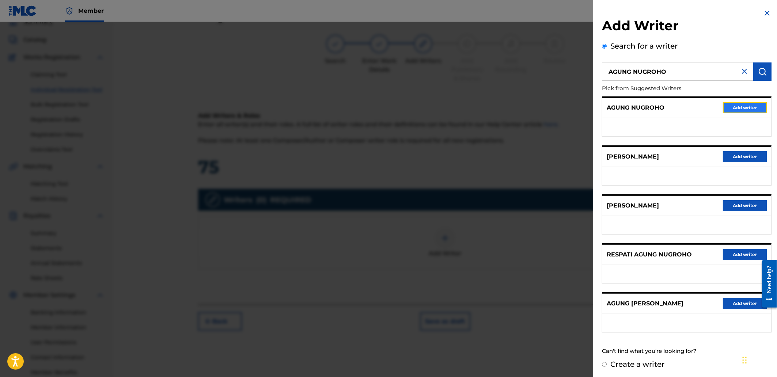
drag, startPoint x: 741, startPoint y: 107, endPoint x: 646, endPoint y: 147, distance: 102.7
click at [741, 108] on button "Add writer" at bounding box center [746, 107] width 44 height 11
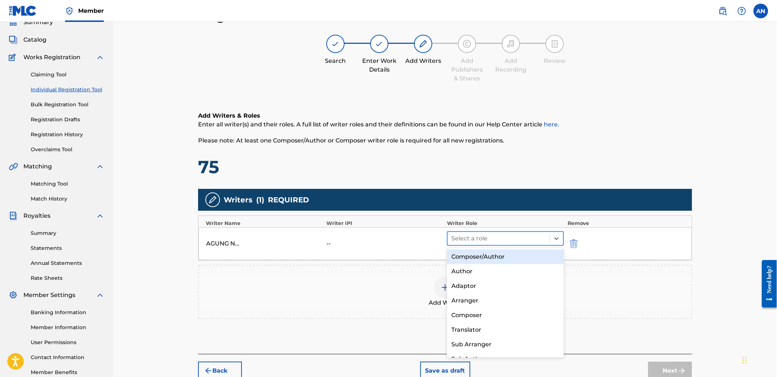
click at [502, 243] on div at bounding box center [499, 239] width 95 height 10
click at [493, 262] on div "Composer/Author" at bounding box center [505, 257] width 117 height 15
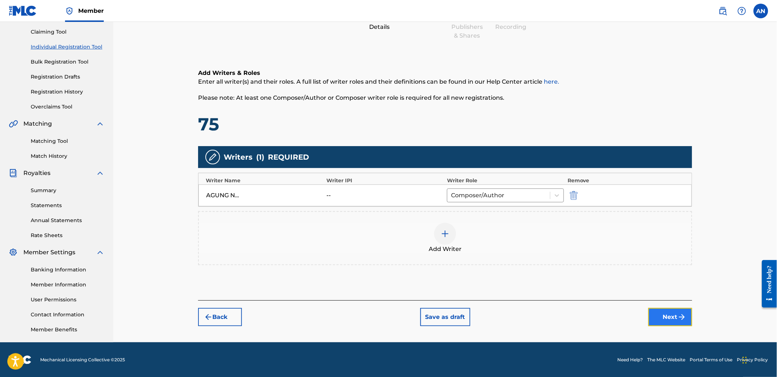
click at [673, 314] on button "Next" at bounding box center [671, 317] width 44 height 18
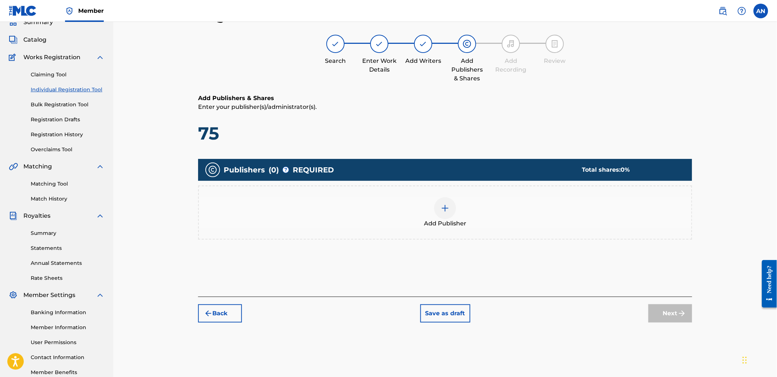
click at [503, 205] on div "Add Publisher" at bounding box center [445, 212] width 493 height 31
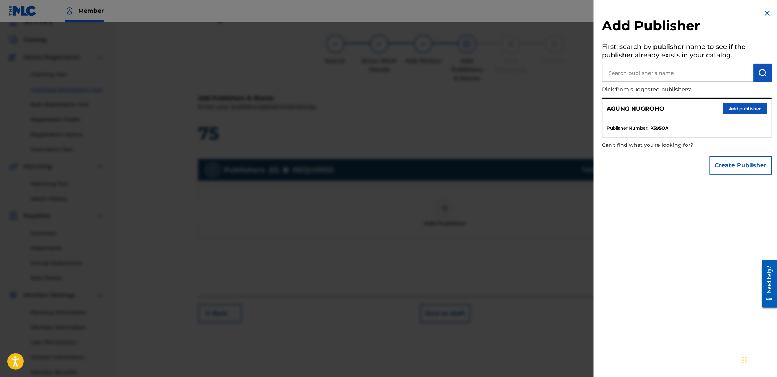
click at [667, 71] on input "text" at bounding box center [678, 73] width 151 height 18
click at [731, 105] on button "Add publisher" at bounding box center [746, 108] width 44 height 11
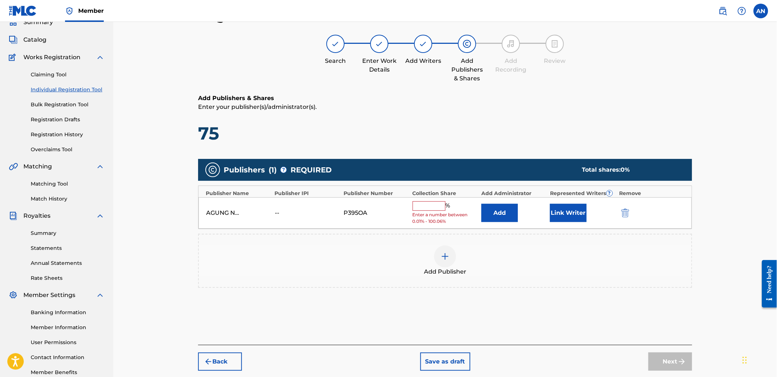
click at [415, 208] on input "text" at bounding box center [429, 206] width 33 height 10
type input "100"
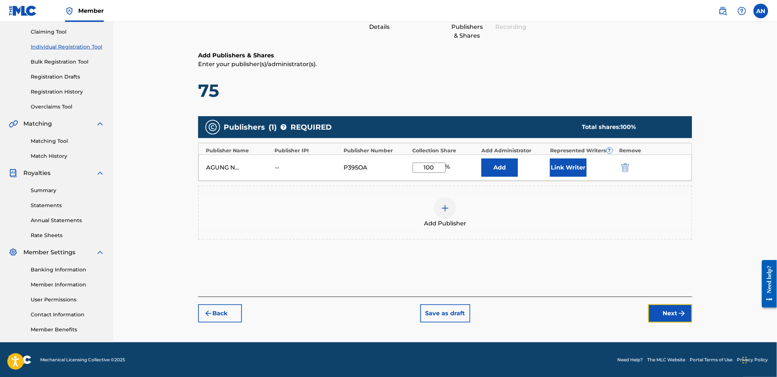
drag, startPoint x: 669, startPoint y: 311, endPoint x: 653, endPoint y: 296, distance: 21.7
click at [670, 311] on button "Next" at bounding box center [671, 314] width 44 height 18
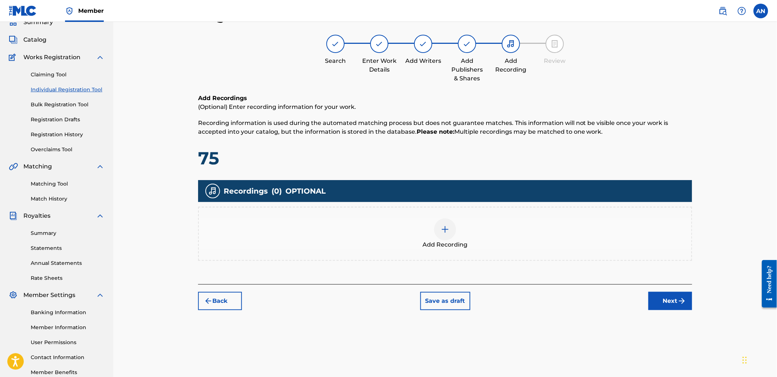
click at [494, 210] on div "Add Recording" at bounding box center [445, 234] width 494 height 54
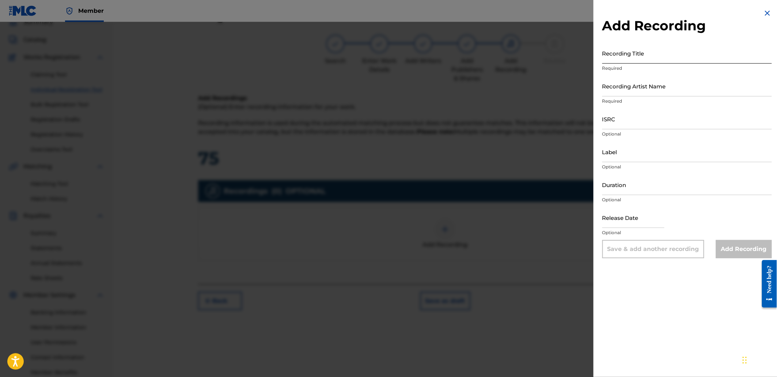
click at [649, 53] on input "Recording Title" at bounding box center [688, 53] width 170 height 21
paste input "Bloodlust"
type input "Bloodlust"
drag, startPoint x: 634, startPoint y: 91, endPoint x: 644, endPoint y: 94, distance: 11.0
click at [634, 91] on input "Recording Artist Name" at bounding box center [688, 86] width 170 height 21
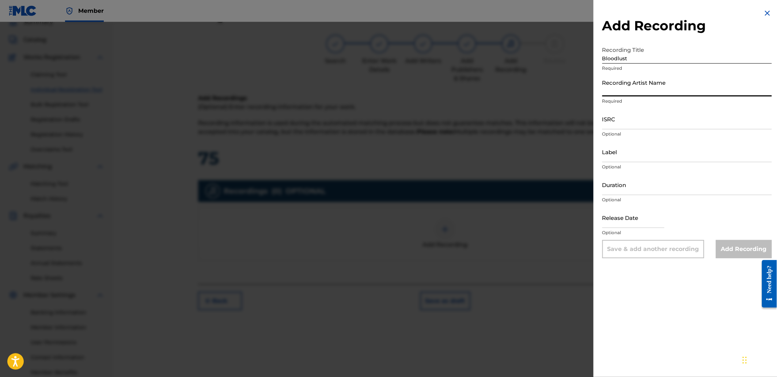
type input "[PERSON_NAME]"
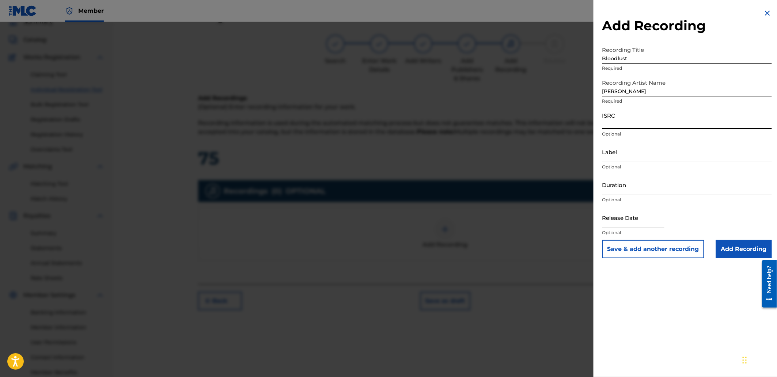
click at [648, 118] on input "ISRC" at bounding box center [688, 119] width 170 height 21
paste input "QZHPJ2539307"
type input "QZHPJ2539307"
drag, startPoint x: 743, startPoint y: 253, endPoint x: 657, endPoint y: 278, distance: 89.4
click at [743, 253] on input "Add Recording" at bounding box center [744, 249] width 56 height 18
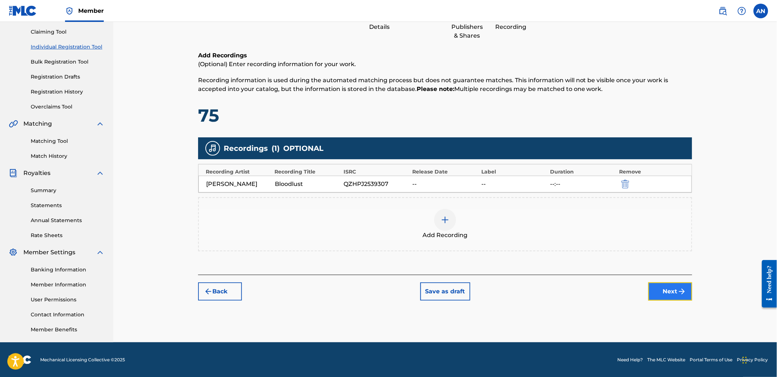
click at [673, 297] on button "Next" at bounding box center [671, 292] width 44 height 18
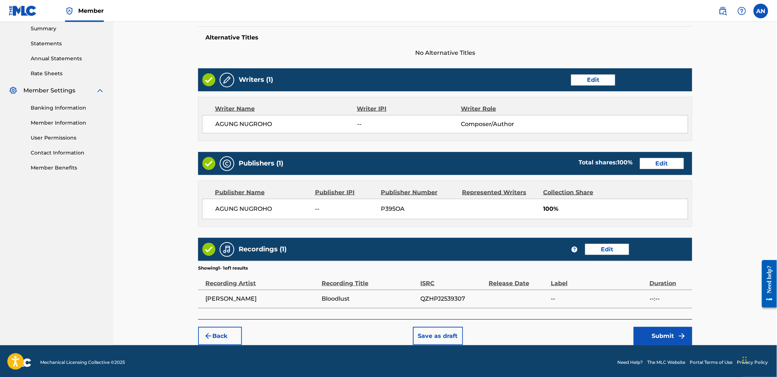
scroll to position [241, 0]
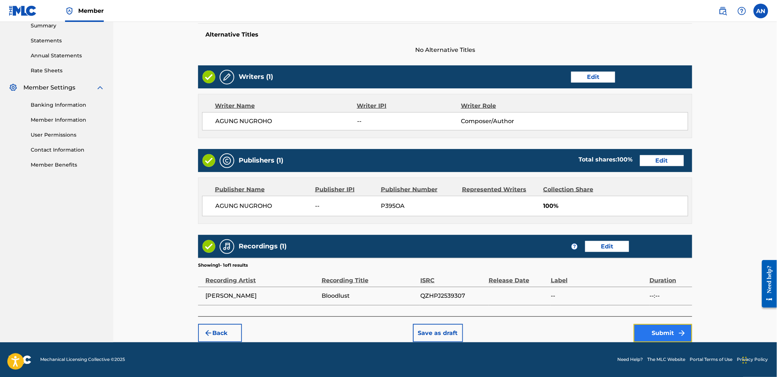
click at [648, 331] on button "Submit" at bounding box center [663, 333] width 59 height 18
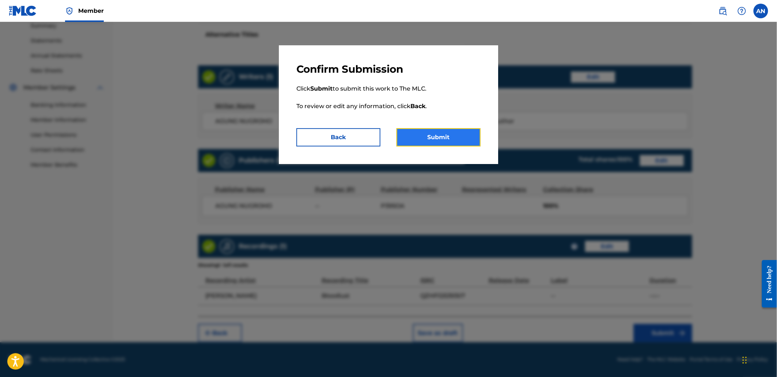
click at [425, 134] on button "Submit" at bounding box center [439, 137] width 84 height 18
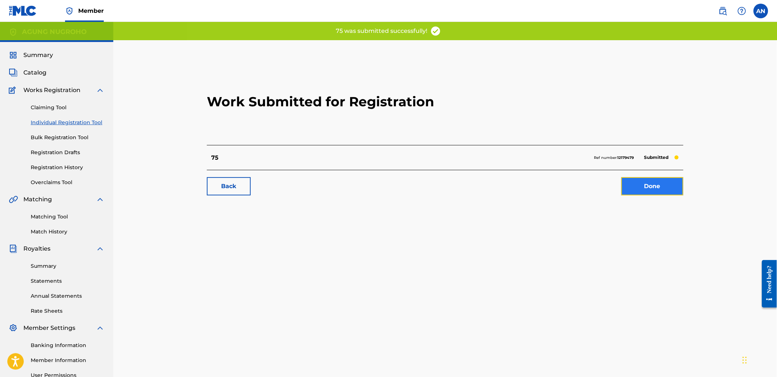
click at [663, 190] on link "Done" at bounding box center [653, 186] width 62 height 18
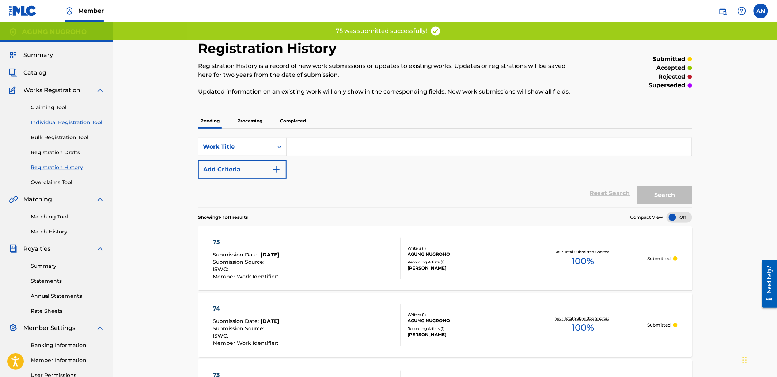
click at [94, 119] on link "Individual Registration Tool" at bounding box center [68, 123] width 74 height 8
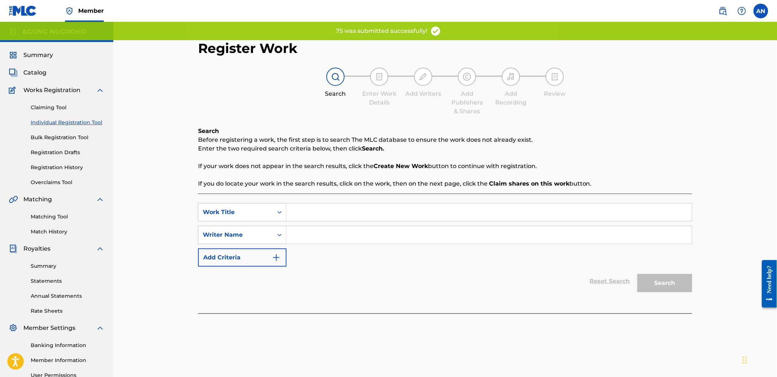
click at [327, 216] on input "Search Form" at bounding box center [489, 213] width 405 height 18
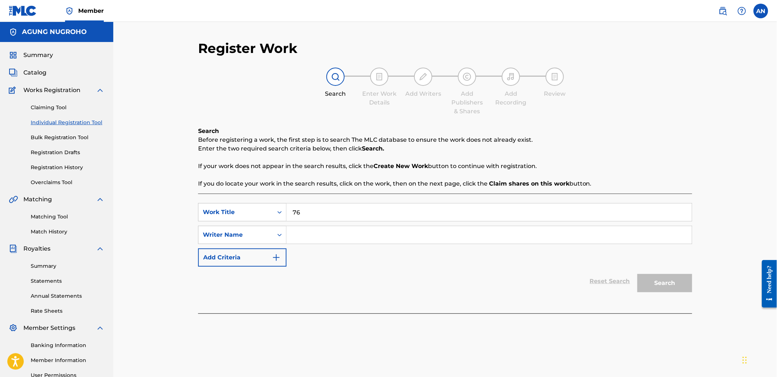
type input "76"
click at [330, 236] on input "Search Form" at bounding box center [489, 235] width 405 height 18
drag, startPoint x: 372, startPoint y: 233, endPoint x: 295, endPoint y: 234, distance: 77.5
click at [285, 234] on div "SearchWithCriteria5686a79f-6c40-44a7-8d6b-d05f47d6ca3a Writer Name [PERSON_NAME]" at bounding box center [445, 235] width 494 height 18
type input "AGUNG NUGROHO"
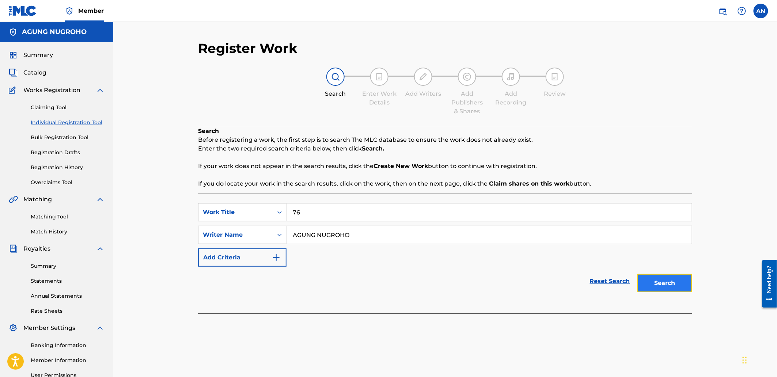
click at [671, 279] on button "Search" at bounding box center [665, 283] width 55 height 18
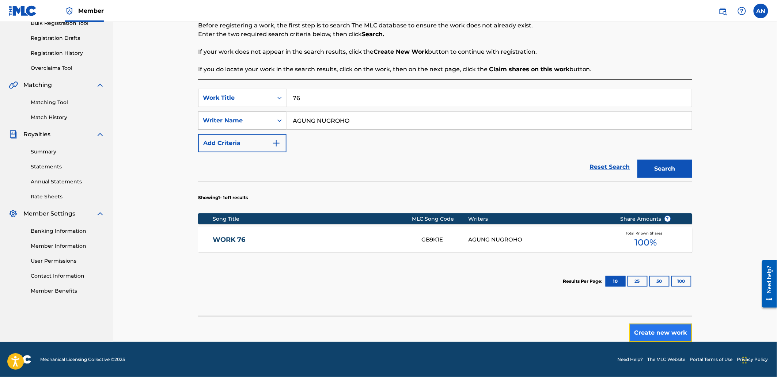
click at [652, 335] on button "Create new work" at bounding box center [661, 333] width 63 height 18
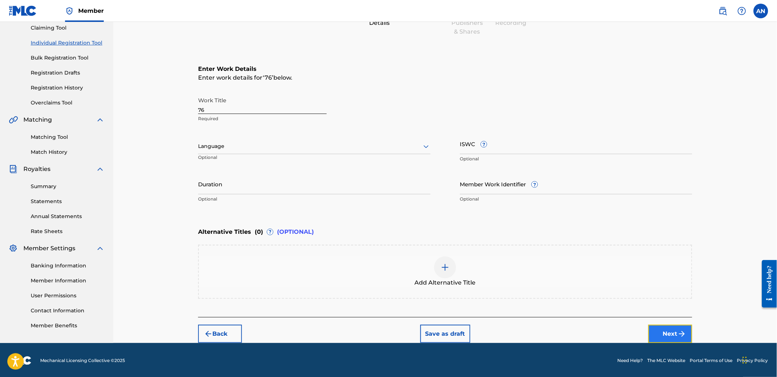
click at [656, 335] on button "Next" at bounding box center [671, 334] width 44 height 18
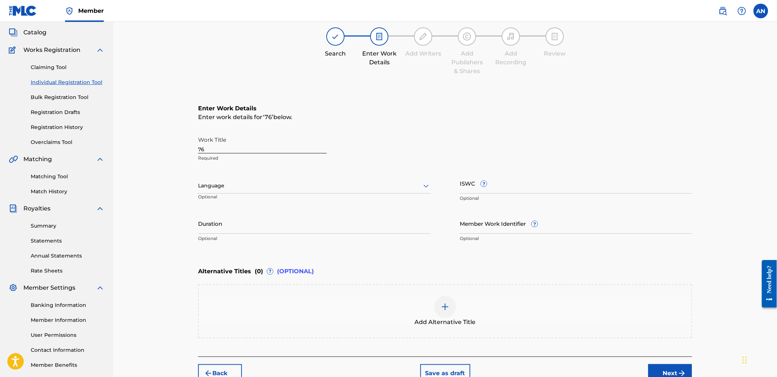
scroll to position [33, 0]
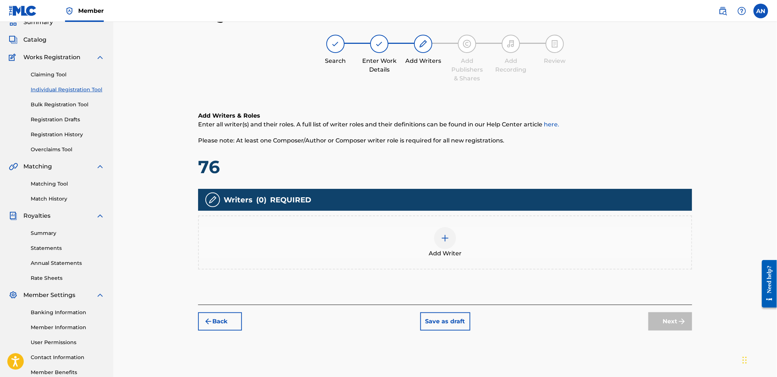
click at [550, 232] on div "Add Writer" at bounding box center [445, 242] width 493 height 31
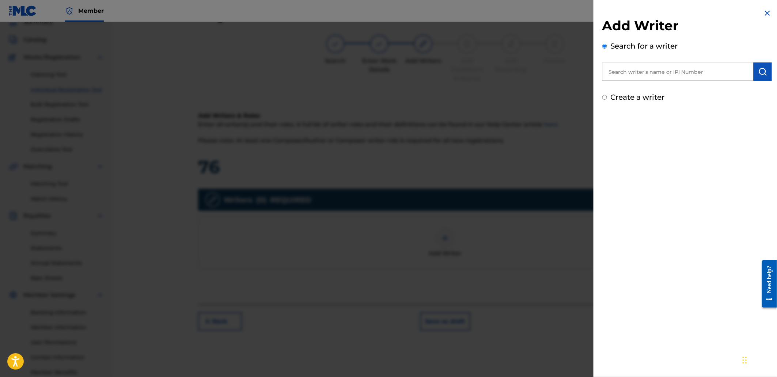
click at [650, 77] on input "text" at bounding box center [678, 72] width 151 height 18
paste input "AGUNG NUGROHO"
type input "AGUNG NUGROHO"
click at [755, 77] on button "submit" at bounding box center [763, 72] width 18 height 18
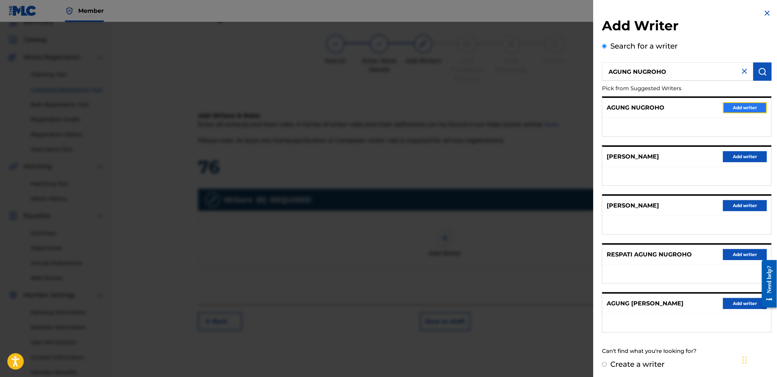
click at [747, 110] on button "Add writer" at bounding box center [746, 107] width 44 height 11
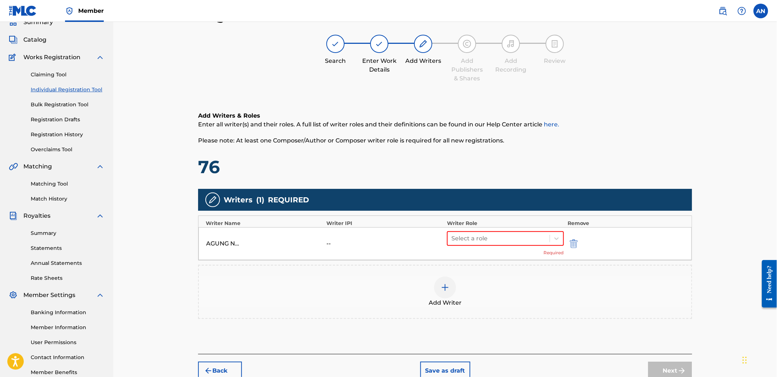
drag, startPoint x: 509, startPoint y: 239, endPoint x: 506, endPoint y: 246, distance: 7.6
click at [508, 240] on div at bounding box center [499, 239] width 95 height 10
click at [502, 258] on div "Composer/Author" at bounding box center [505, 257] width 117 height 15
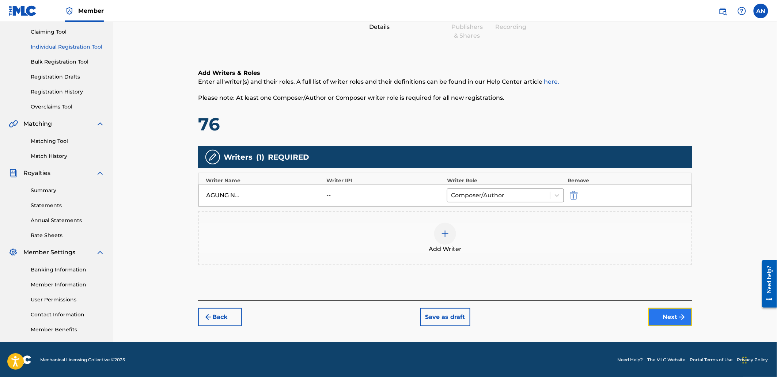
click at [673, 316] on button "Next" at bounding box center [671, 317] width 44 height 18
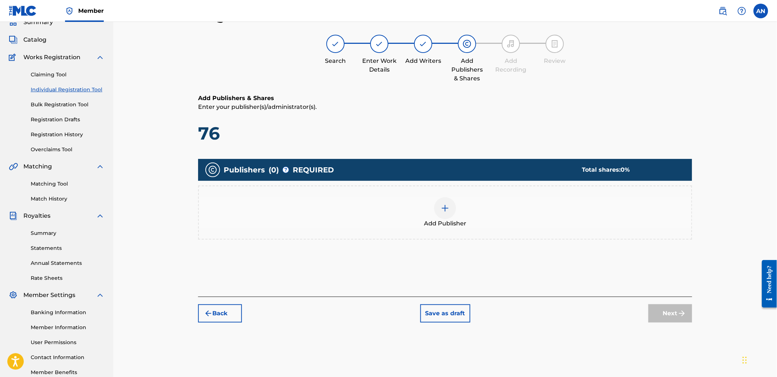
click at [535, 213] on div "Add Publisher" at bounding box center [445, 212] width 493 height 31
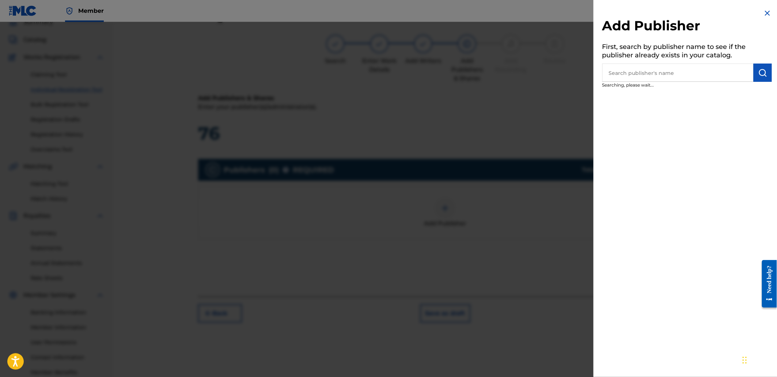
click at [715, 78] on input "text" at bounding box center [678, 73] width 151 height 18
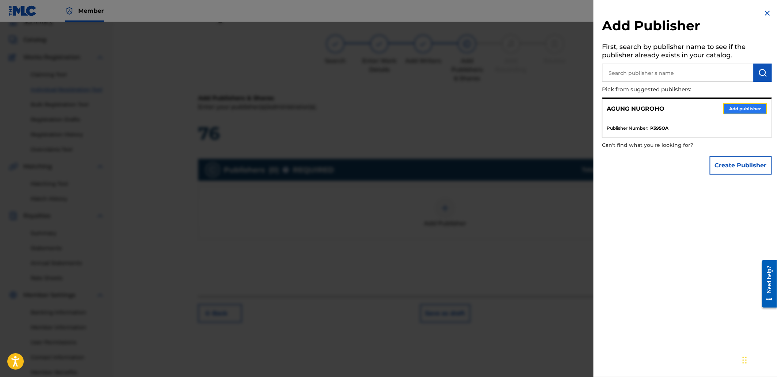
click at [742, 108] on button "Add publisher" at bounding box center [746, 108] width 44 height 11
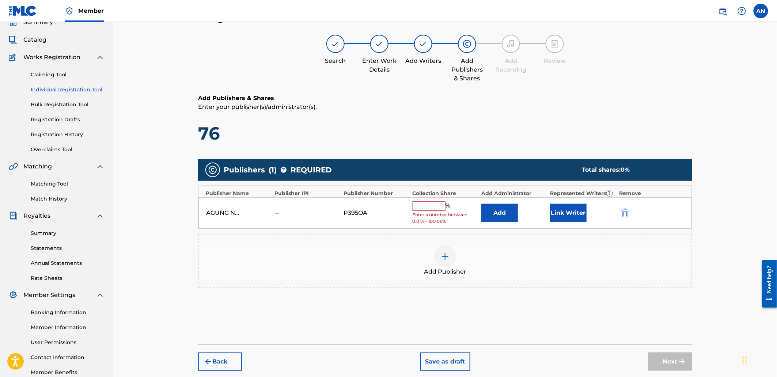
drag, startPoint x: 422, startPoint y: 197, endPoint x: 422, endPoint y: 210, distance: 12.8
click at [421, 197] on div "AGUNG NUGROHO -- P395OA % Enter a number between 0.01% - 100.06% Add Link Writer" at bounding box center [446, 213] width 494 height 32
click at [422, 210] on input "text" at bounding box center [429, 206] width 33 height 10
type input "100"
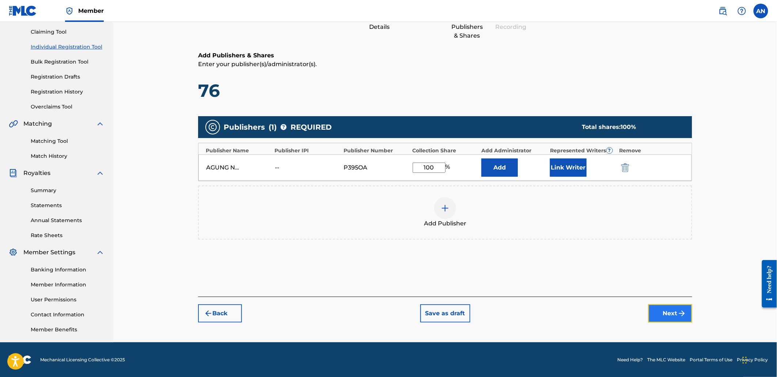
click at [667, 313] on button "Next" at bounding box center [671, 314] width 44 height 18
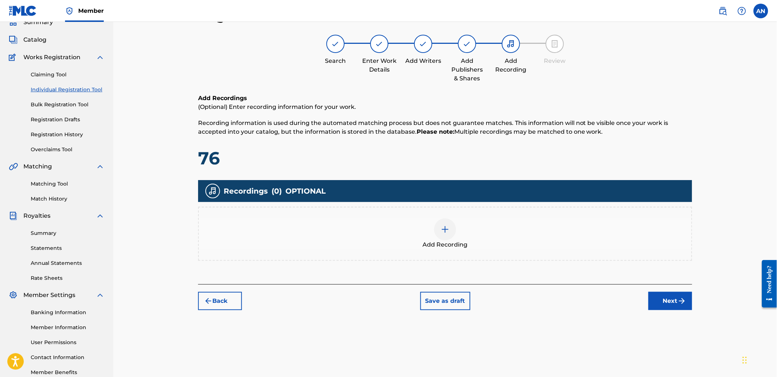
click at [517, 219] on div "Add Recording" at bounding box center [445, 234] width 493 height 31
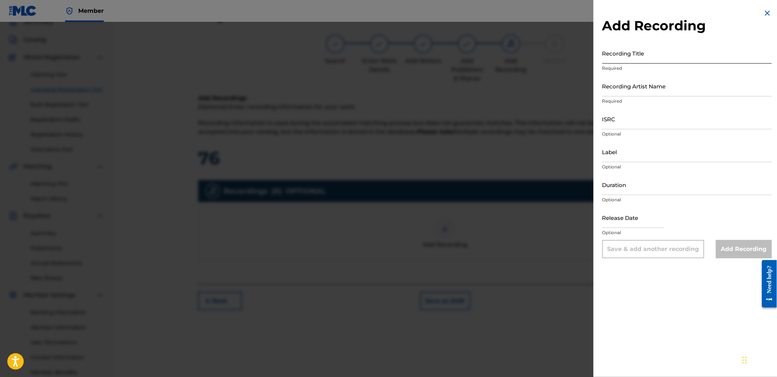
click at [655, 57] on input "Recording Title" at bounding box center [688, 53] width 170 height 21
paste input "Fury Rising"
type input "Fury Rising"
click at [635, 88] on input "Recording Artist Name" at bounding box center [688, 86] width 170 height 21
type input "[PERSON_NAME]"
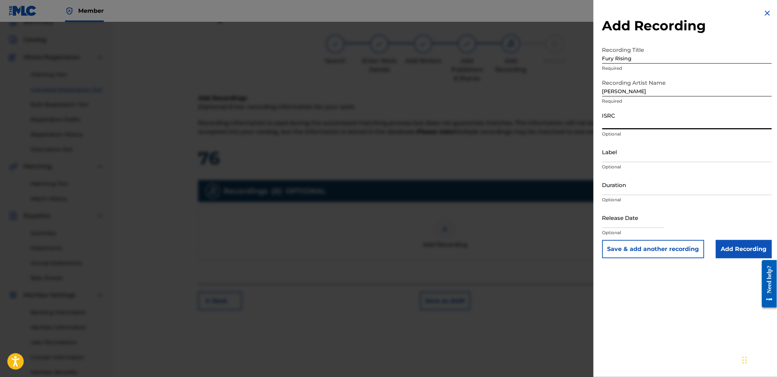
click at [648, 116] on input "ISRC" at bounding box center [688, 119] width 170 height 21
paste input "QZHZD2553336"
type input "QZHZD2553336"
click at [734, 250] on input "Add Recording" at bounding box center [744, 249] width 56 height 18
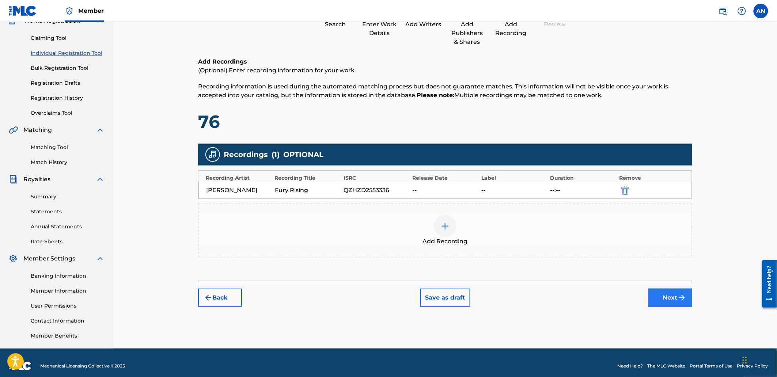
scroll to position [76, 0]
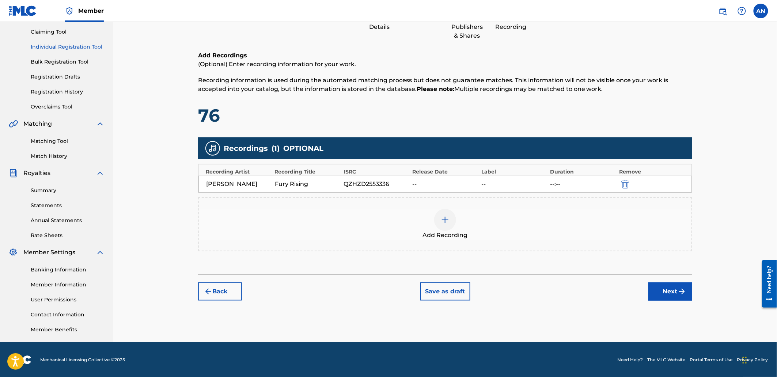
click at [662, 300] on div "Register Work Search Enter Work Details Add Writers Add Publishers & Shares Add…" at bounding box center [445, 154] width 512 height 378
click at [662, 293] on button "Next" at bounding box center [671, 292] width 44 height 18
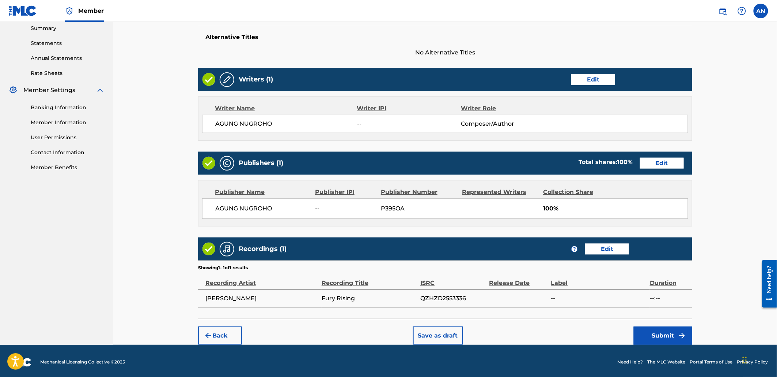
scroll to position [241, 0]
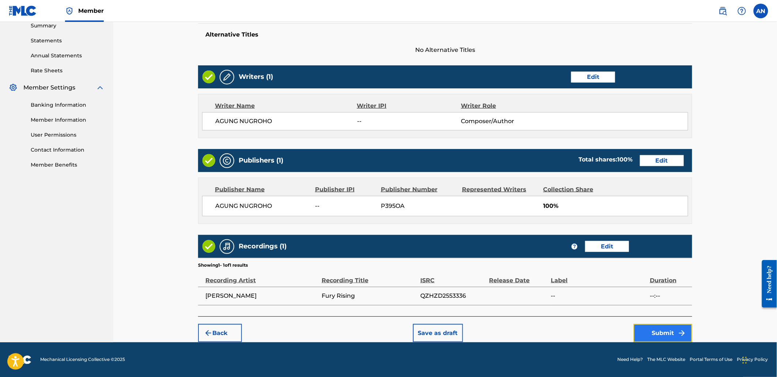
click at [652, 329] on button "Submit" at bounding box center [663, 333] width 59 height 18
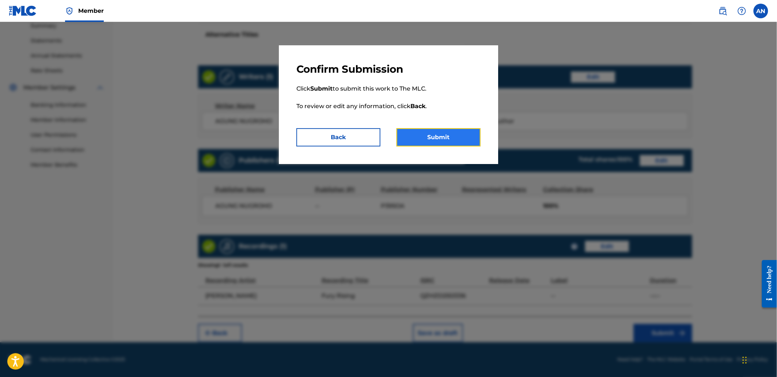
click at [422, 139] on button "Submit" at bounding box center [439, 137] width 84 height 18
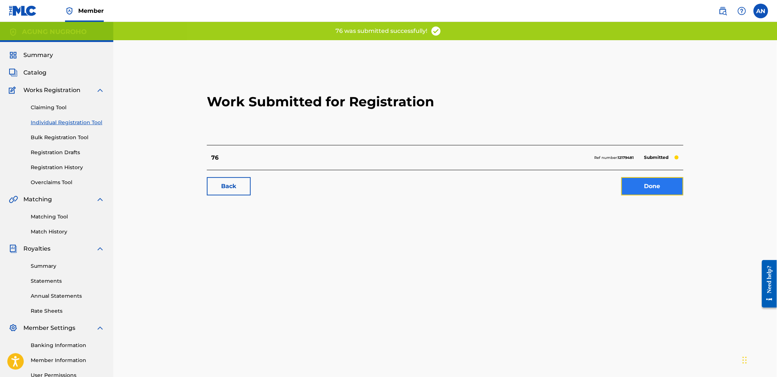
click at [652, 187] on link "Done" at bounding box center [653, 186] width 62 height 18
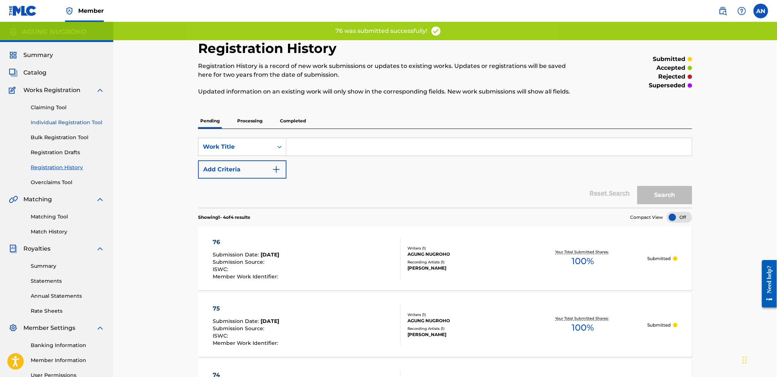
click at [83, 122] on link "Individual Registration Tool" at bounding box center [68, 123] width 74 height 8
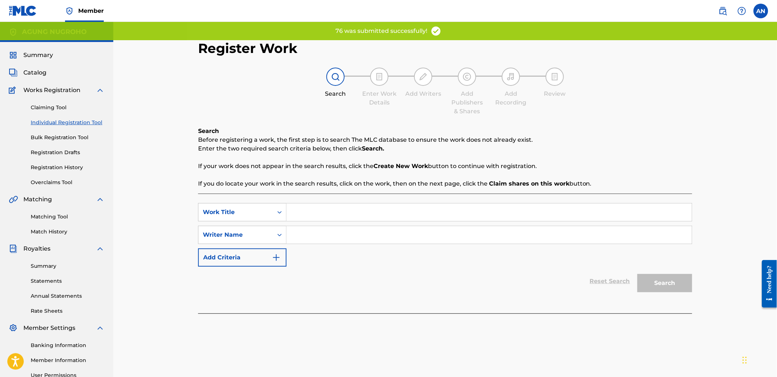
click at [335, 215] on input "Search Form" at bounding box center [489, 213] width 405 height 18
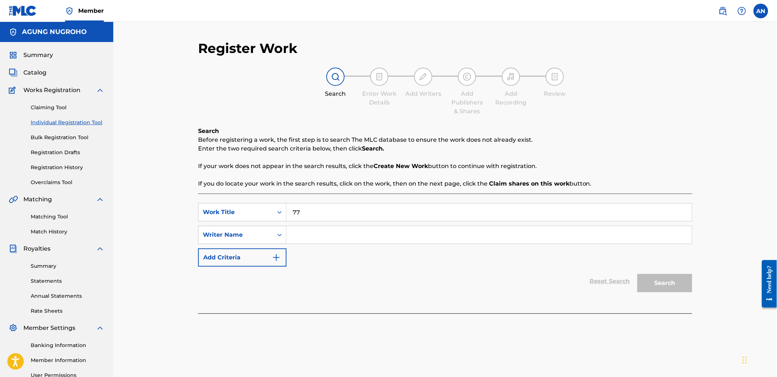
type input "77"
click at [341, 236] on input "Search Form" at bounding box center [489, 235] width 405 height 18
drag, startPoint x: 356, startPoint y: 240, endPoint x: 283, endPoint y: 240, distance: 72.4
click at [283, 240] on div "SearchWithCriteria5686a79f-6c40-44a7-8d6b-d05f47d6ca3a Writer Name [PERSON_NAME]" at bounding box center [445, 235] width 494 height 18
type input "AGUNG NUGROHO"
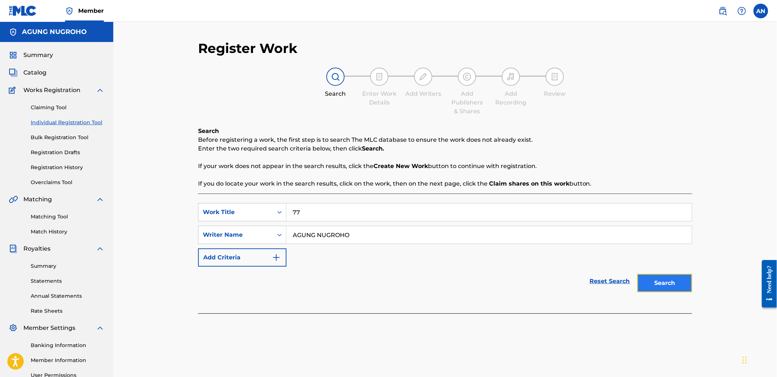
click at [667, 275] on button "Search" at bounding box center [665, 283] width 55 height 18
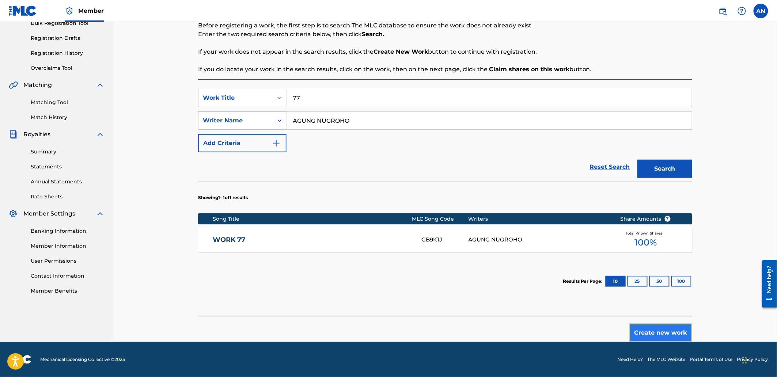
click at [657, 330] on button "Create new work" at bounding box center [661, 333] width 63 height 18
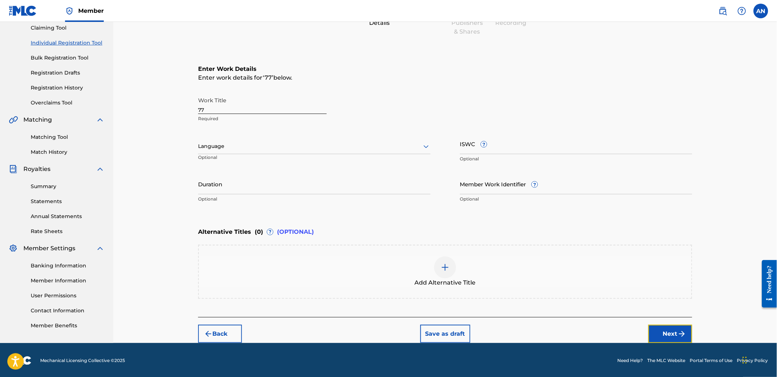
drag, startPoint x: 667, startPoint y: 332, endPoint x: 642, endPoint y: 320, distance: 28.3
click at [667, 333] on button "Next" at bounding box center [671, 334] width 44 height 18
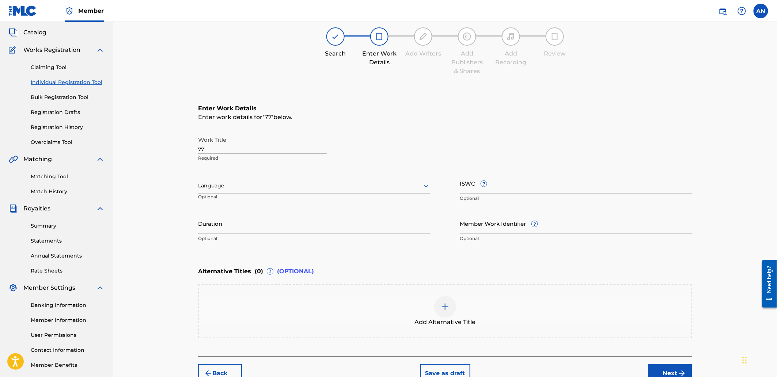
scroll to position [33, 0]
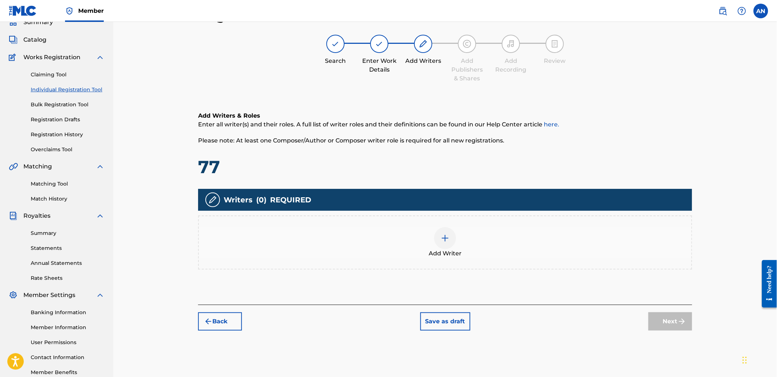
click at [469, 218] on div "Add Writer" at bounding box center [445, 243] width 494 height 54
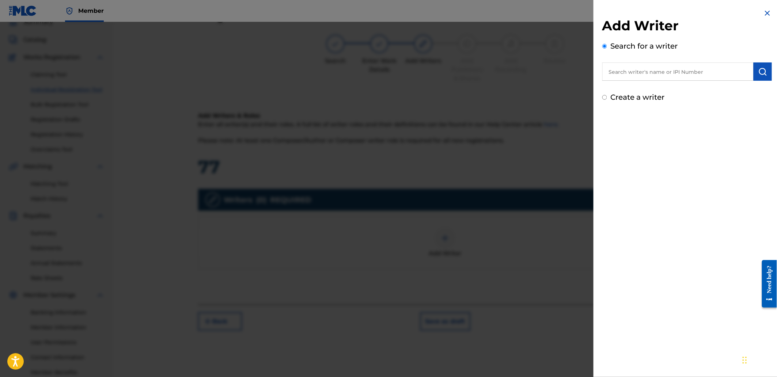
click at [610, 71] on input "text" at bounding box center [678, 72] width 151 height 18
paste input "AGUNG NUGROHO"
type input "AGUNG NUGROHO"
click at [763, 75] on img "submit" at bounding box center [763, 71] width 9 height 9
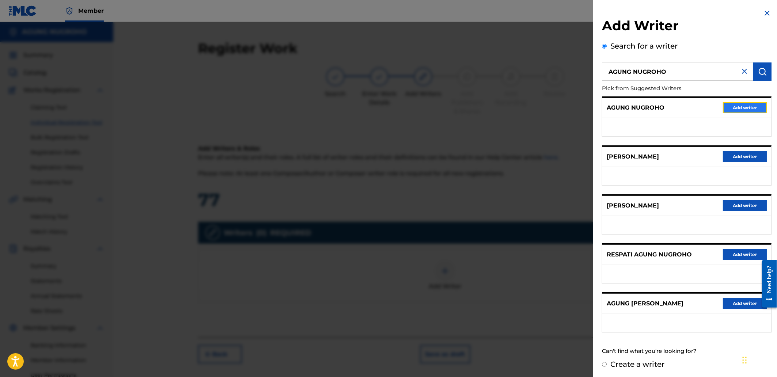
click at [742, 106] on button "Add writer" at bounding box center [746, 107] width 44 height 11
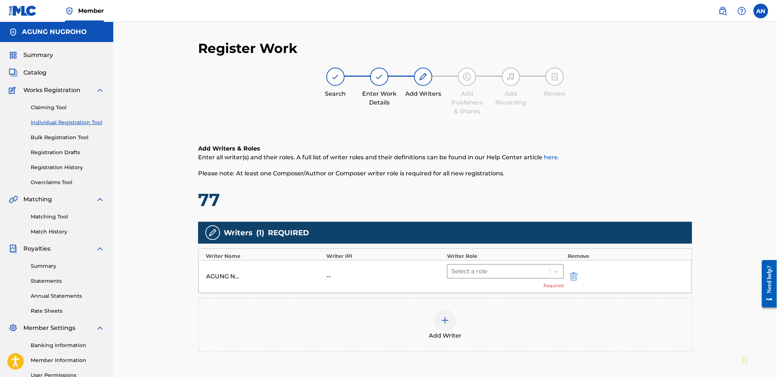
click at [516, 272] on div at bounding box center [499, 272] width 95 height 10
click at [510, 291] on div "Composer/Author" at bounding box center [505, 290] width 117 height 15
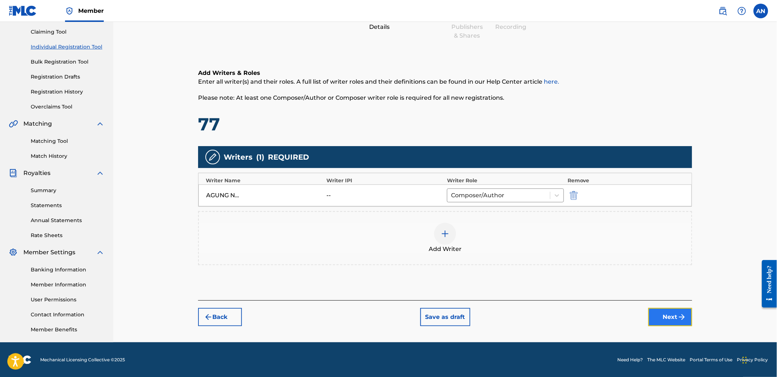
click at [666, 316] on button "Next" at bounding box center [671, 317] width 44 height 18
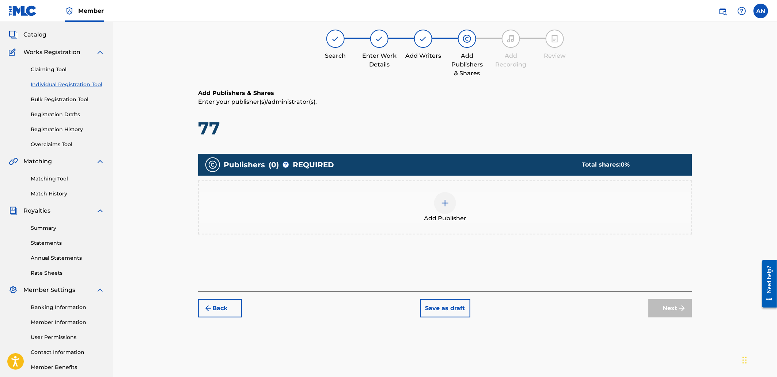
scroll to position [33, 0]
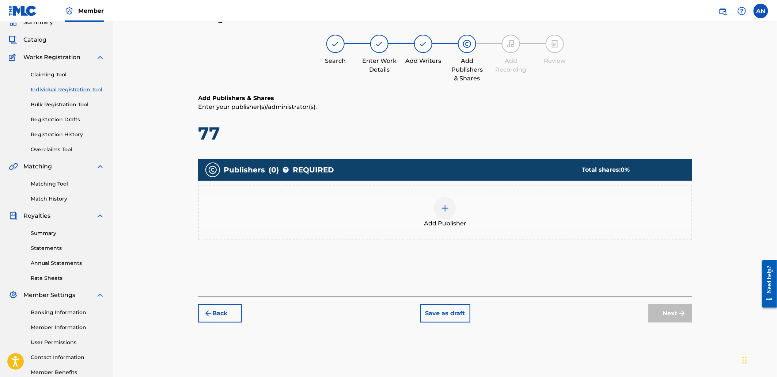
click at [497, 233] on div "Add Publisher" at bounding box center [445, 213] width 494 height 54
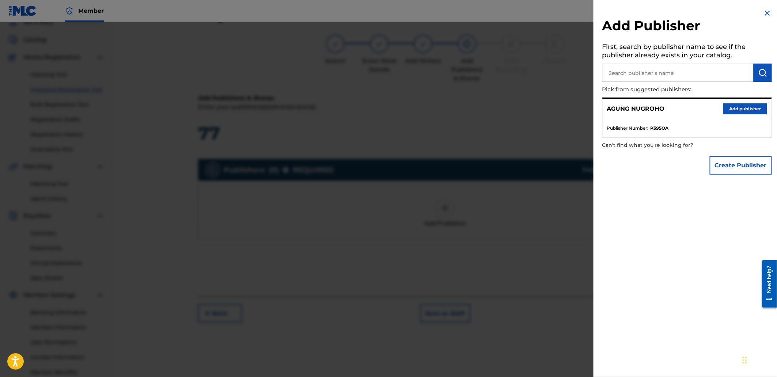
click at [634, 87] on p "Pick from suggested publishers:" at bounding box center [667, 90] width 128 height 16
click at [728, 107] on button "Add publisher" at bounding box center [746, 108] width 44 height 11
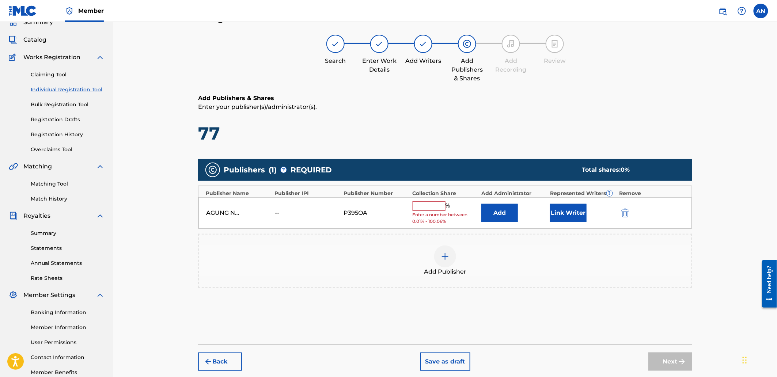
click at [431, 199] on div "AGUNG NUGROHO -- P395OA % Enter a number between 0.01% - 100.06% Add Link Writer" at bounding box center [446, 213] width 494 height 32
click at [434, 207] on input "text" at bounding box center [429, 206] width 33 height 10
type input "100"
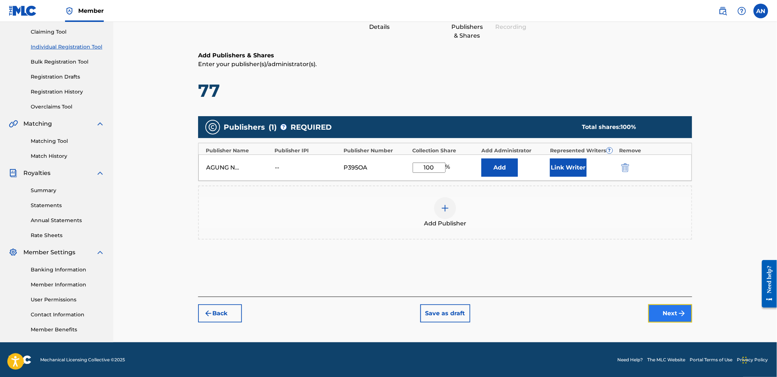
click at [686, 313] on img "submit" at bounding box center [682, 313] width 9 height 9
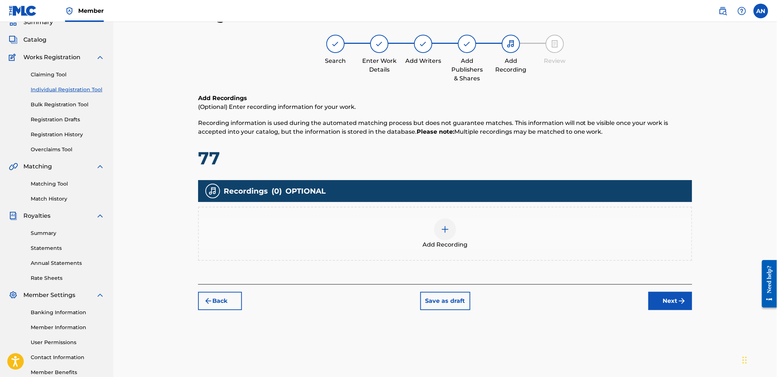
click at [477, 229] on div "Add Recording" at bounding box center [445, 234] width 493 height 31
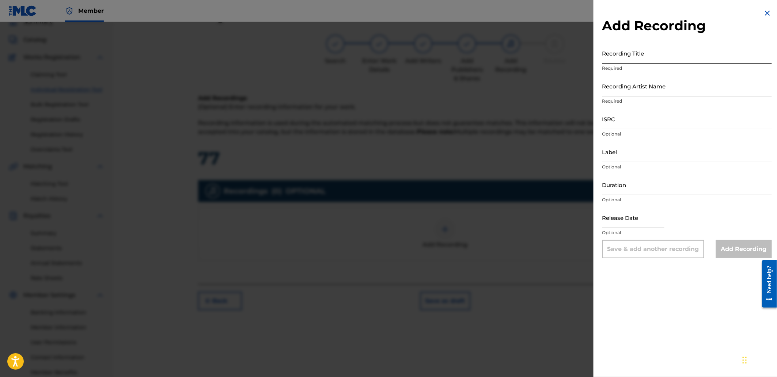
click at [654, 60] on input "Recording Title" at bounding box center [688, 53] width 170 height 21
paste input "Rage Unbound"
type input "Rage Unbound"
click at [626, 87] on input "Recording Artist Name" at bounding box center [688, 86] width 170 height 21
type input "[PERSON_NAME]"
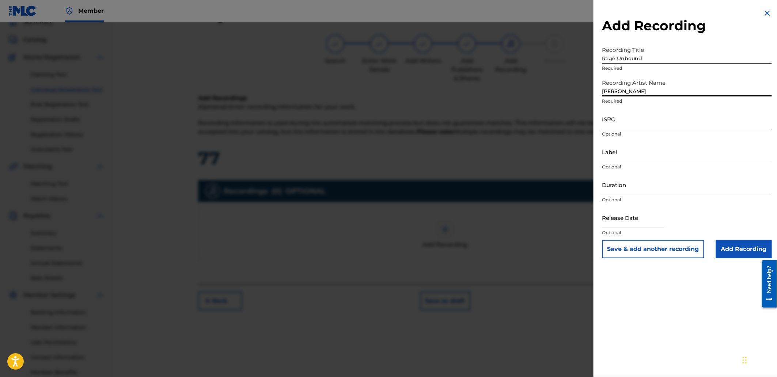
click at [640, 118] on input "ISRC" at bounding box center [688, 119] width 170 height 21
paste input "QZHPJ2571367"
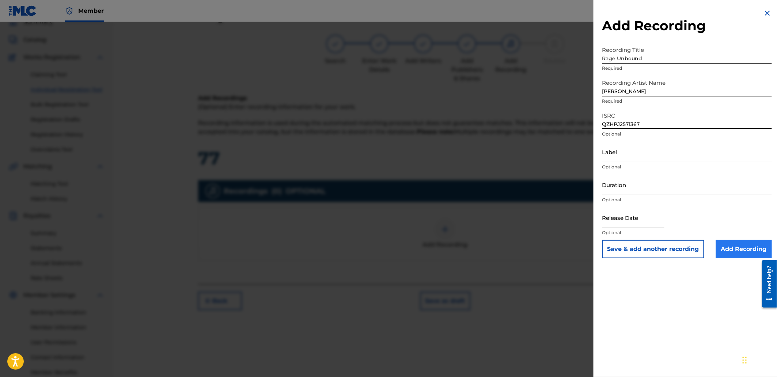
type input "QZHPJ2571367"
click at [737, 245] on input "Add Recording" at bounding box center [744, 249] width 56 height 18
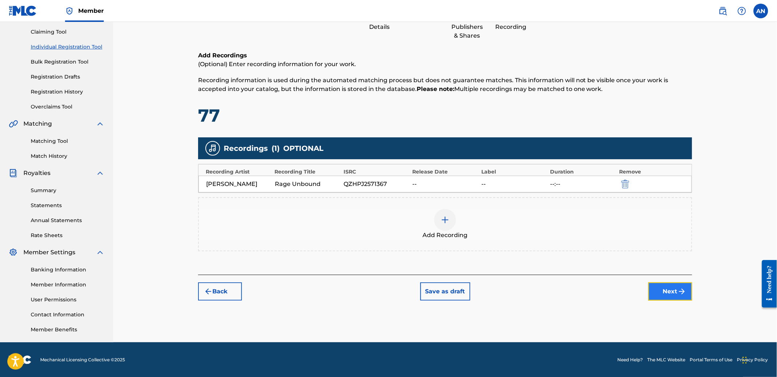
click at [659, 287] on button "Next" at bounding box center [671, 292] width 44 height 18
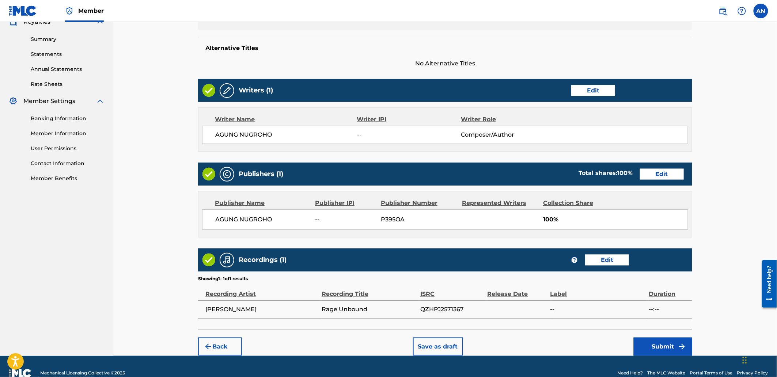
scroll to position [241, 0]
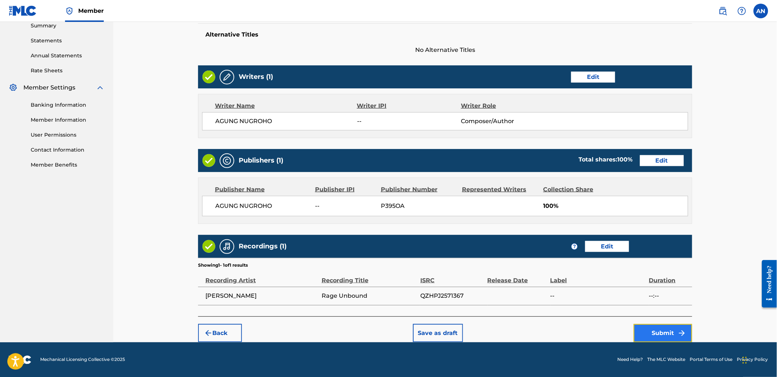
click at [676, 335] on button "Submit" at bounding box center [663, 333] width 59 height 18
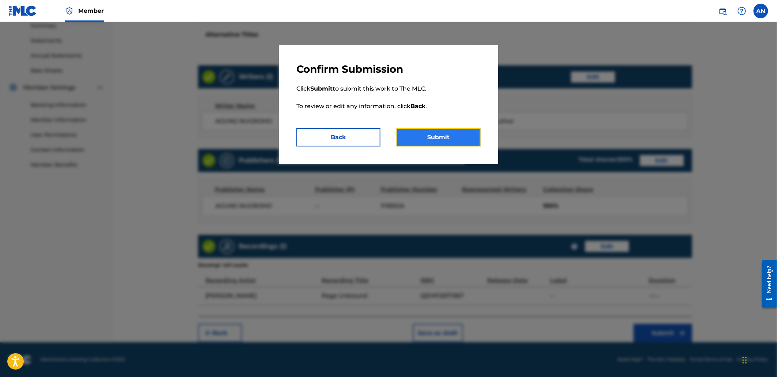
click at [444, 141] on button "Submit" at bounding box center [439, 137] width 84 height 18
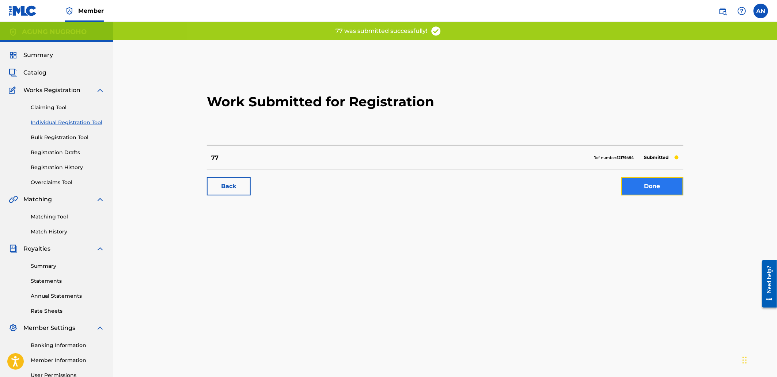
click at [653, 185] on link "Done" at bounding box center [653, 186] width 62 height 18
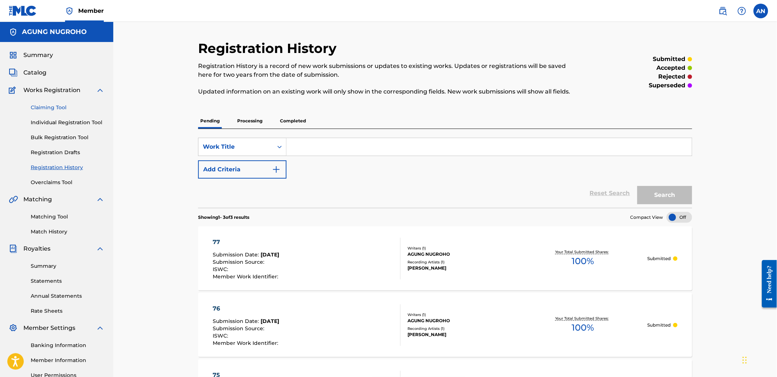
click at [48, 110] on link "Claiming Tool" at bounding box center [68, 108] width 74 height 8
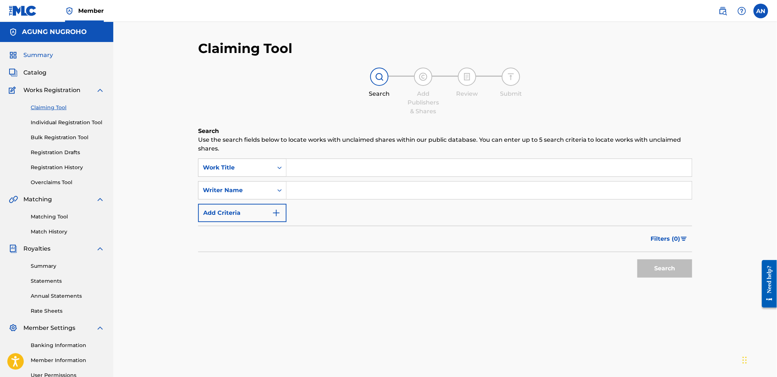
click at [43, 57] on span "Summary" at bounding box center [38, 55] width 30 height 9
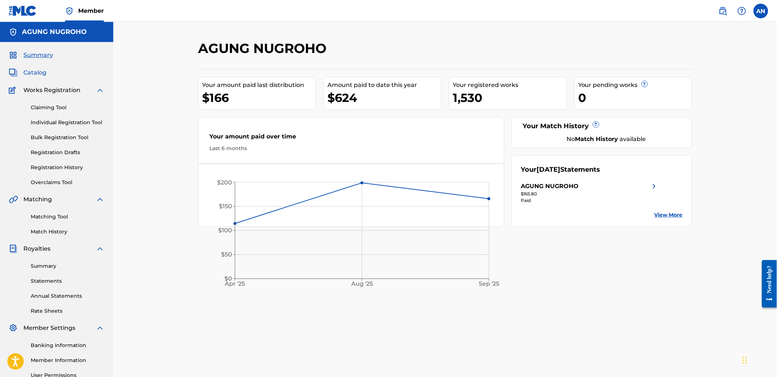
drag, startPoint x: 34, startPoint y: 68, endPoint x: 32, endPoint y: 73, distance: 5.4
click at [34, 69] on span "Catalog" at bounding box center [34, 72] width 23 height 9
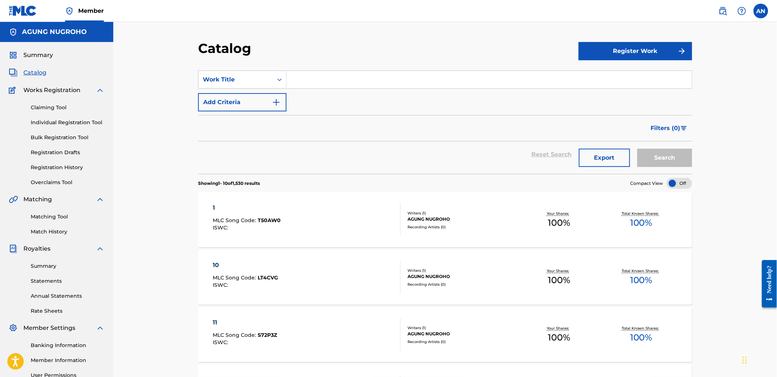
click at [95, 88] on div "Works Registration" at bounding box center [57, 90] width 96 height 9
click at [47, 167] on link "Registration History" at bounding box center [68, 168] width 74 height 8
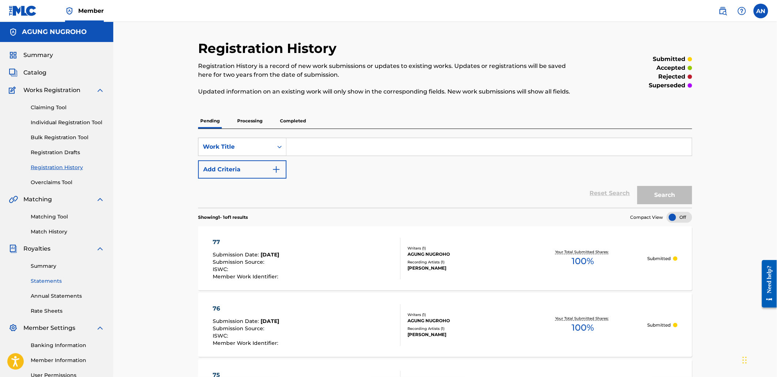
click at [44, 279] on link "Statements" at bounding box center [68, 282] width 74 height 8
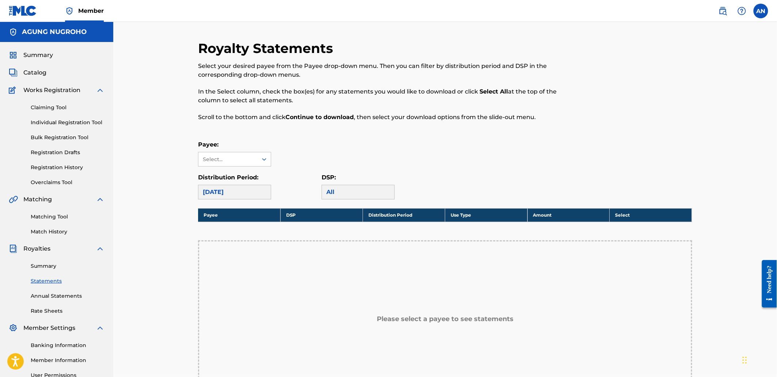
click at [222, 151] on div "Payee: Select..." at bounding box center [234, 153] width 73 height 26
click at [222, 161] on div "Select..." at bounding box center [228, 160] width 50 height 8
click at [222, 172] on div "AGUNG NUGROHO" at bounding box center [235, 176] width 72 height 18
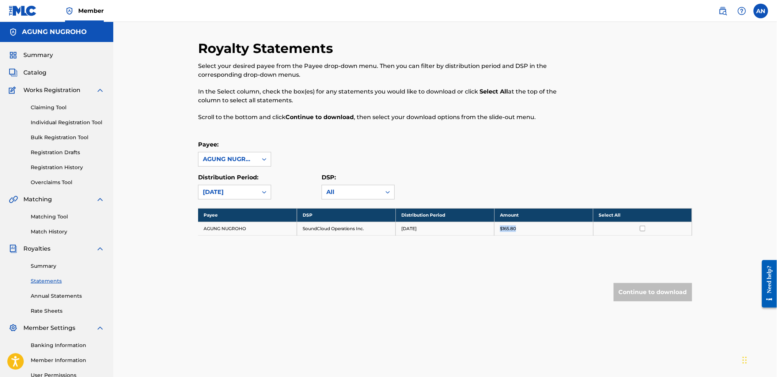
drag, startPoint x: 528, startPoint y: 231, endPoint x: 497, endPoint y: 234, distance: 30.9
click at [497, 234] on td "$165.80" at bounding box center [544, 229] width 99 height 14
click at [476, 253] on div "Payee DSP Distribution Period Amount Select All AGUNG NUGROHO SoundCloud Operat…" at bounding box center [445, 231] width 494 height 46
click at [44, 269] on link "Summary" at bounding box center [68, 267] width 74 height 8
